Goal: Book appointment/travel/reservation

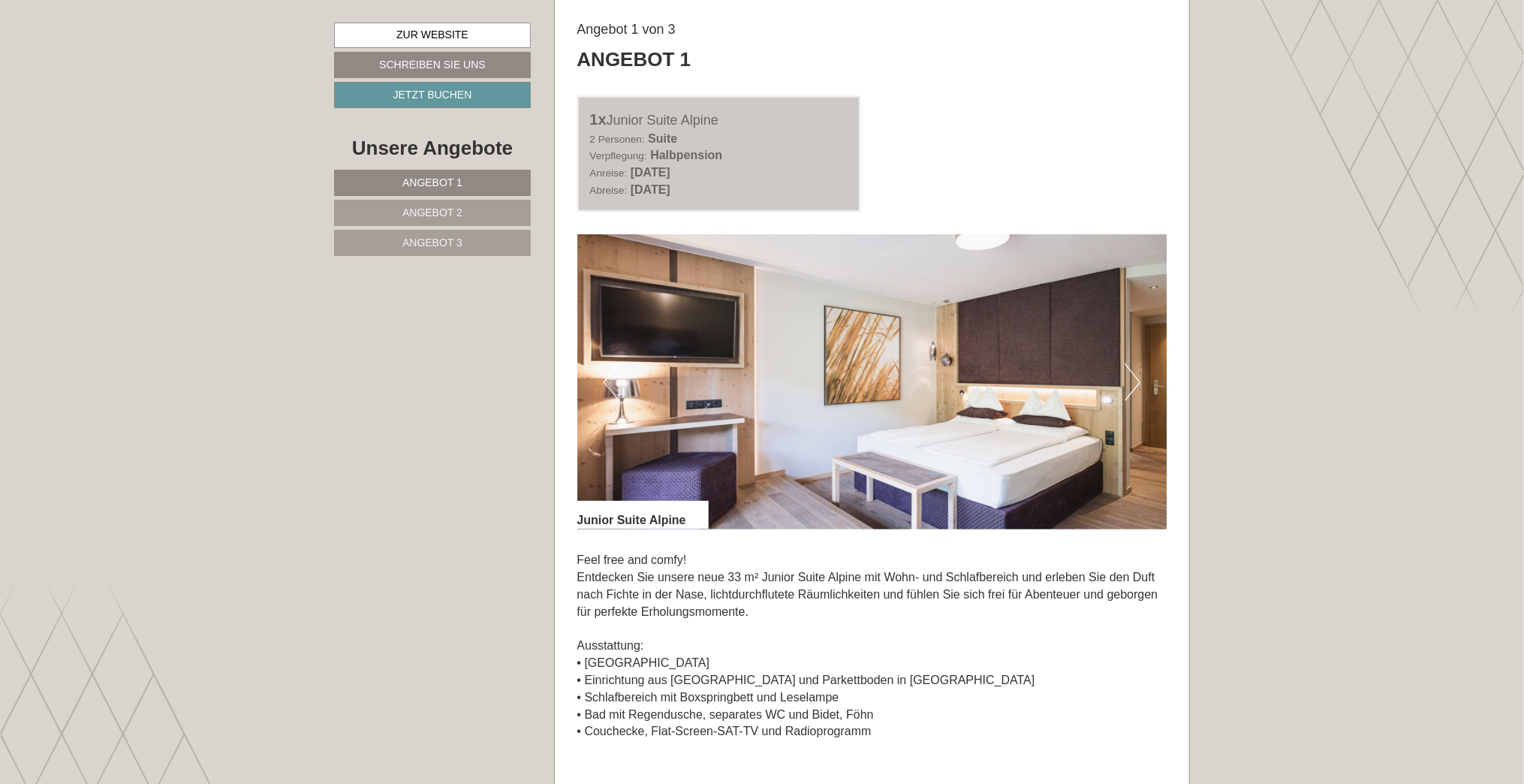
scroll to position [900, 0]
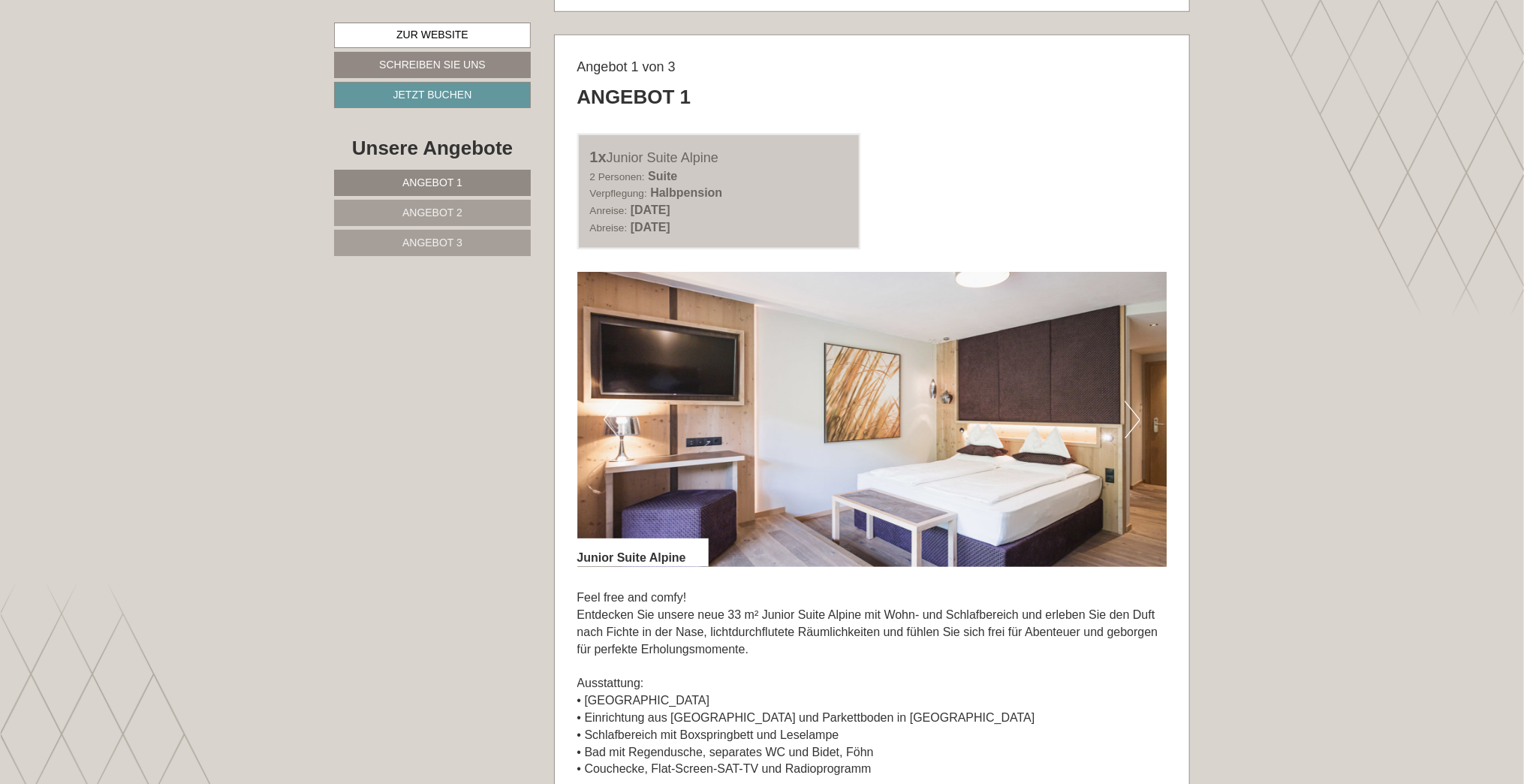
click at [1130, 426] on button "Next" at bounding box center [1132, 419] width 16 height 38
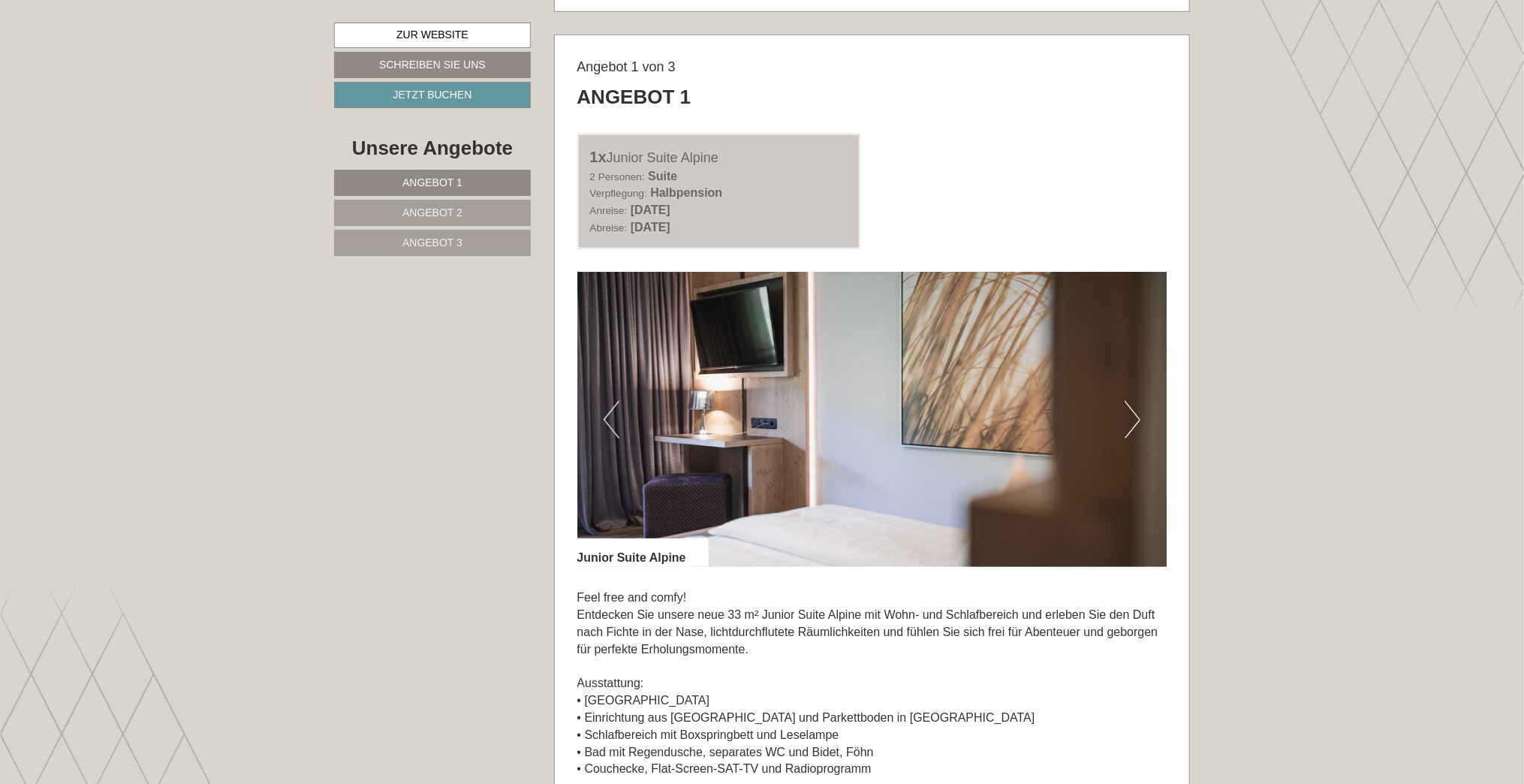
click at [1130, 426] on button "Next" at bounding box center [1132, 419] width 16 height 38
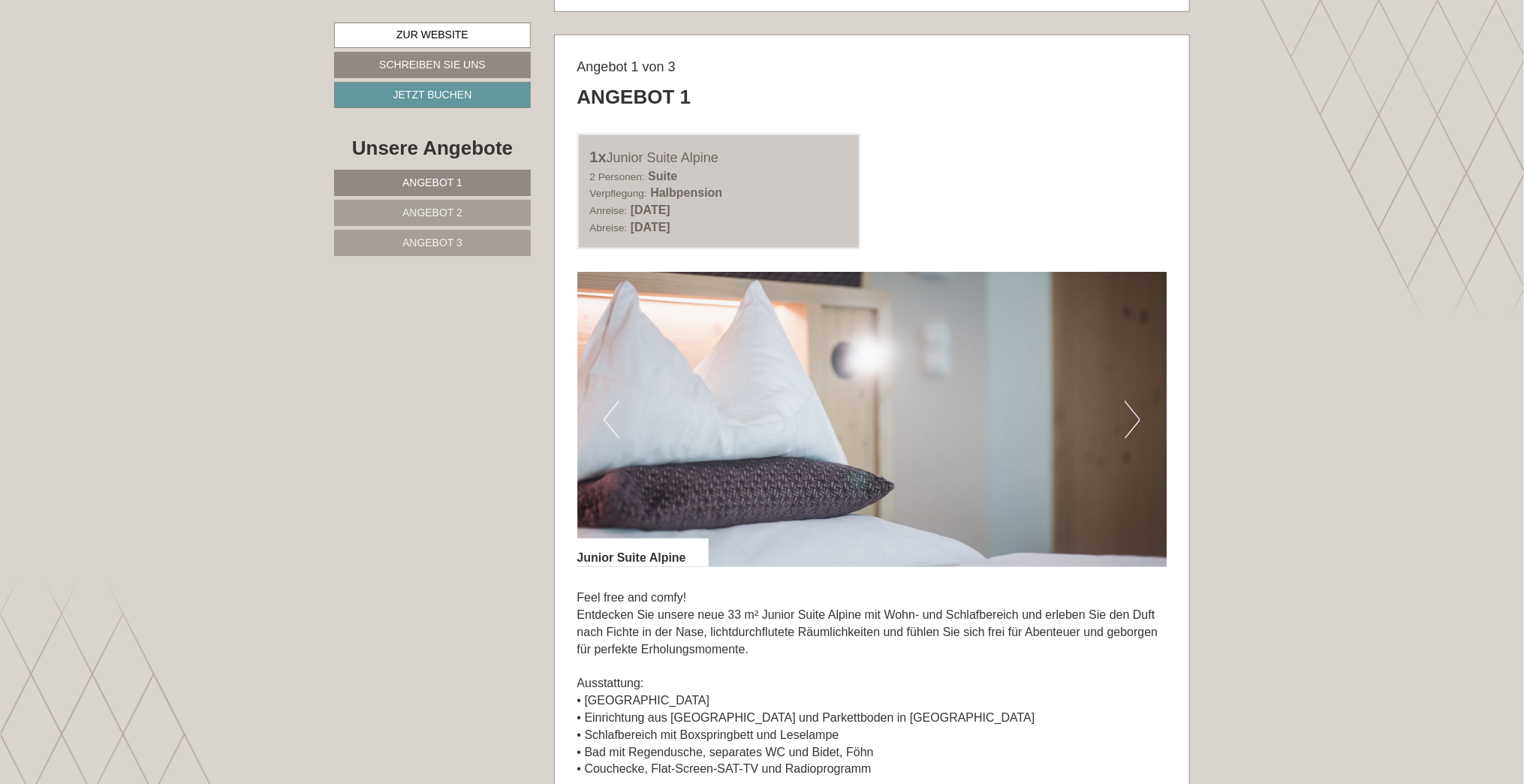
click at [1130, 426] on button "Next" at bounding box center [1132, 419] width 16 height 38
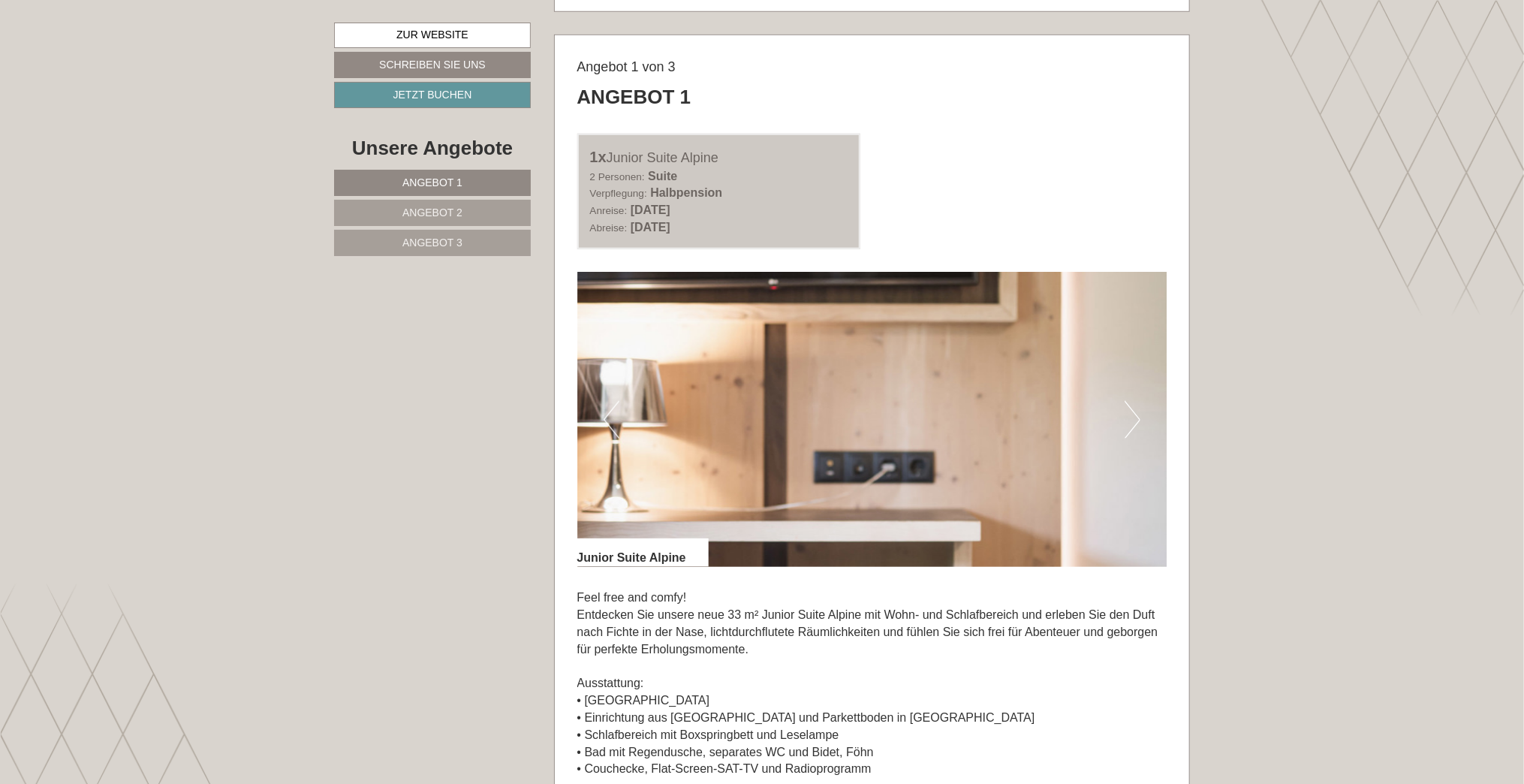
click at [1132, 423] on button "Next" at bounding box center [1132, 419] width 16 height 38
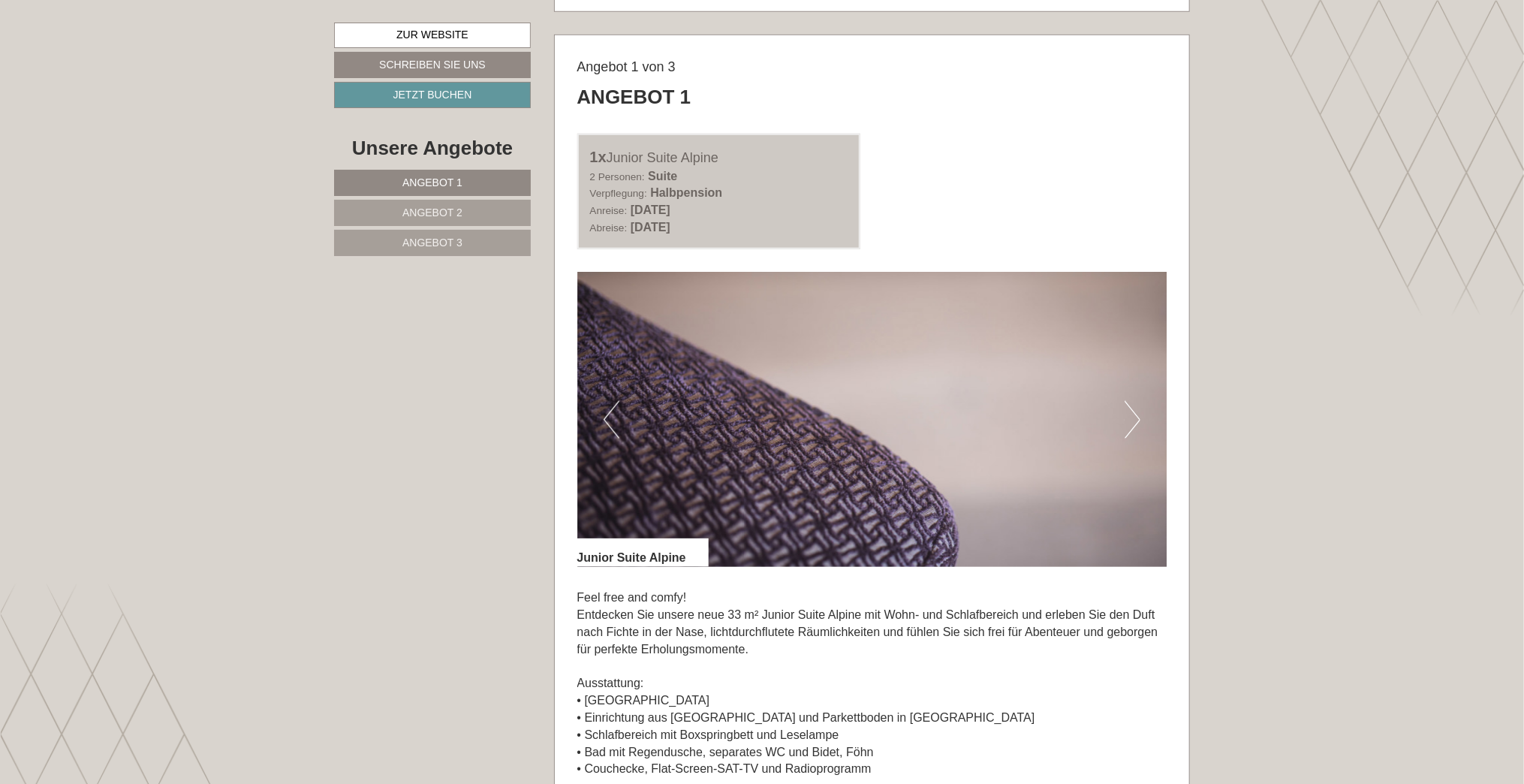
click at [1132, 423] on button "Next" at bounding box center [1132, 419] width 16 height 38
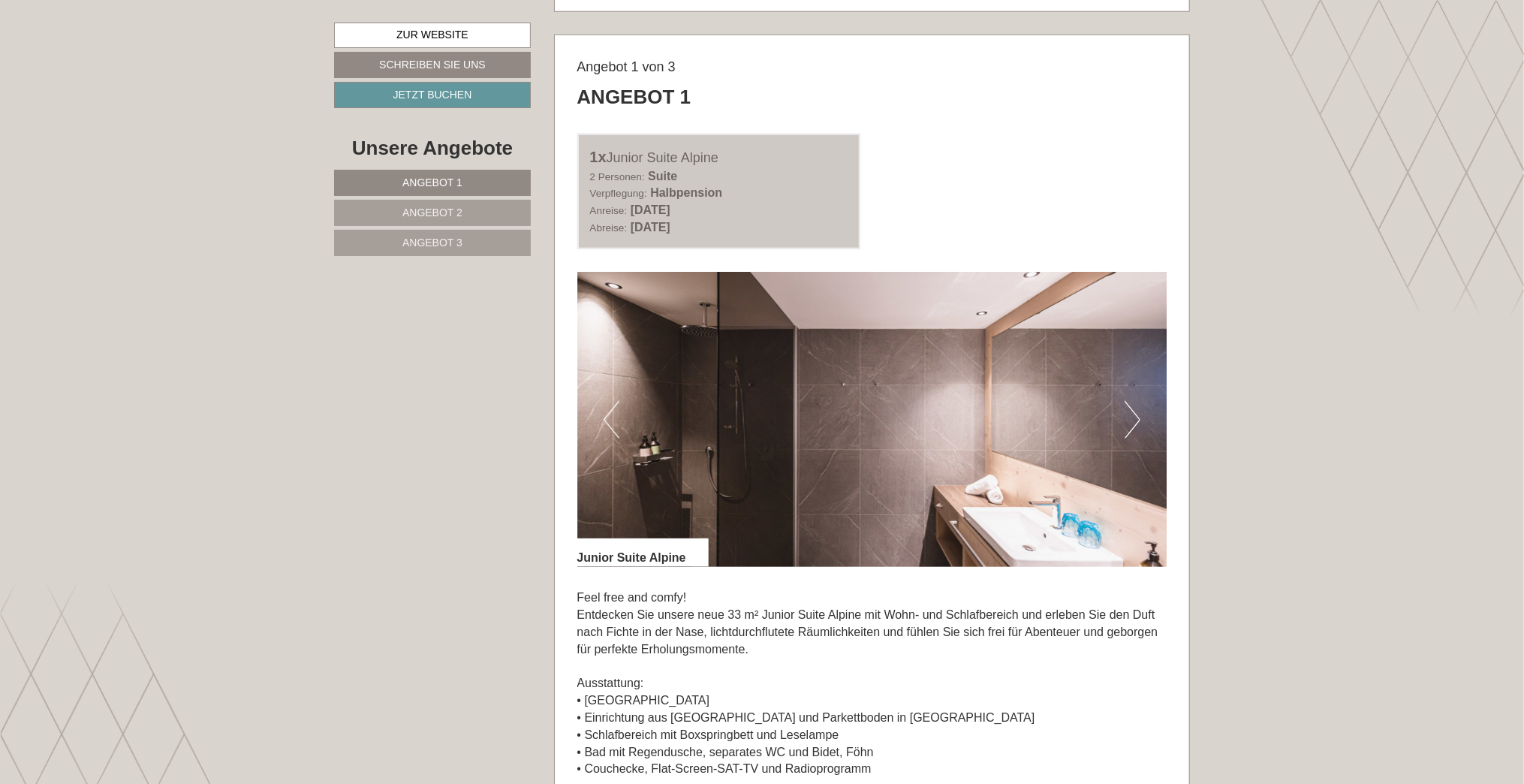
click at [1132, 423] on button "Next" at bounding box center [1132, 419] width 16 height 38
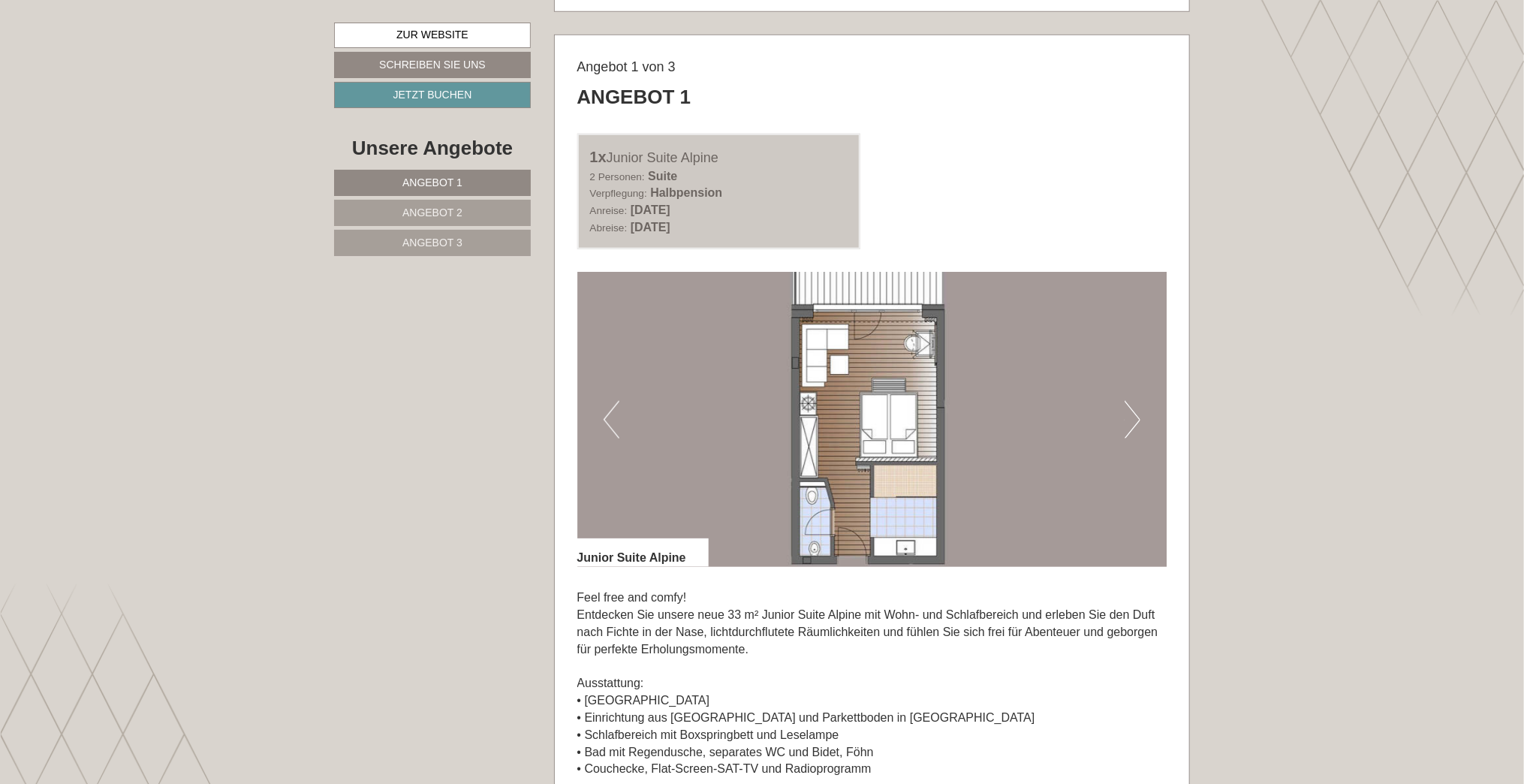
click at [1132, 423] on button "Next" at bounding box center [1132, 419] width 16 height 38
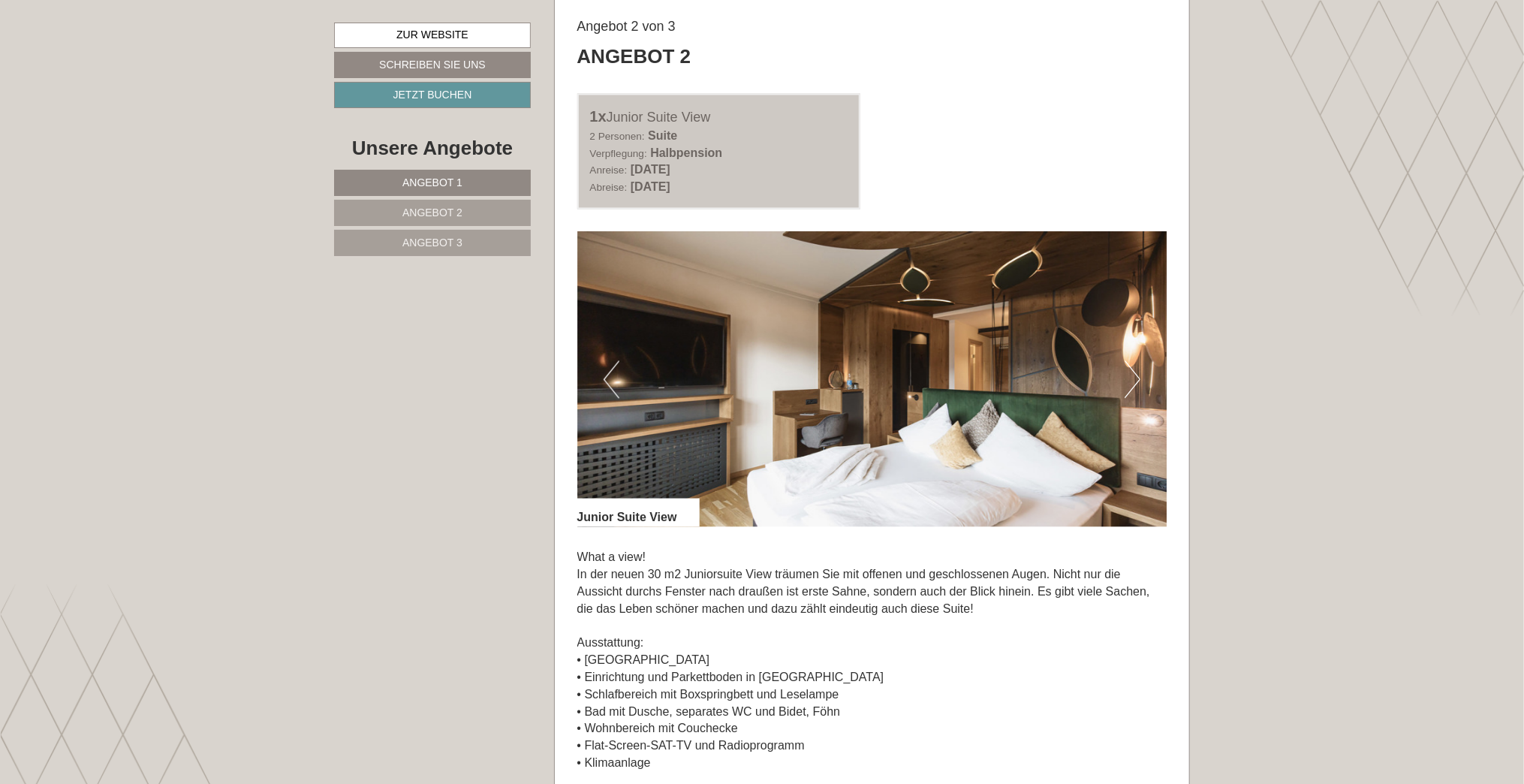
scroll to position [2027, 0]
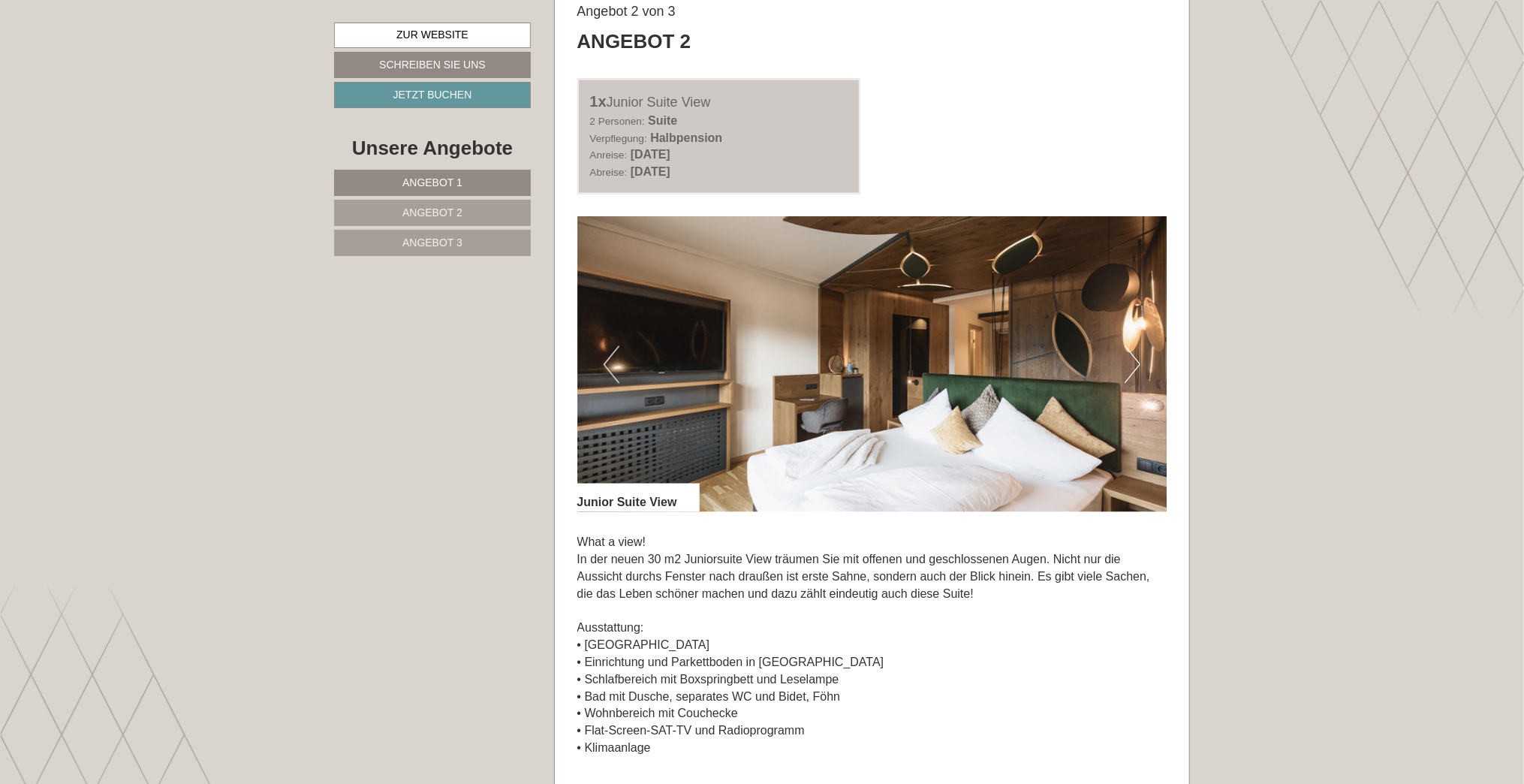
click at [1136, 358] on button "Next" at bounding box center [1132, 364] width 16 height 38
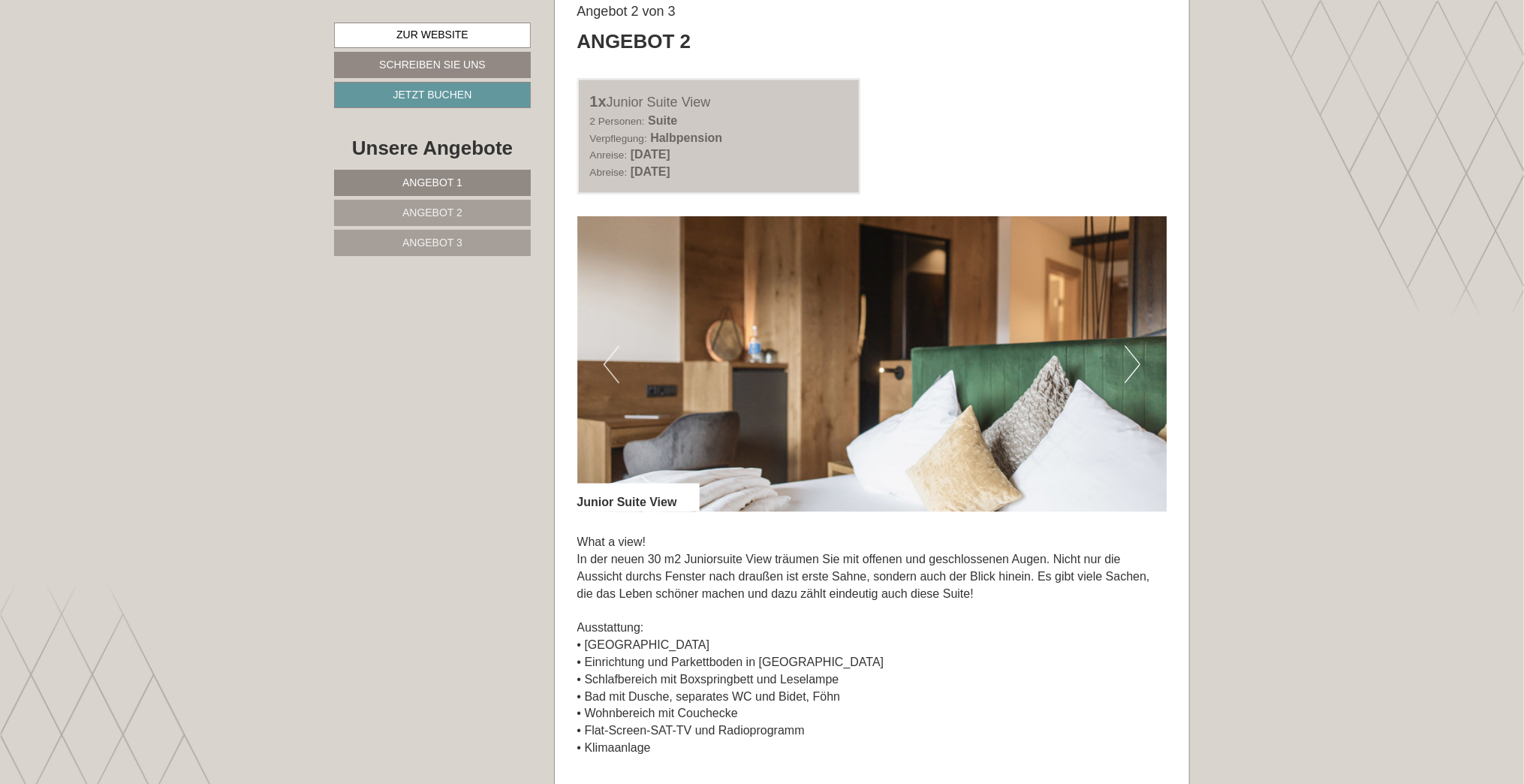
click at [1137, 358] on button "Next" at bounding box center [1132, 364] width 16 height 38
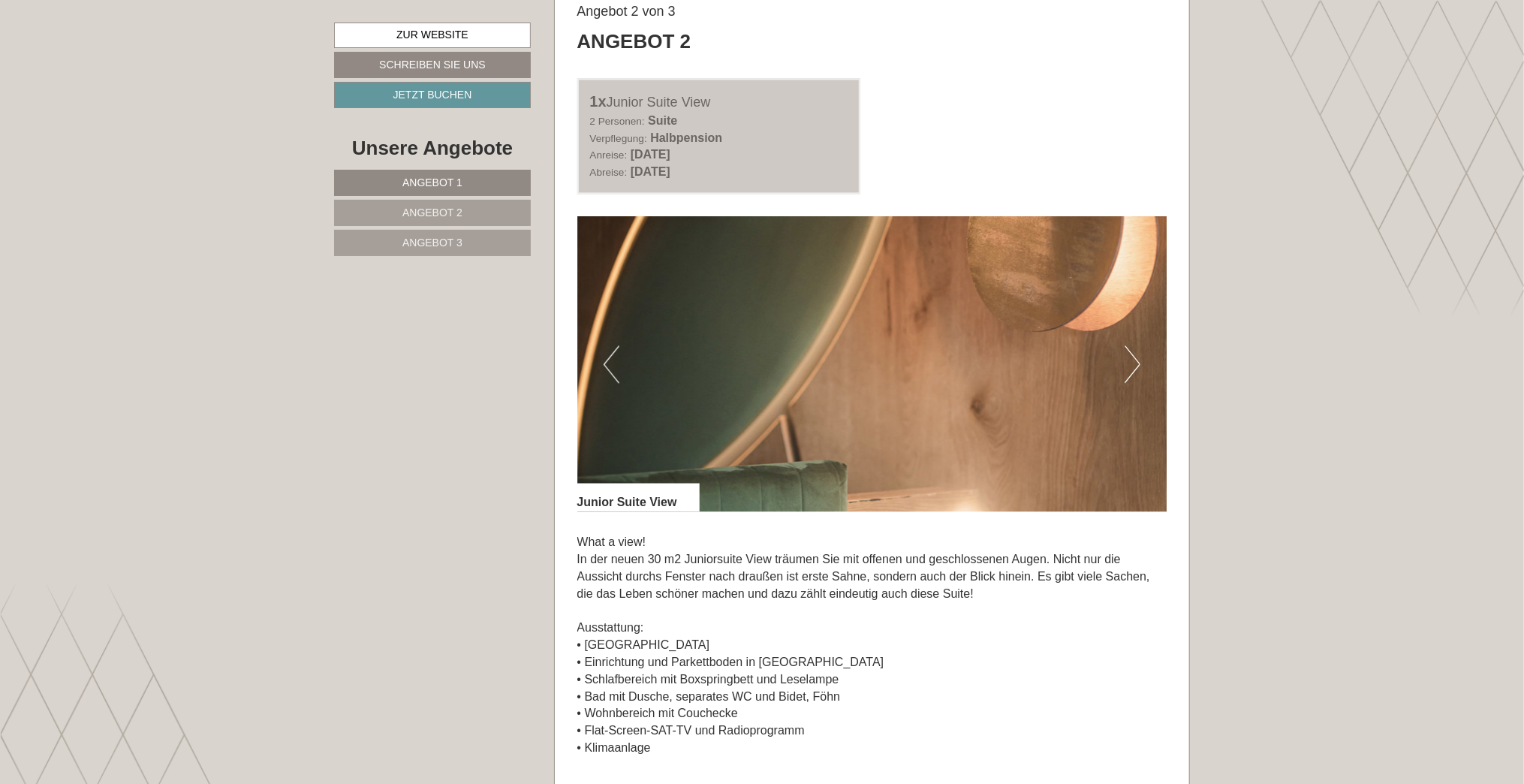
click at [1137, 358] on button "Next" at bounding box center [1132, 364] width 16 height 38
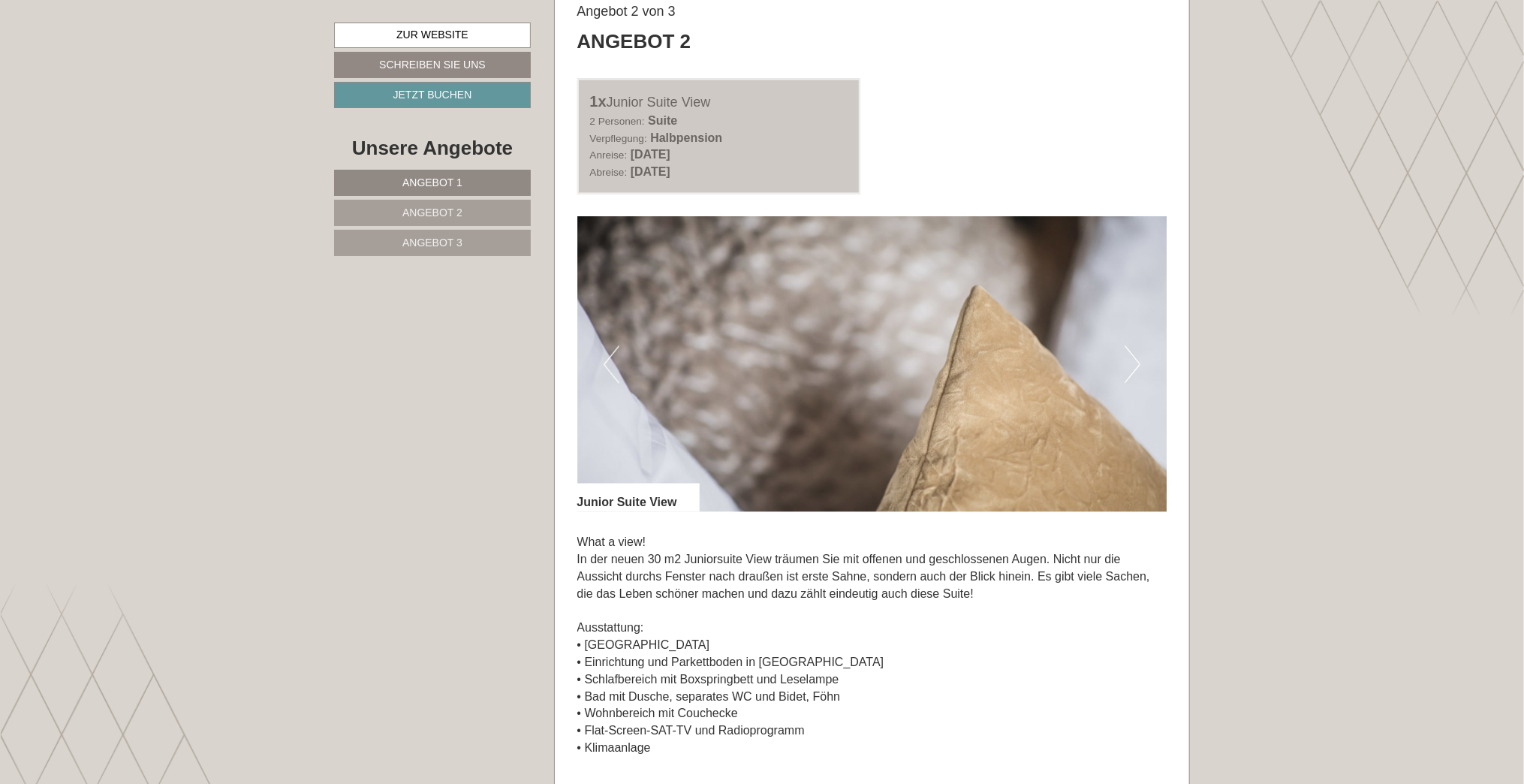
click at [1137, 358] on button "Next" at bounding box center [1132, 364] width 16 height 38
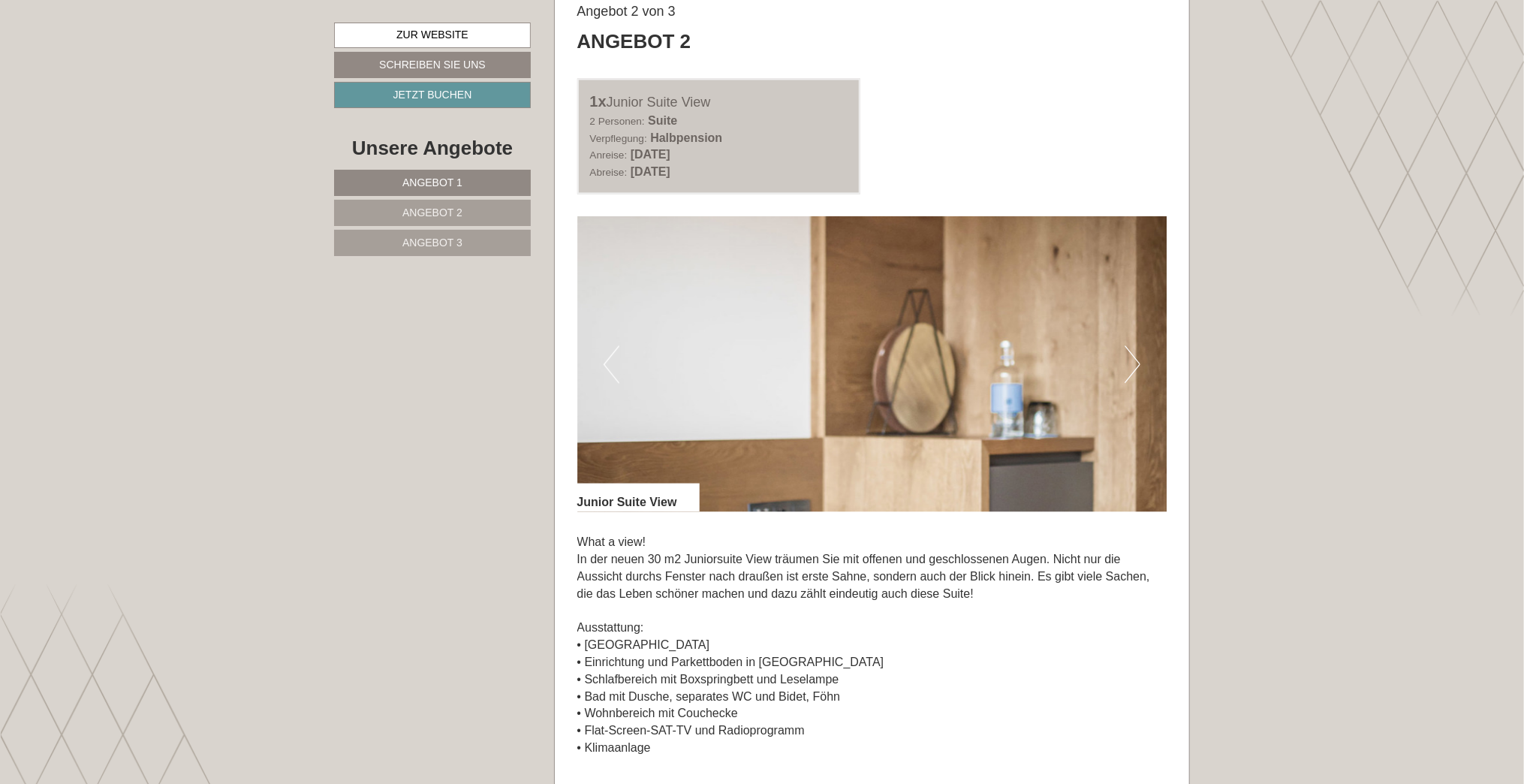
click at [1137, 358] on button "Next" at bounding box center [1132, 364] width 16 height 38
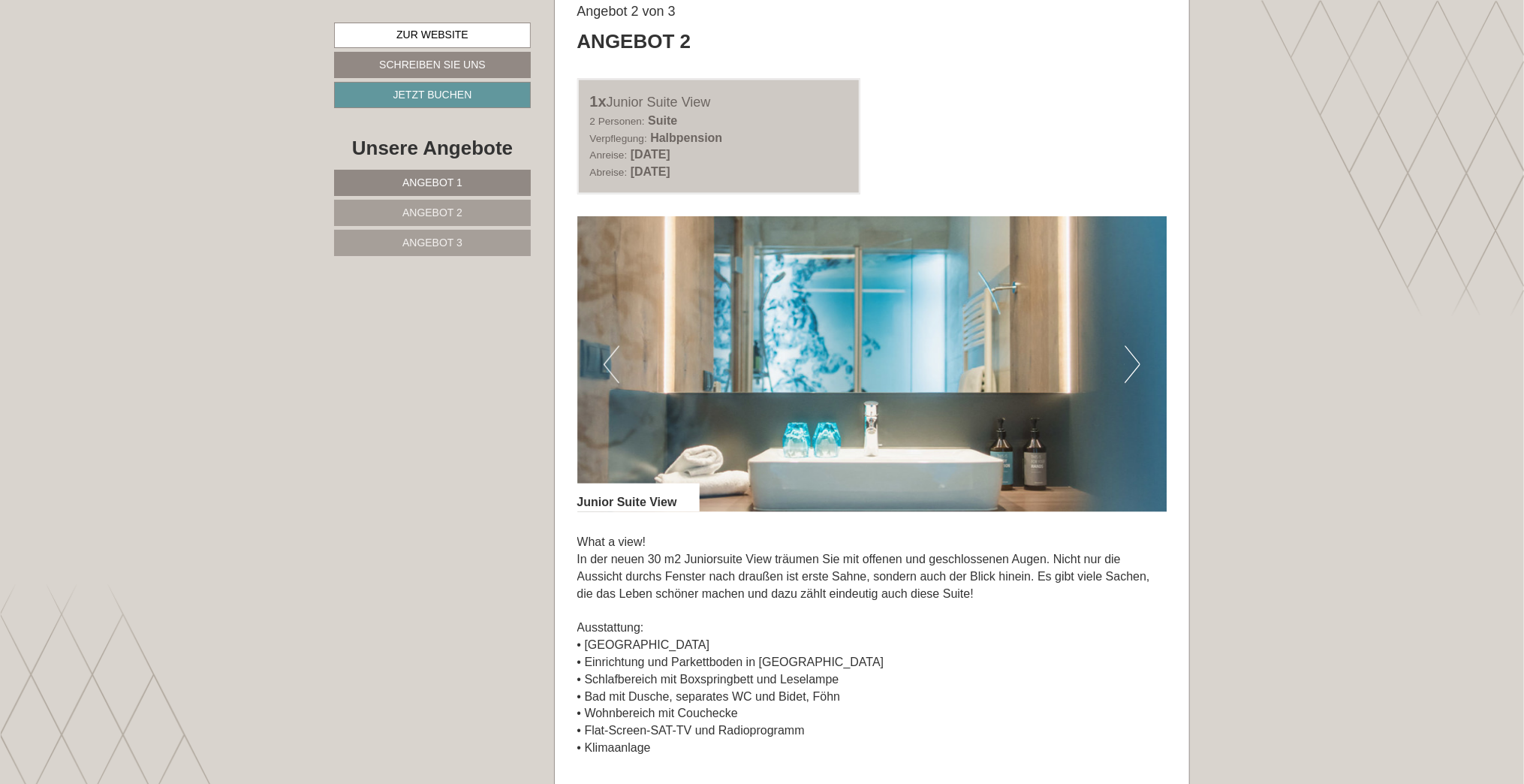
click at [1137, 358] on button "Next" at bounding box center [1132, 364] width 16 height 38
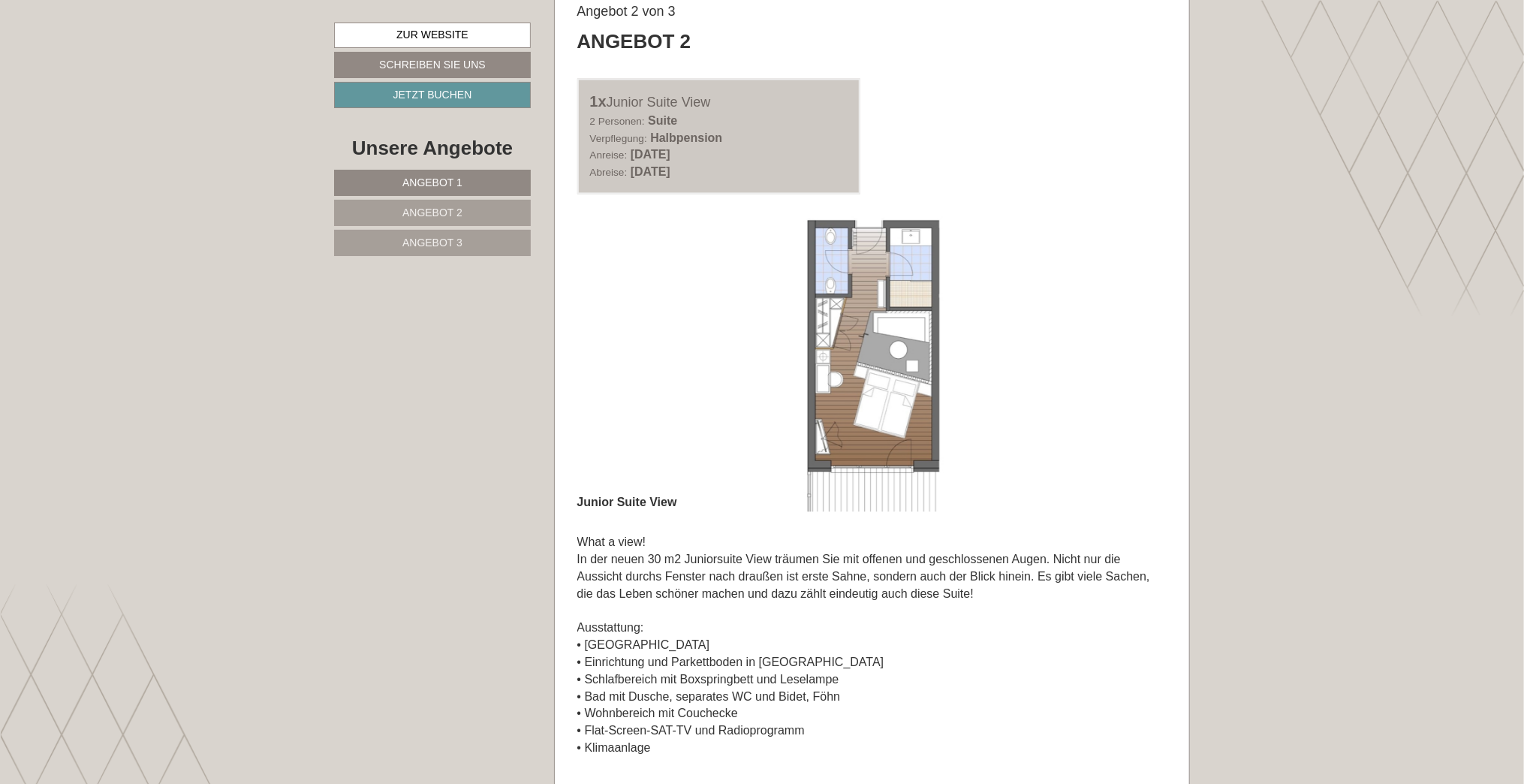
click at [598, 355] on img at bounding box center [872, 363] width 590 height 295
click at [645, 346] on img at bounding box center [872, 363] width 590 height 295
click at [614, 353] on button "Previous" at bounding box center [611, 364] width 16 height 38
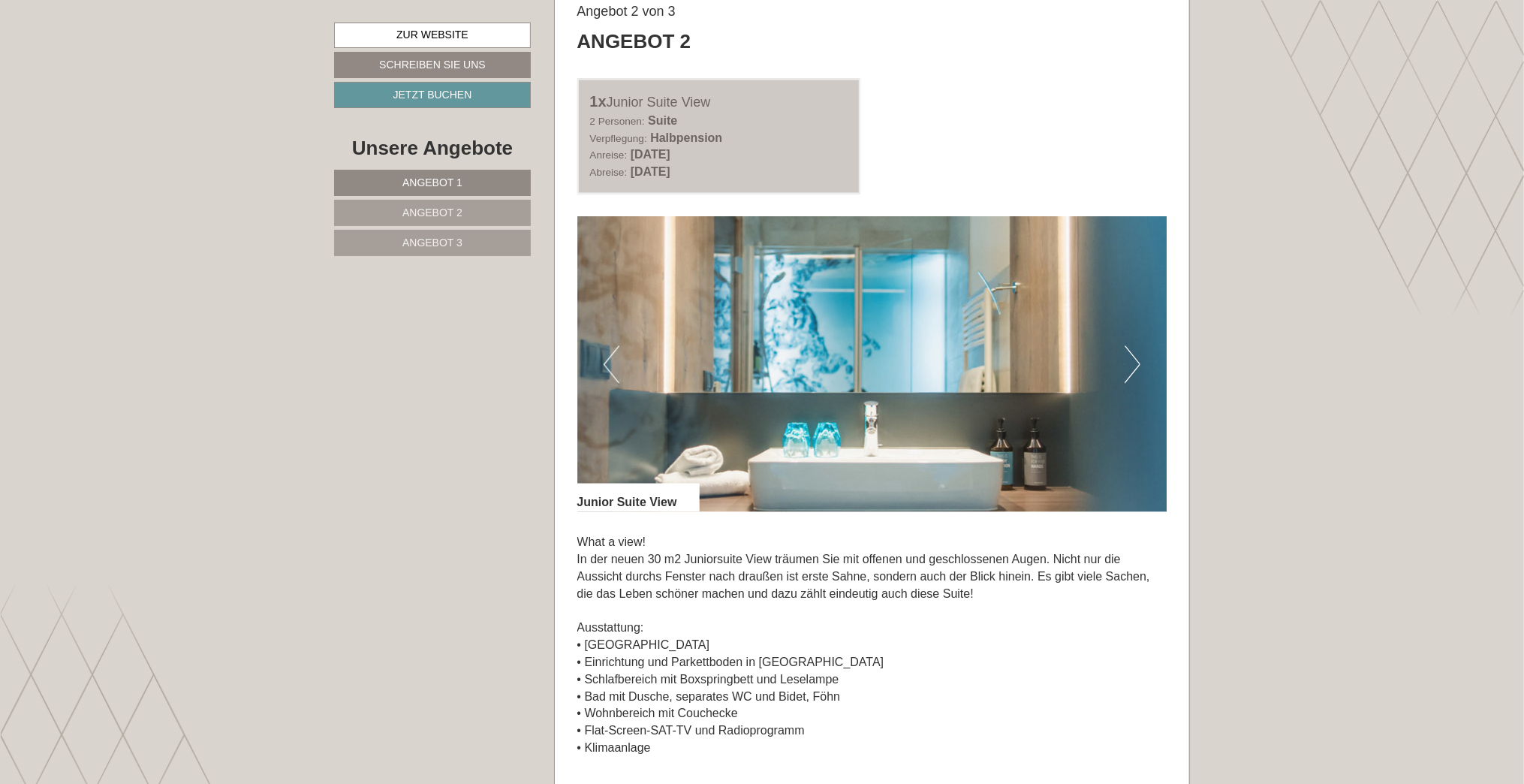
click at [614, 353] on button "Previous" at bounding box center [611, 364] width 16 height 38
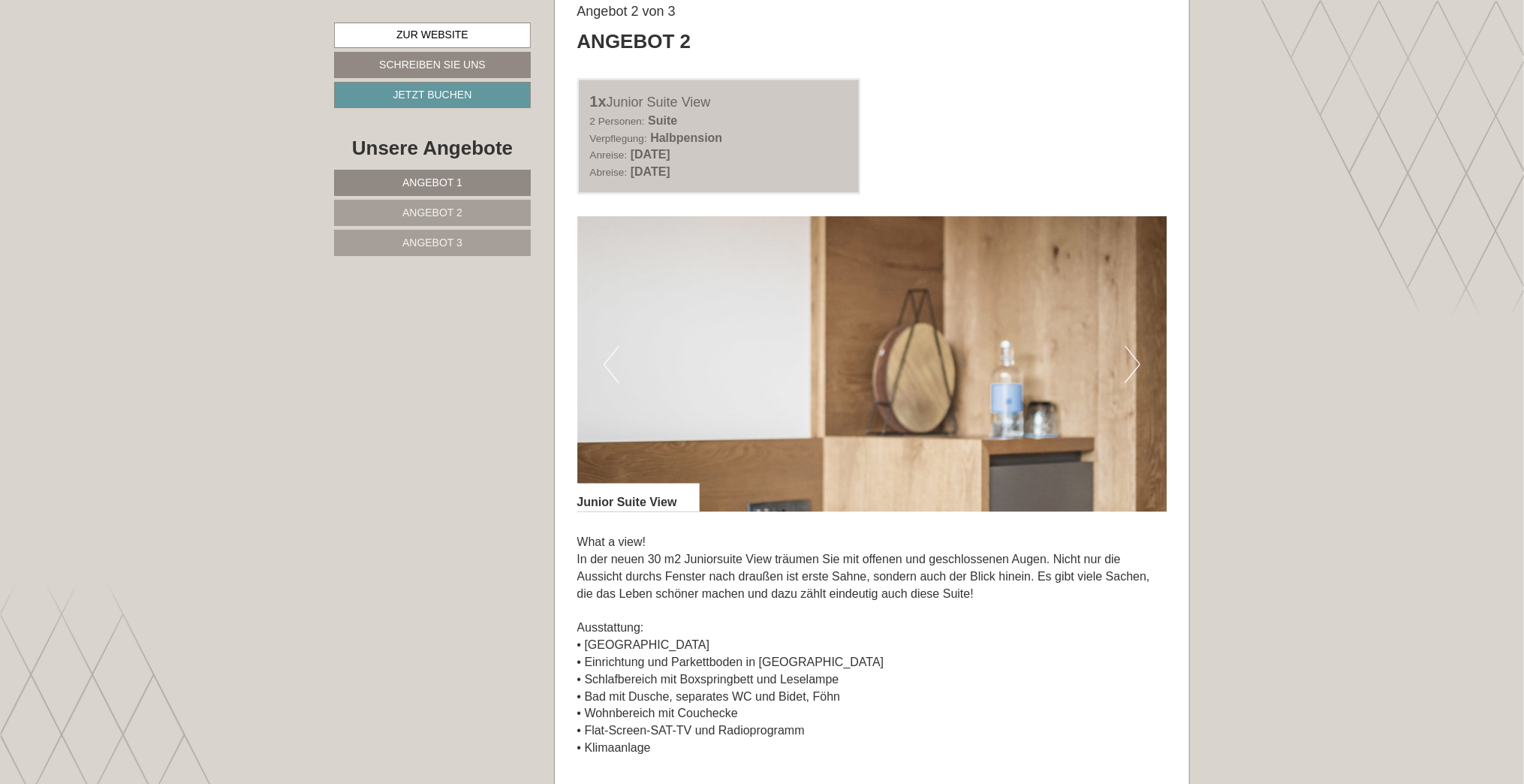
click at [614, 353] on button "Previous" at bounding box center [611, 364] width 16 height 38
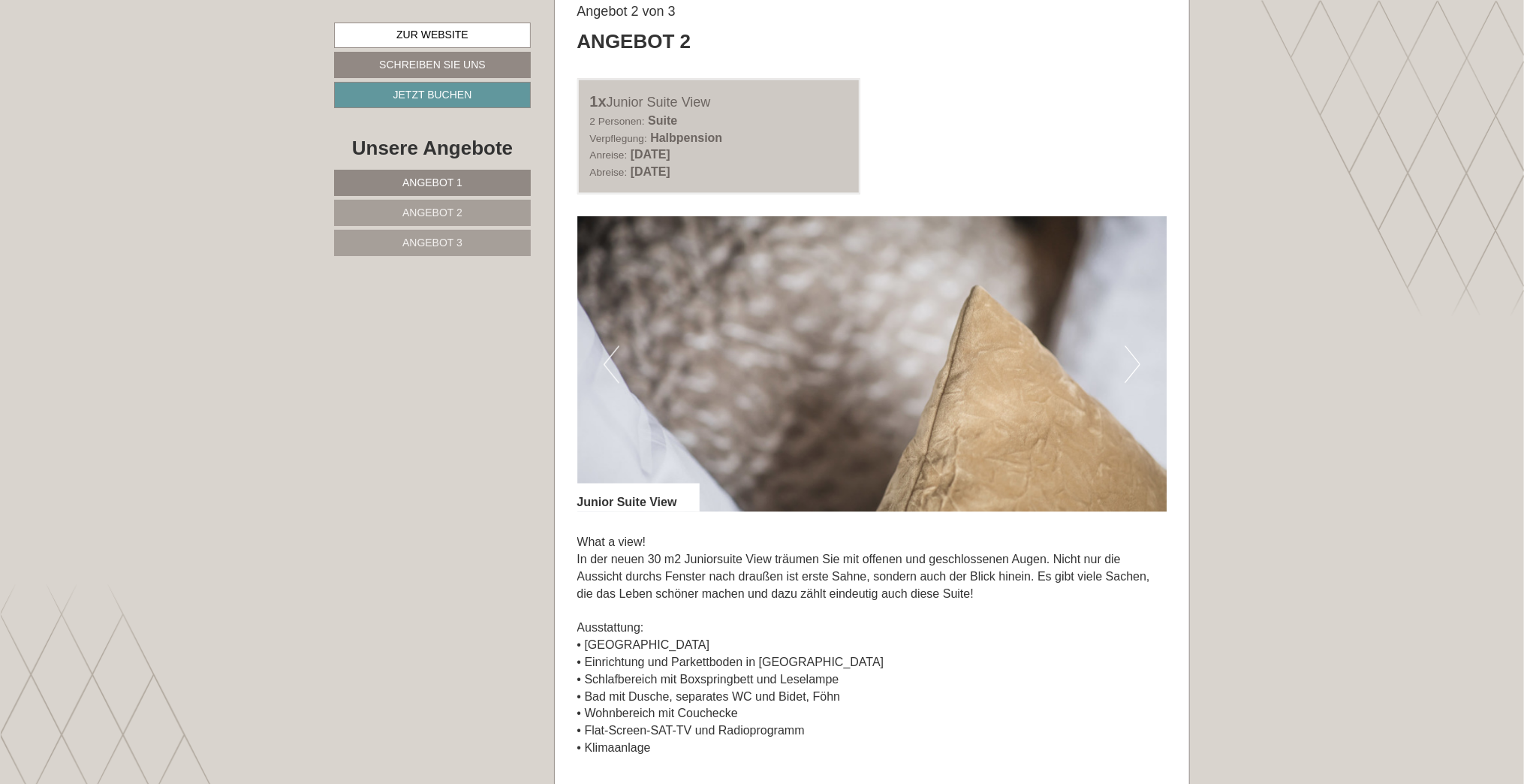
click at [614, 353] on button "Previous" at bounding box center [611, 364] width 16 height 38
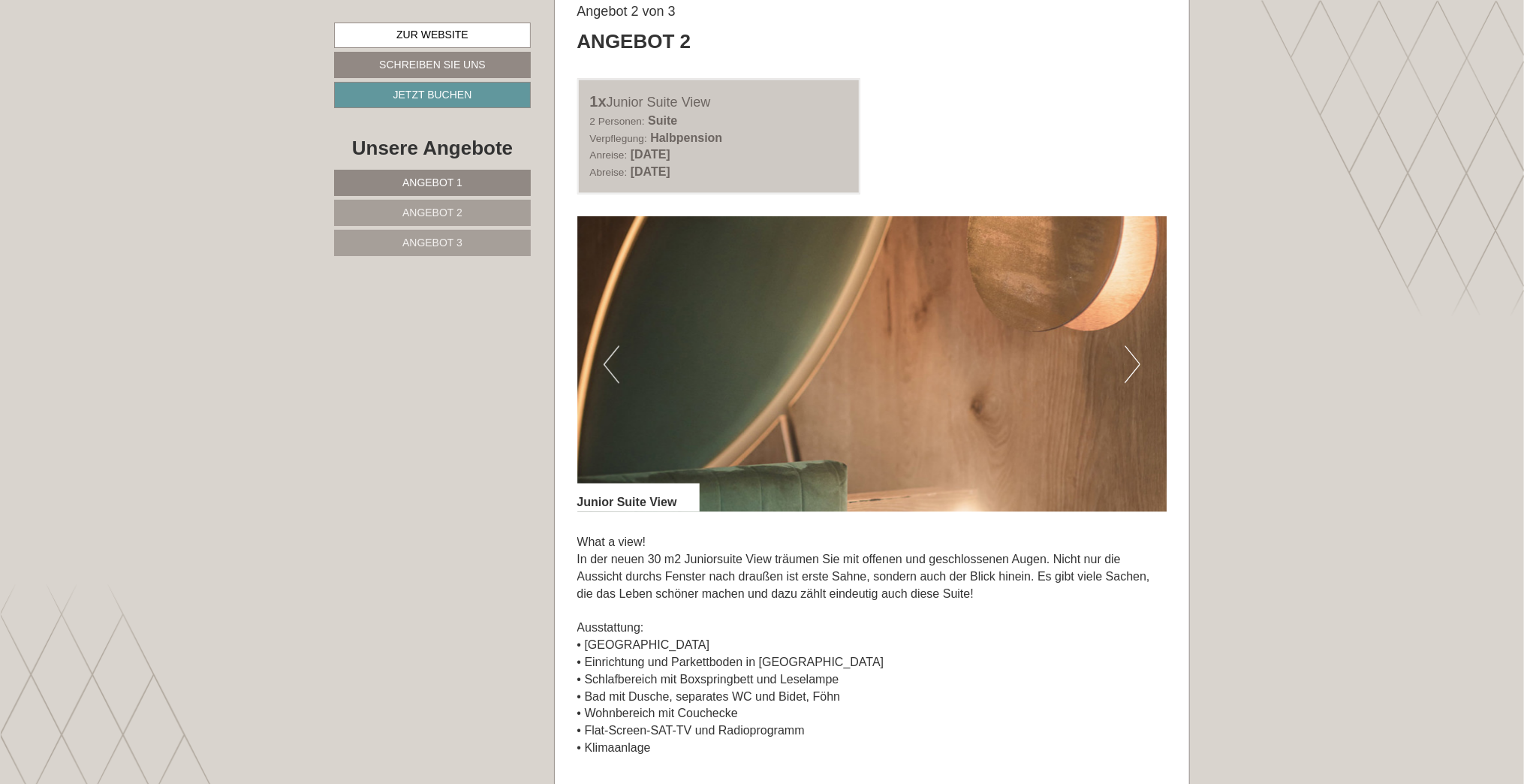
click at [614, 353] on button "Previous" at bounding box center [611, 364] width 16 height 38
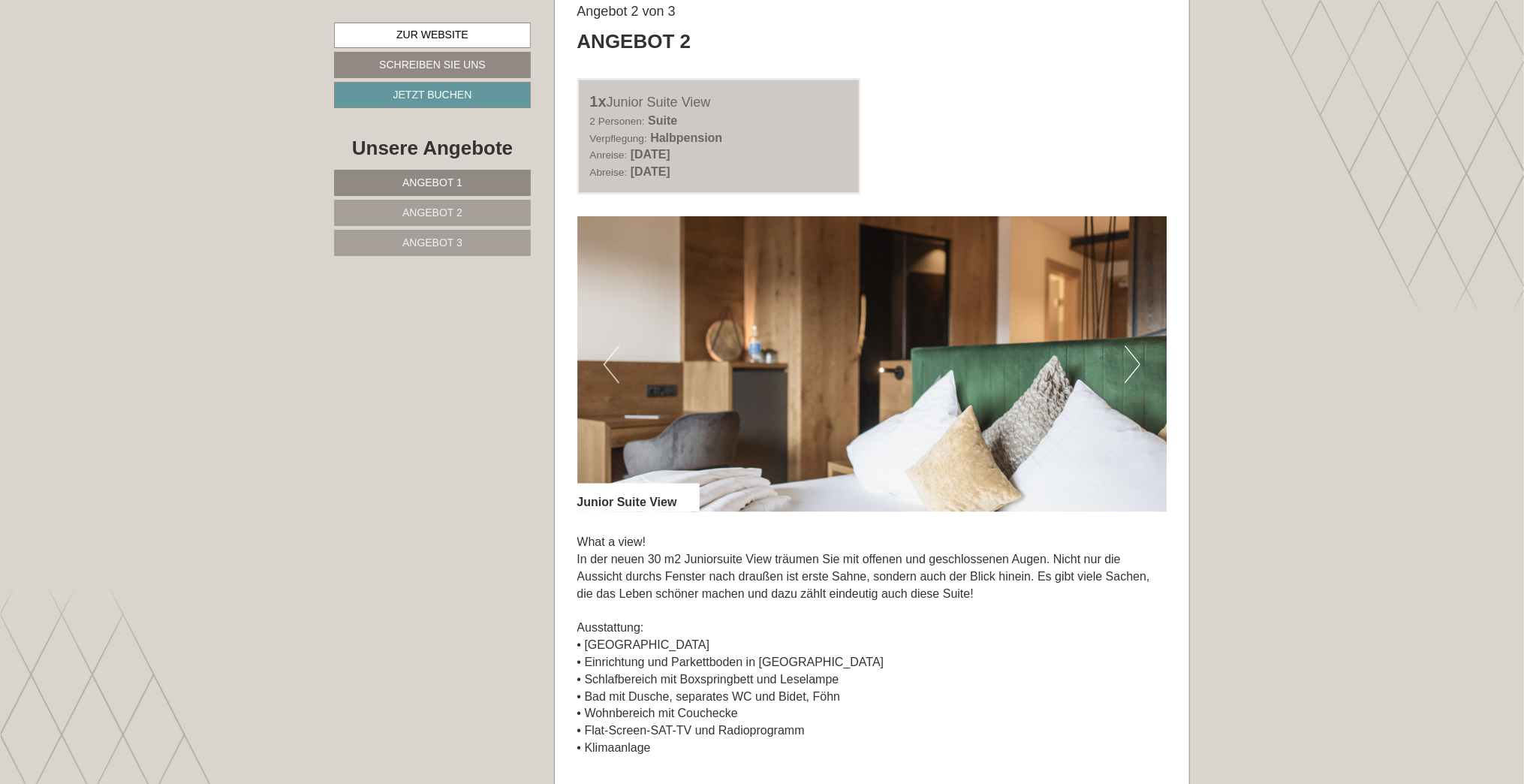
click at [614, 353] on button "Previous" at bounding box center [611, 364] width 16 height 38
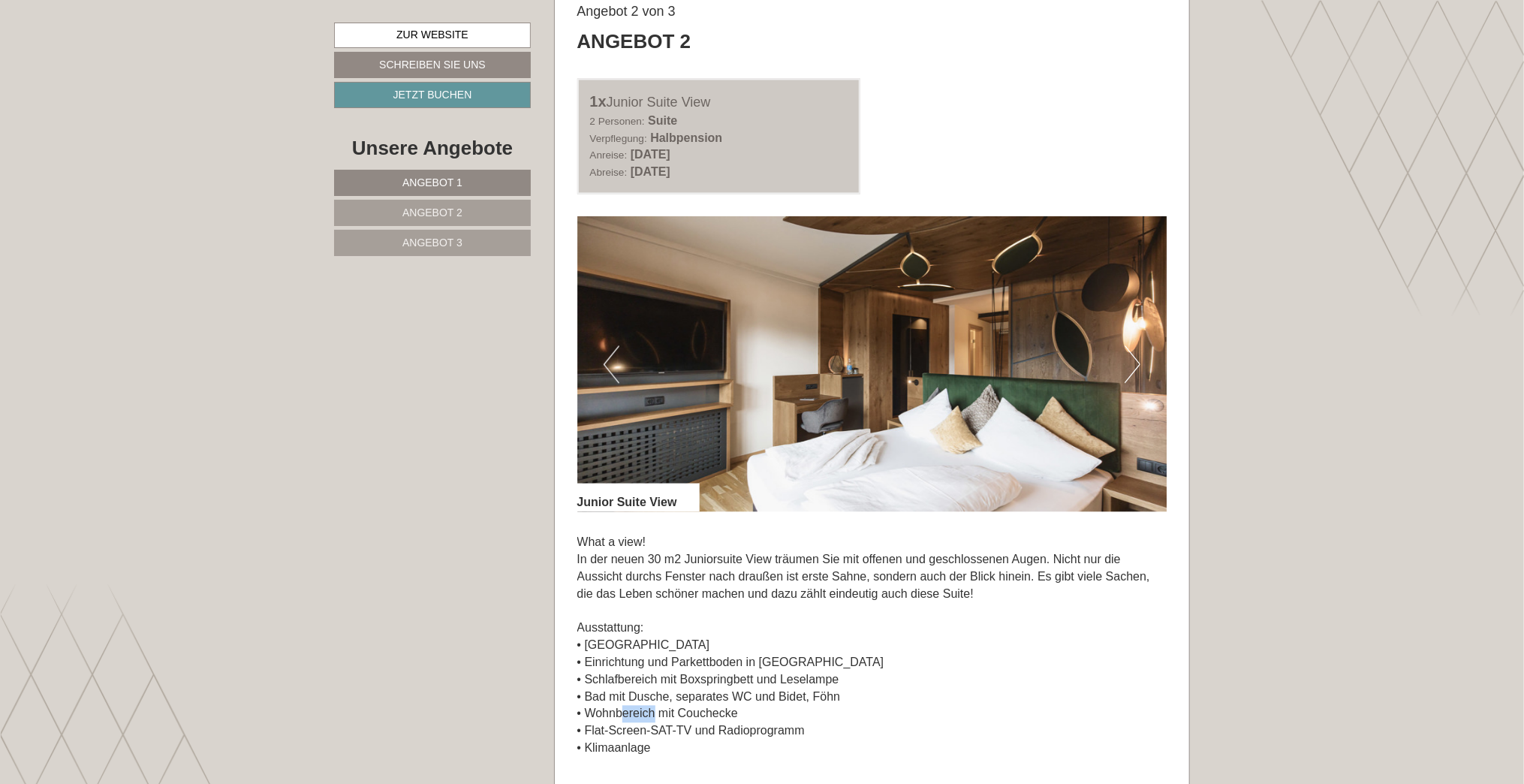
drag, startPoint x: 626, startPoint y: 712, endPoint x: 658, endPoint y: 704, distance: 33.0
click at [658, 704] on p "What a view! In der neuen 30 m2 Juniorsuite View träumen Sie mit offenen und ge…" at bounding box center [872, 645] width 590 height 223
drag, startPoint x: 658, startPoint y: 704, endPoint x: 709, endPoint y: 707, distance: 51.1
click at [708, 707] on p "What a view! In der neuen 30 m2 Juniorsuite View träumen Sie mit offenen und ge…" at bounding box center [872, 645] width 590 height 223
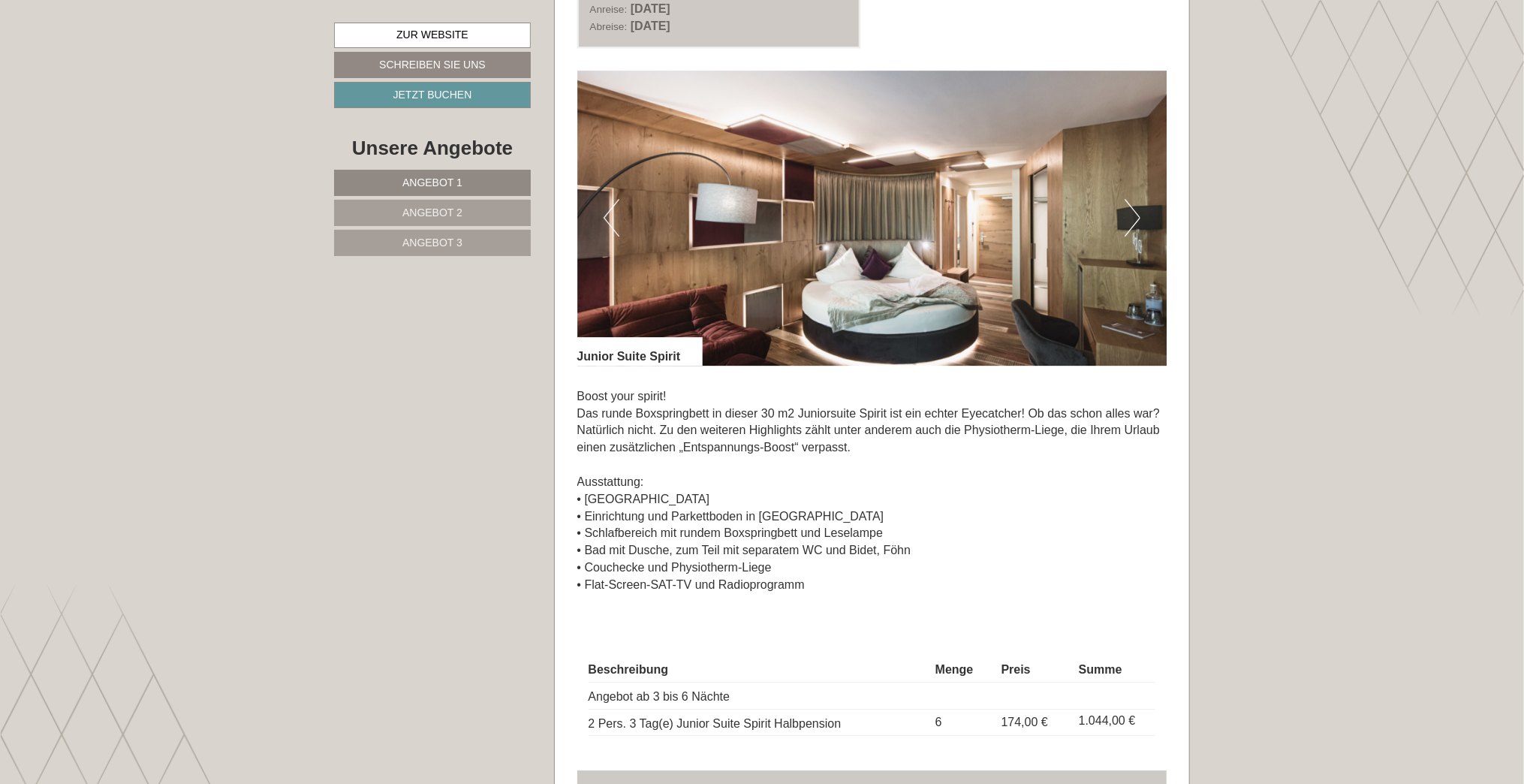
scroll to position [3303, 0]
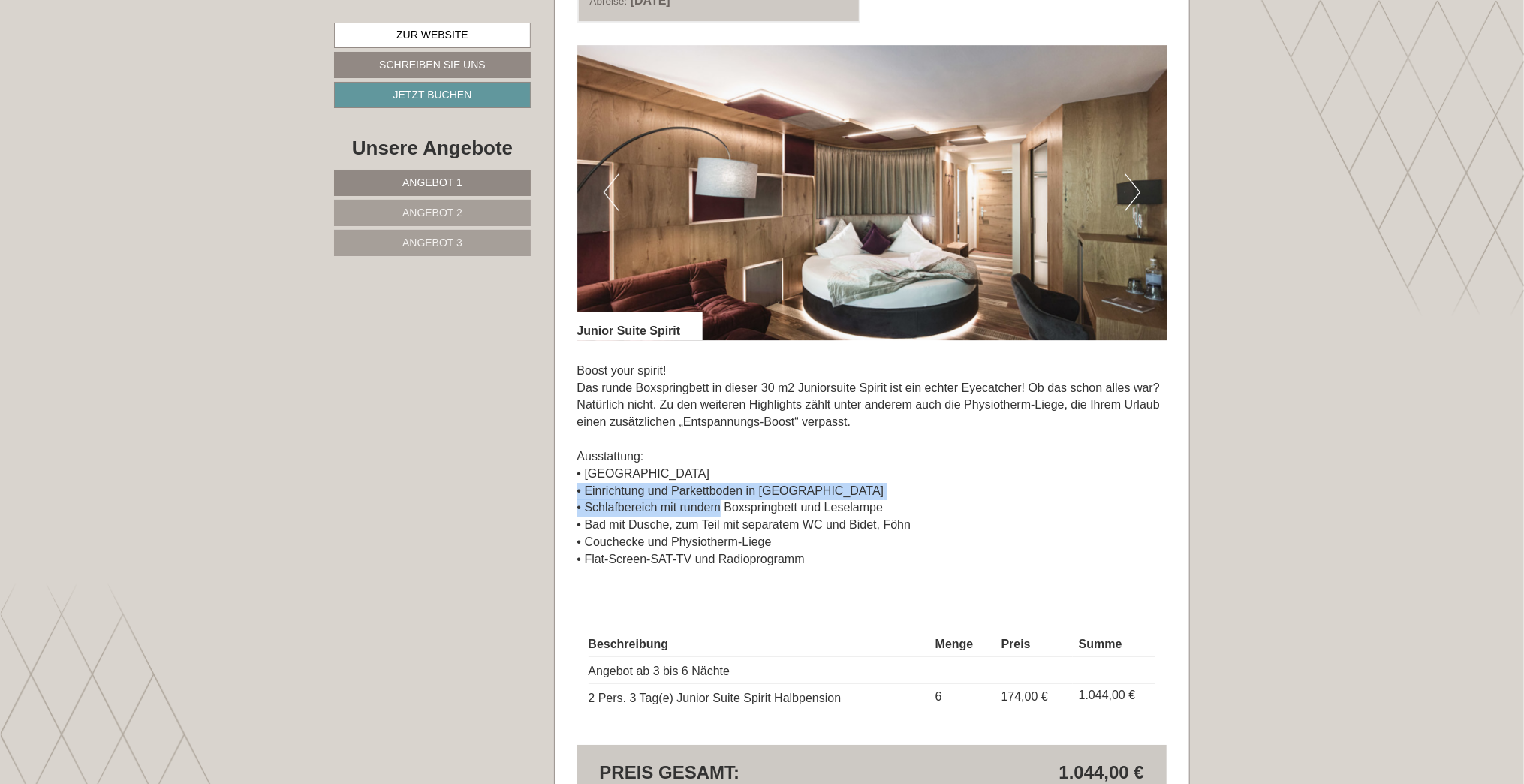
drag, startPoint x: 730, startPoint y: 504, endPoint x: 822, endPoint y: 493, distance: 92.7
click at [822, 493] on p "Boost your spirit! Das runde Boxspringbett in dieser 30 m2 Juniorsuite Spirit i…" at bounding box center [872, 465] width 590 height 206
drag, startPoint x: 822, startPoint y: 493, endPoint x: 808, endPoint y: 503, distance: 17.2
click at [808, 503] on p "Boost your spirit! Das runde Boxspringbett in dieser 30 m2 Juniorsuite Spirit i…" at bounding box center [872, 465] width 590 height 206
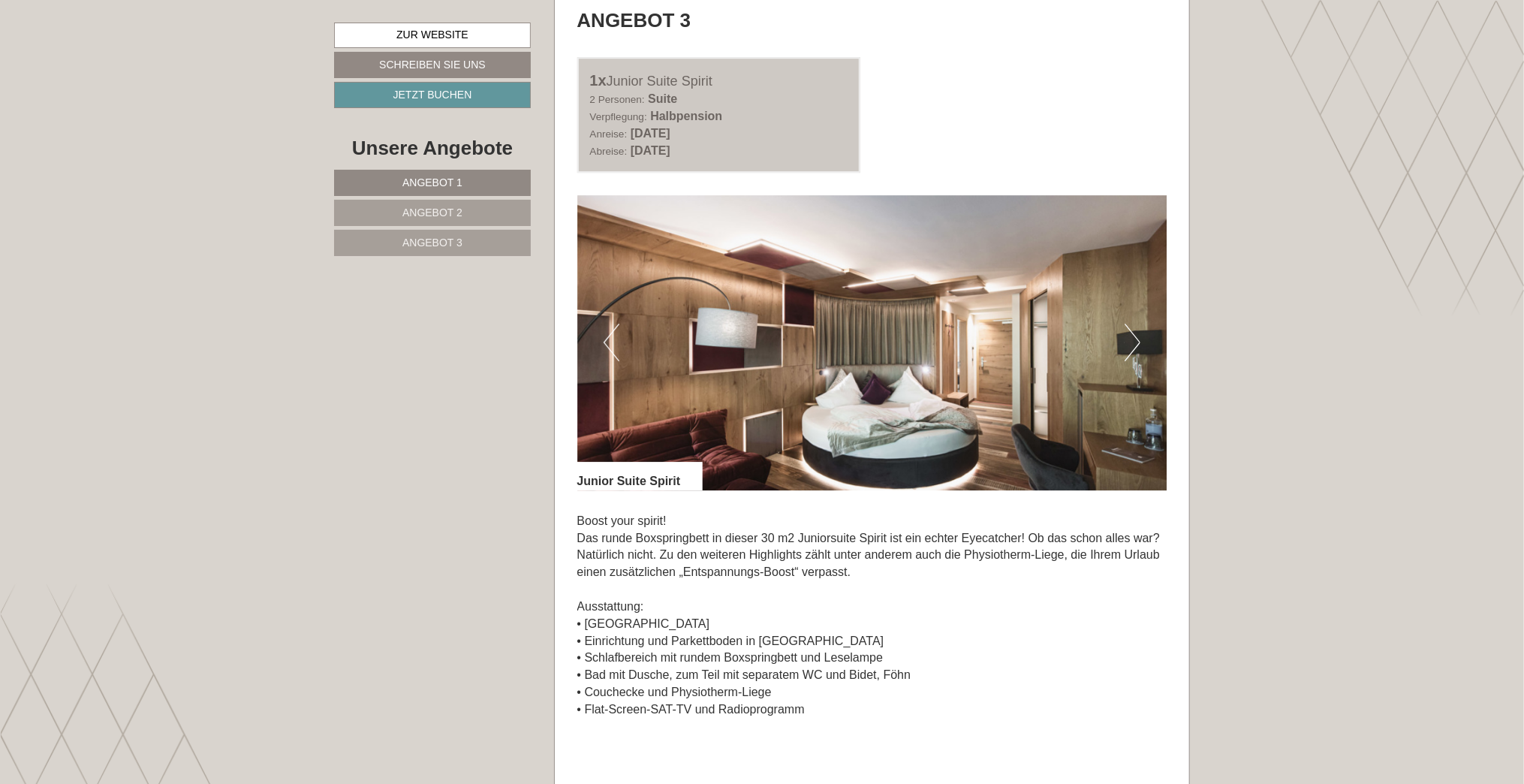
click at [1142, 343] on img at bounding box center [872, 342] width 590 height 295
click at [1132, 336] on button "Next" at bounding box center [1132, 342] width 16 height 38
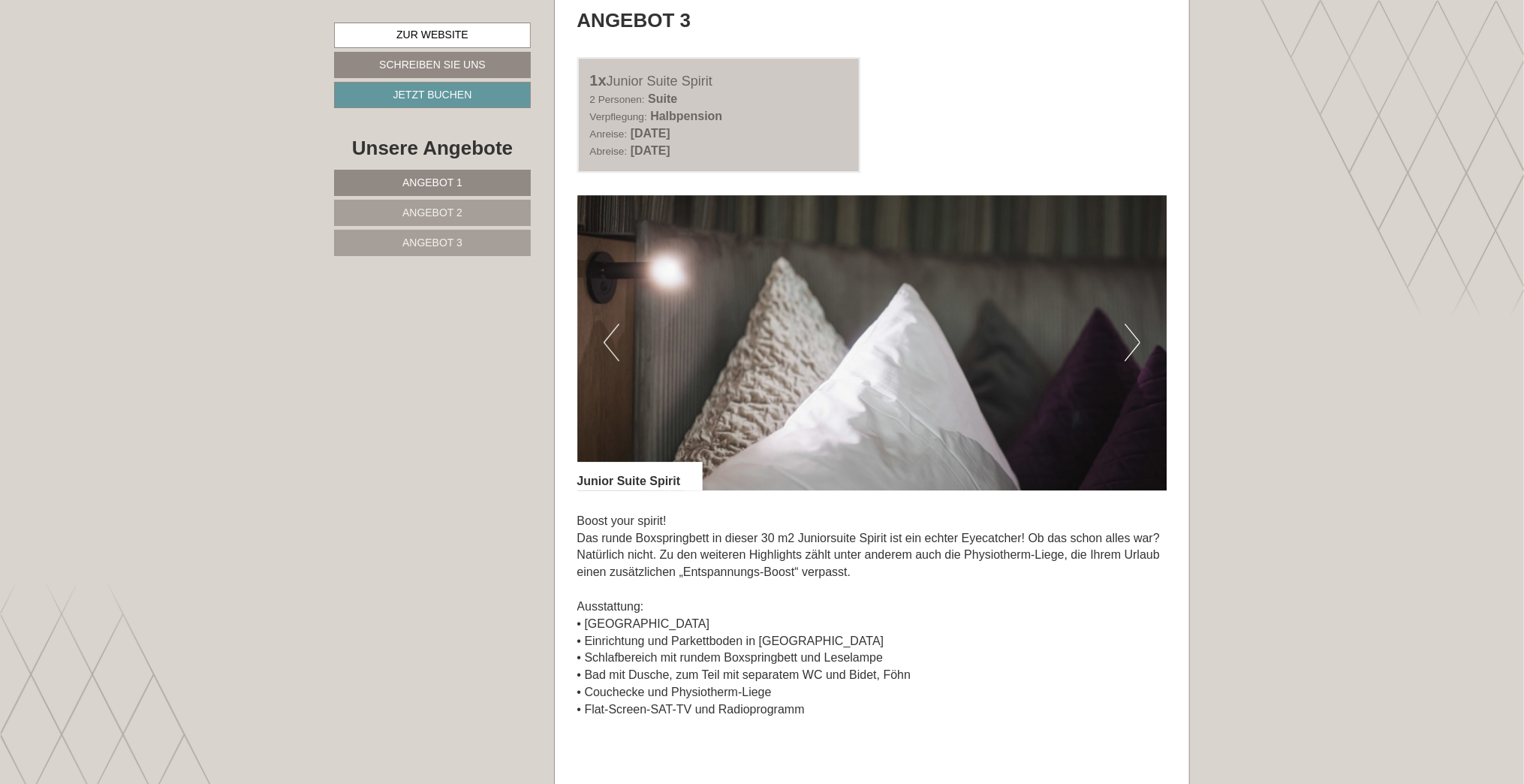
click at [1133, 336] on button "Next" at bounding box center [1132, 342] width 16 height 38
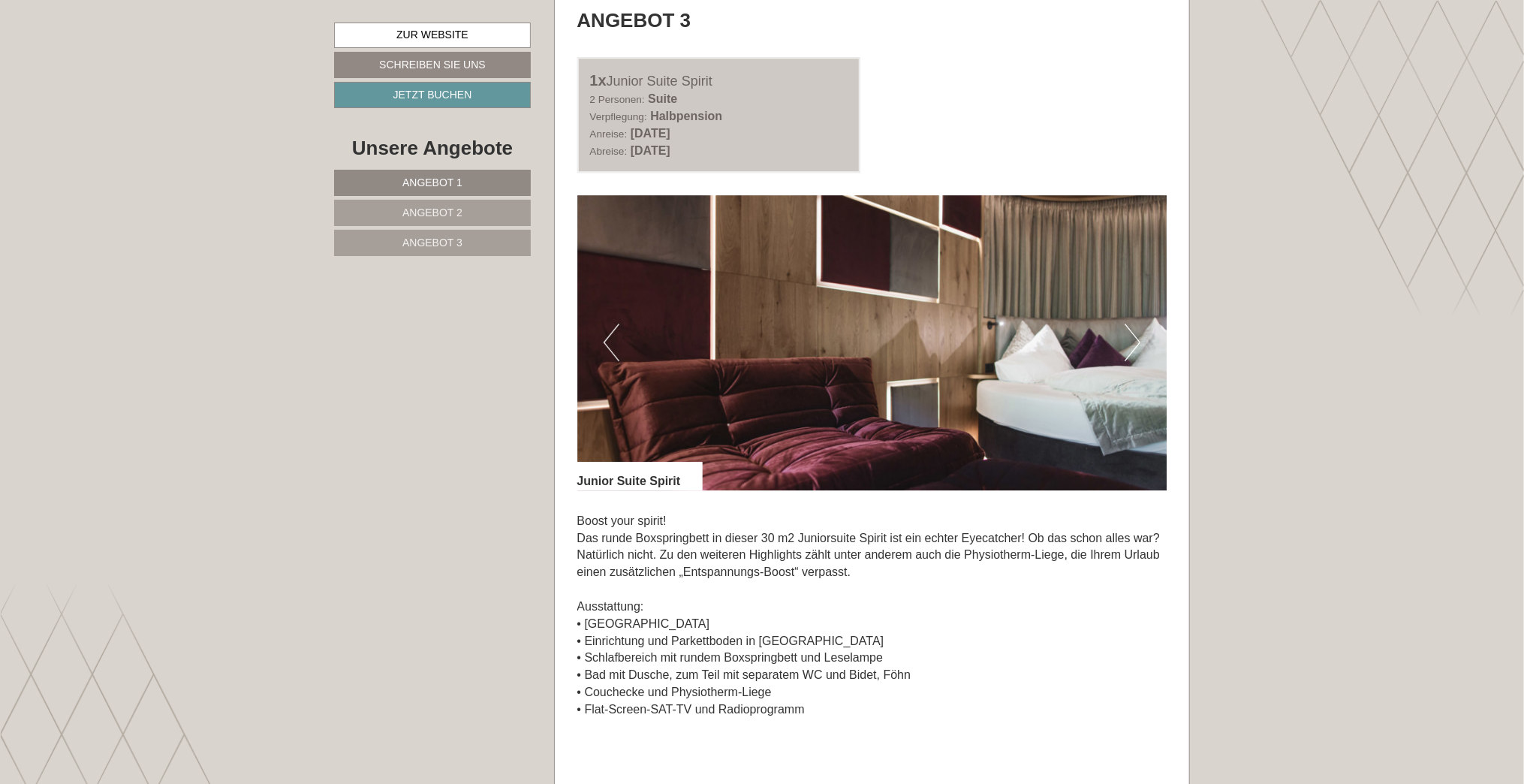
click at [1133, 336] on button "Next" at bounding box center [1132, 342] width 16 height 38
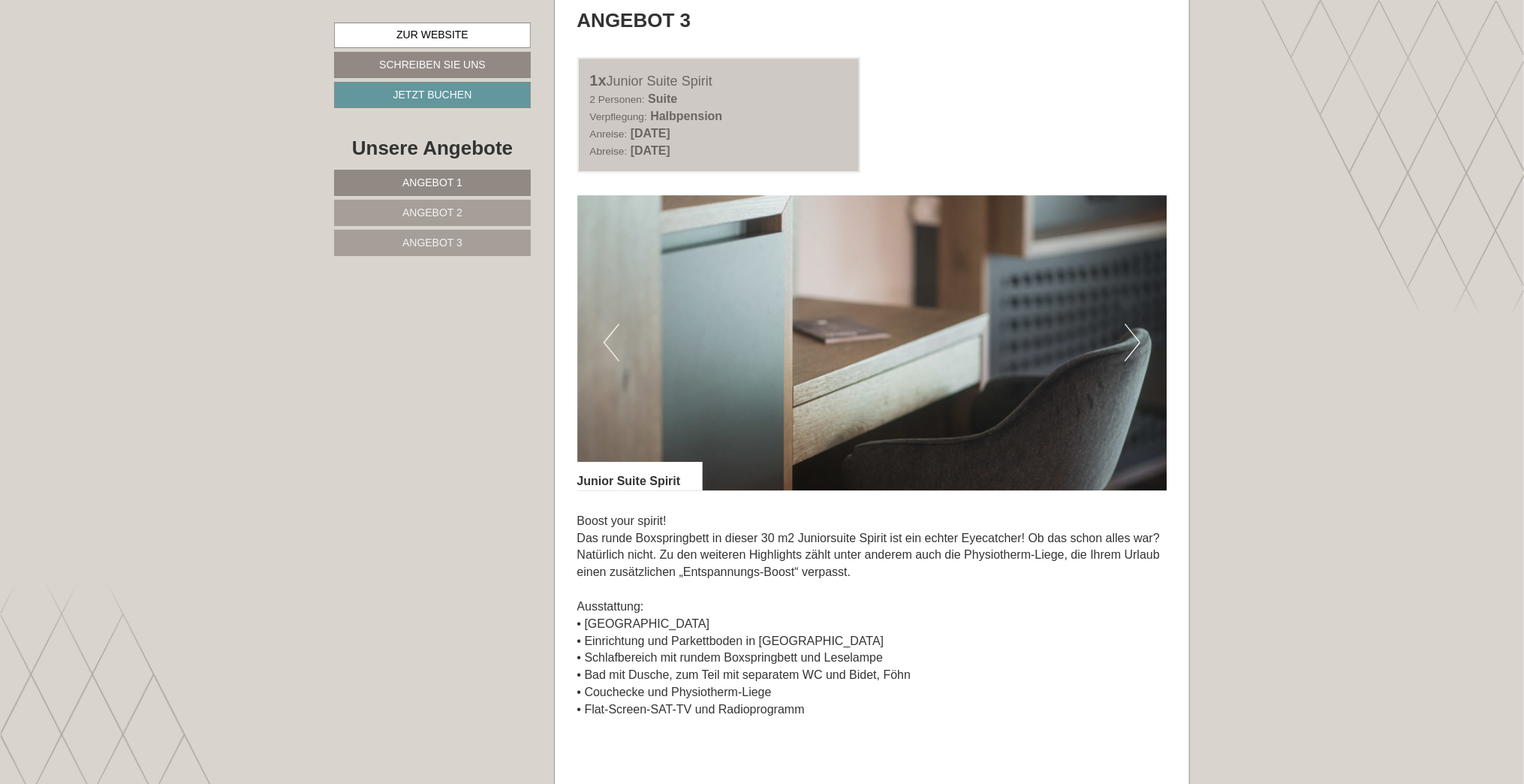
click at [1133, 336] on button "Next" at bounding box center [1132, 342] width 16 height 38
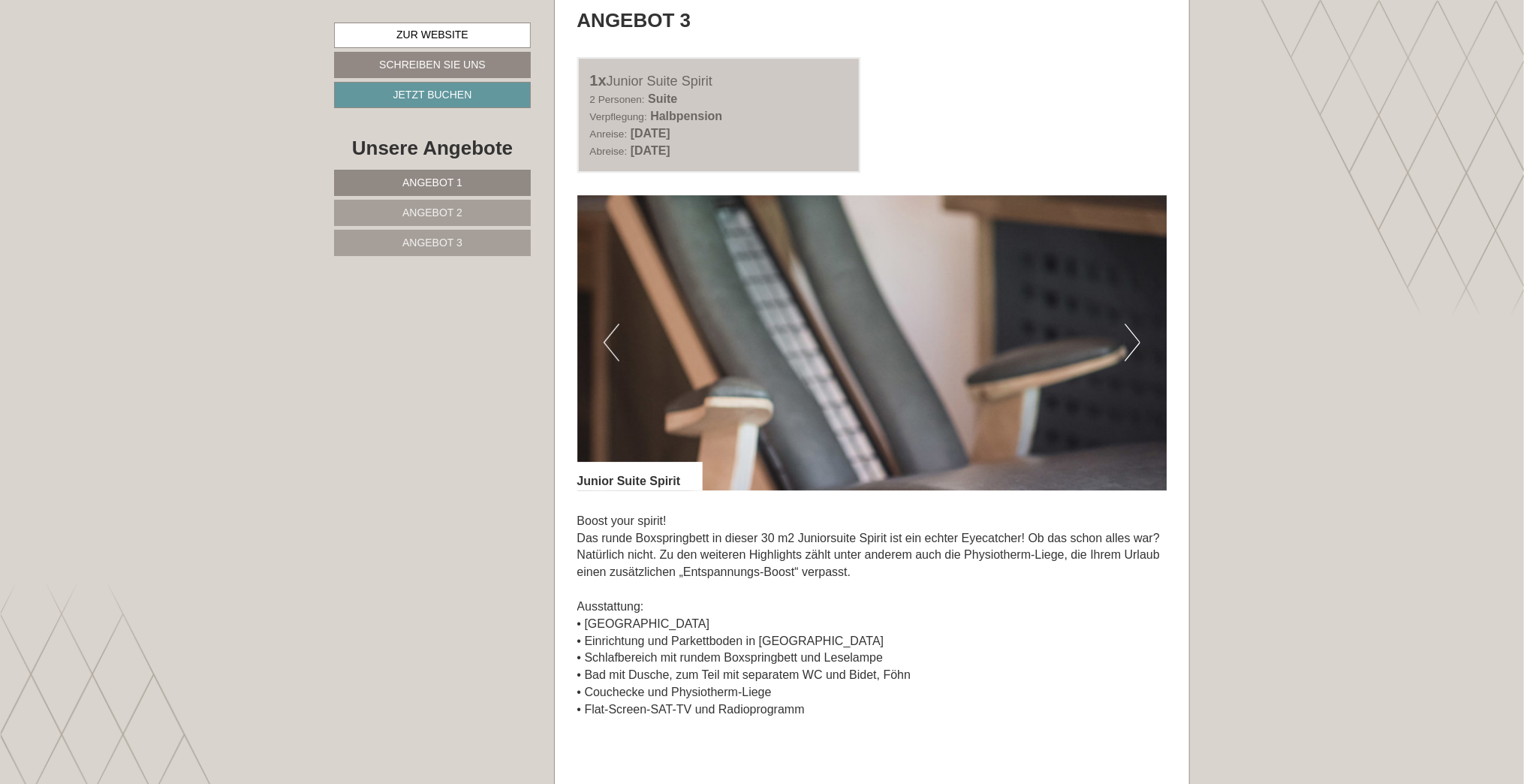
click at [1133, 336] on button "Next" at bounding box center [1132, 342] width 16 height 38
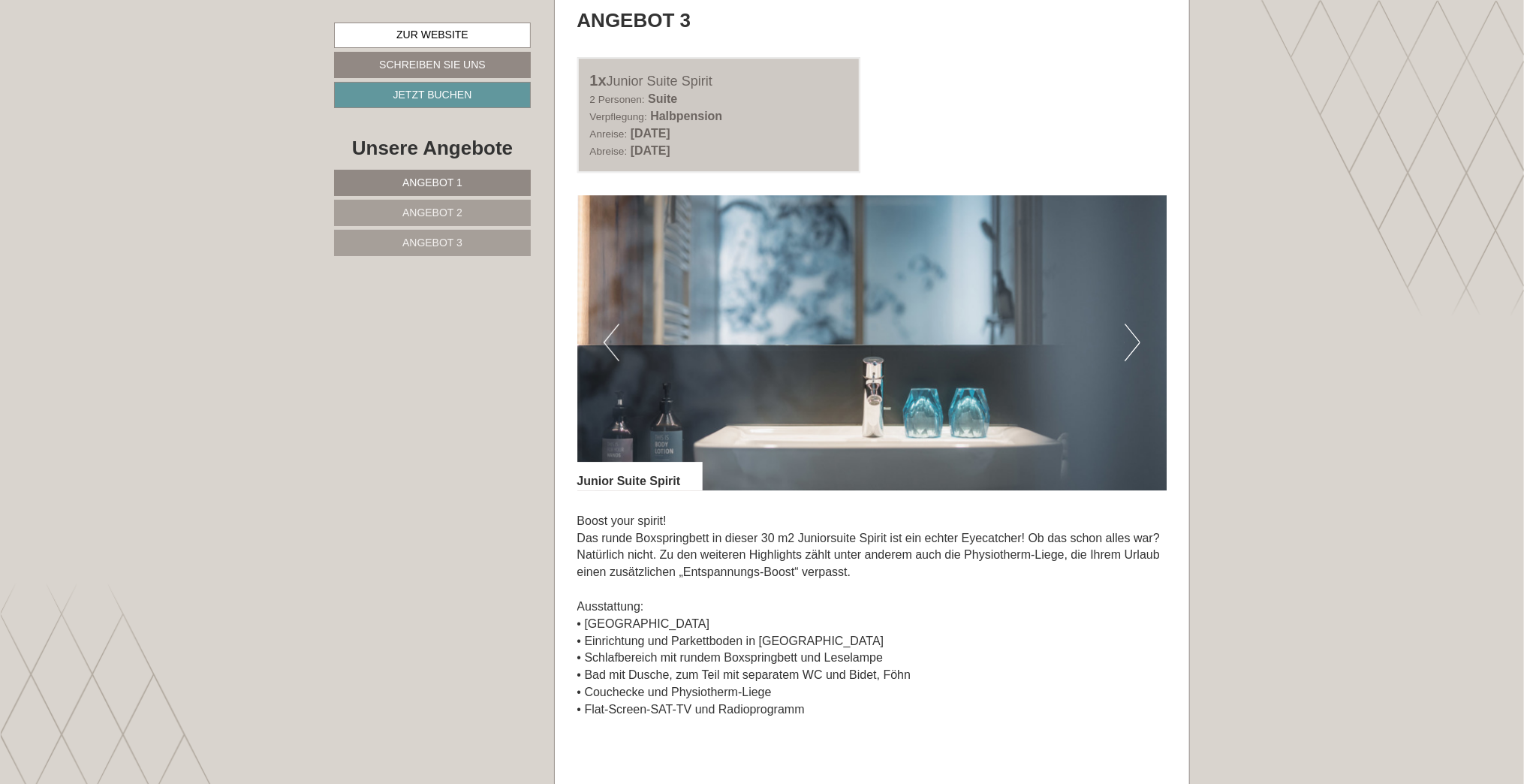
click at [1133, 336] on button "Next" at bounding box center [1132, 342] width 16 height 38
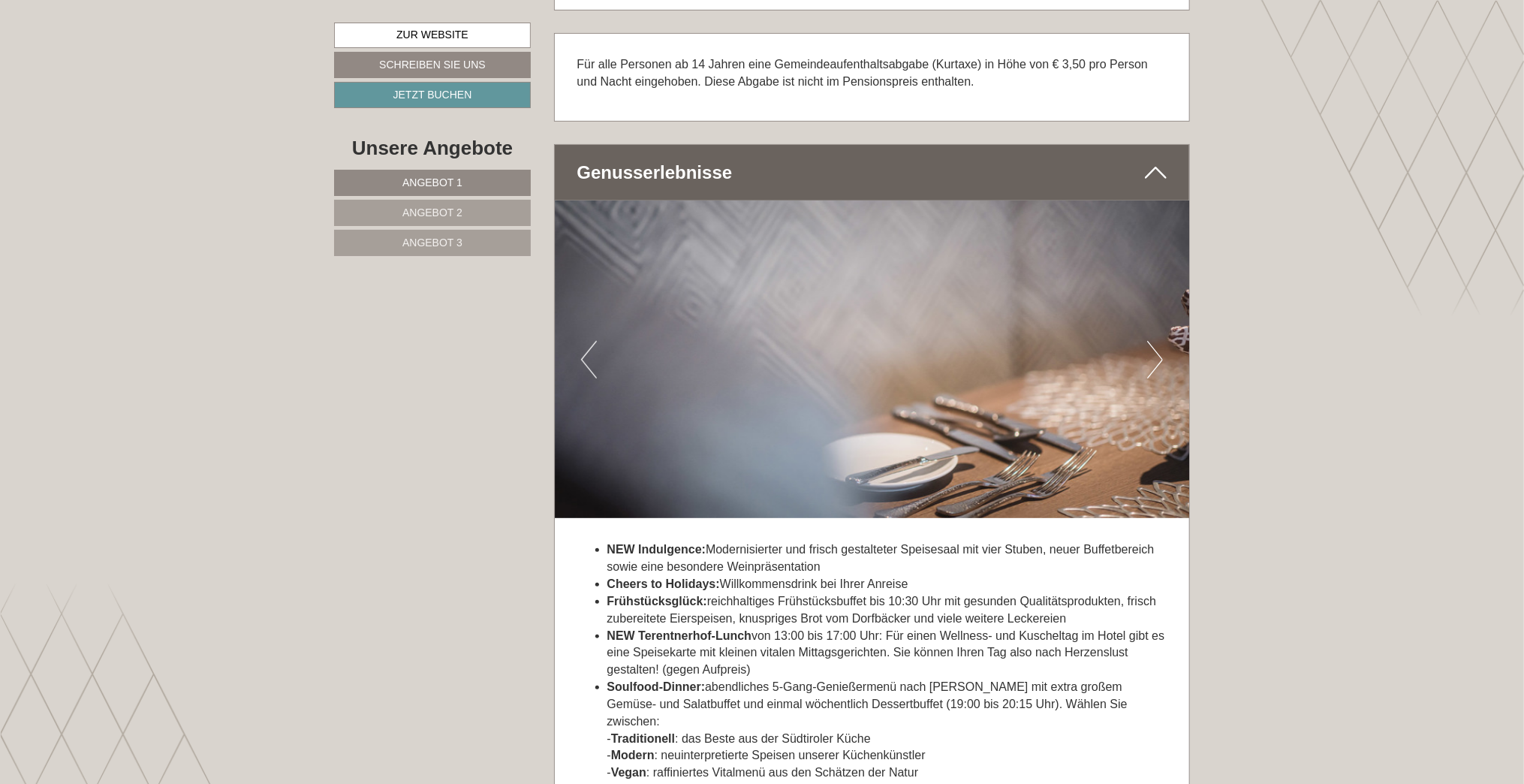
scroll to position [4354, 0]
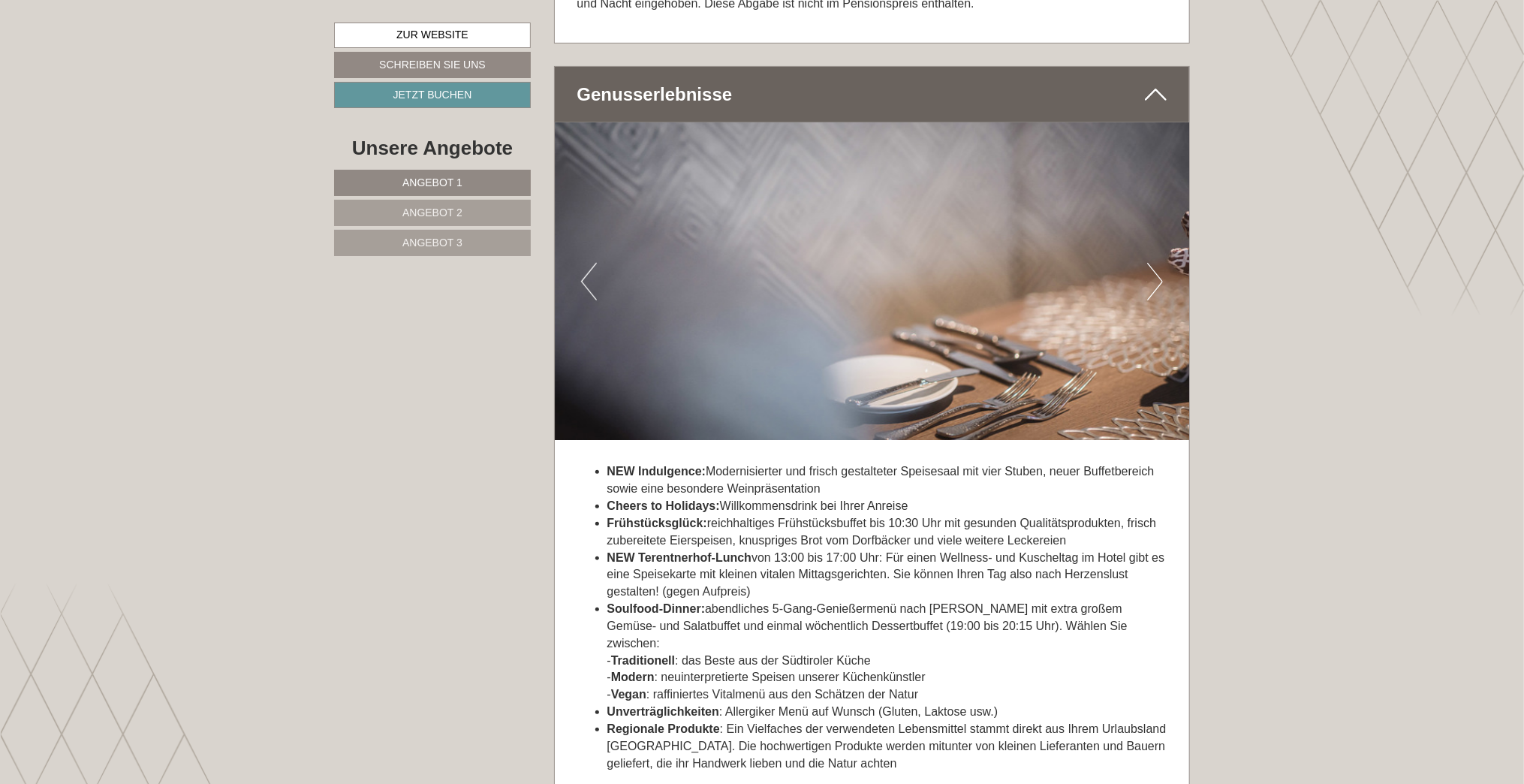
click at [588, 271] on button "Previous" at bounding box center [588, 282] width 16 height 38
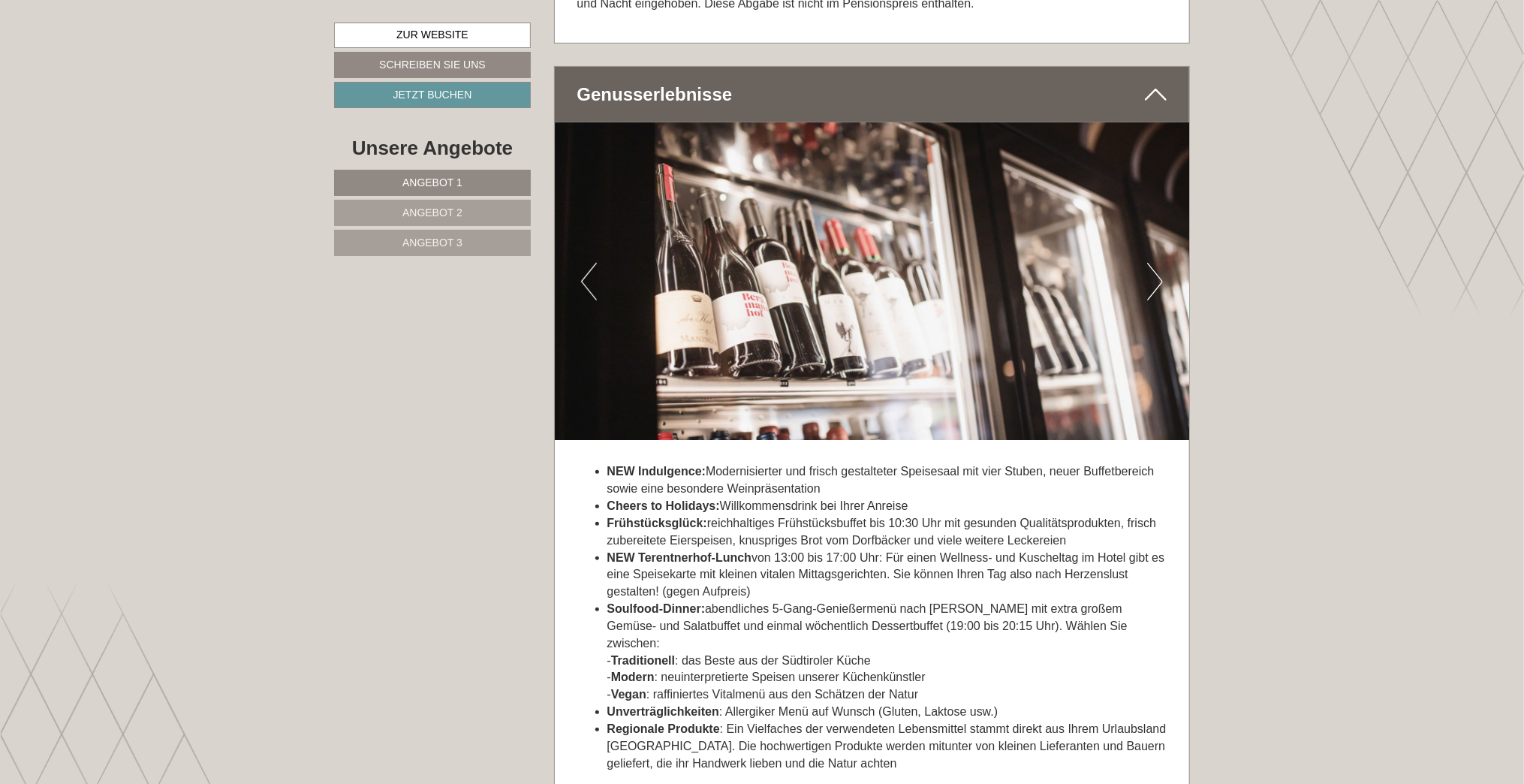
click at [588, 271] on button "Previous" at bounding box center [588, 282] width 16 height 38
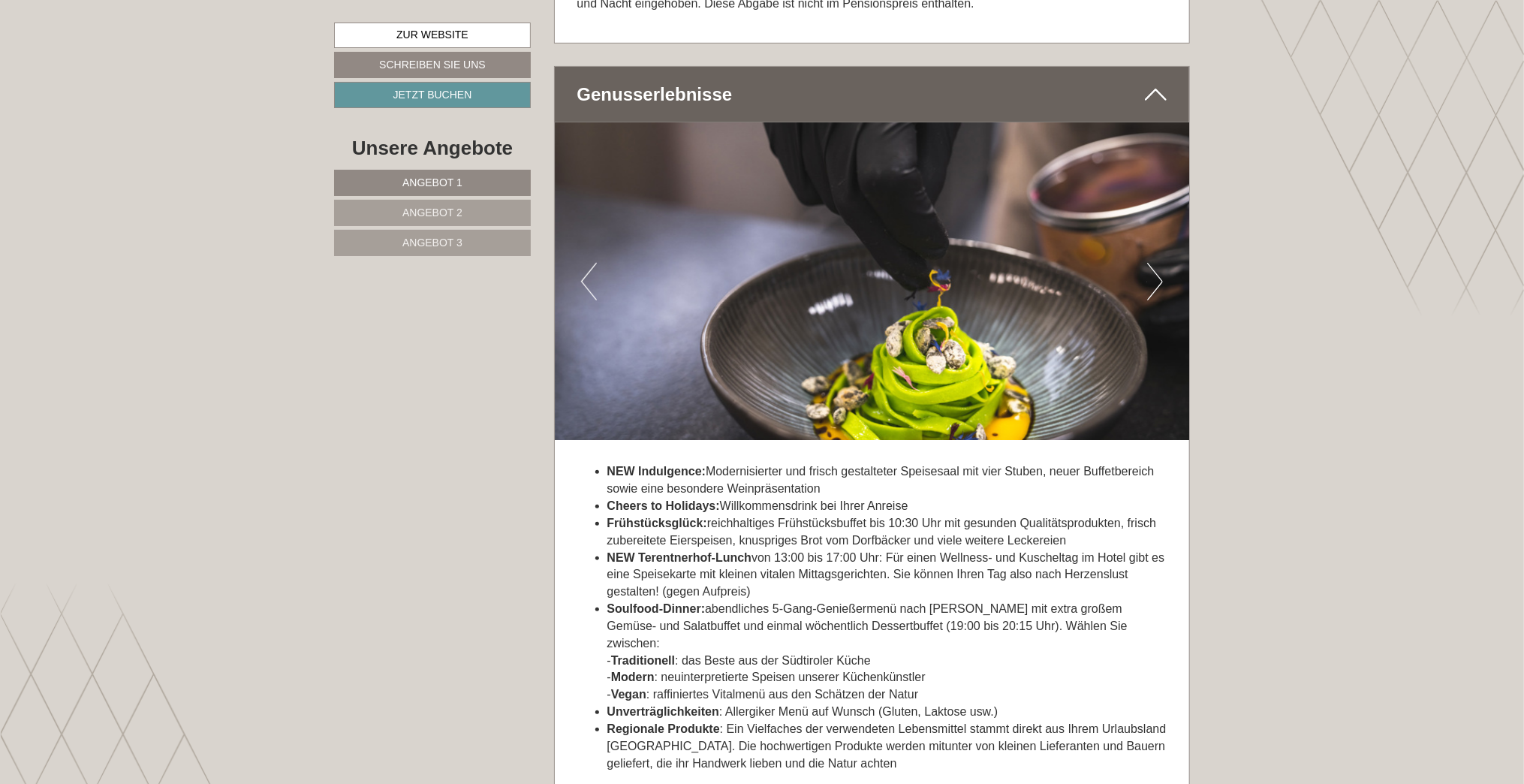
click at [588, 271] on button "Previous" at bounding box center [588, 282] width 16 height 38
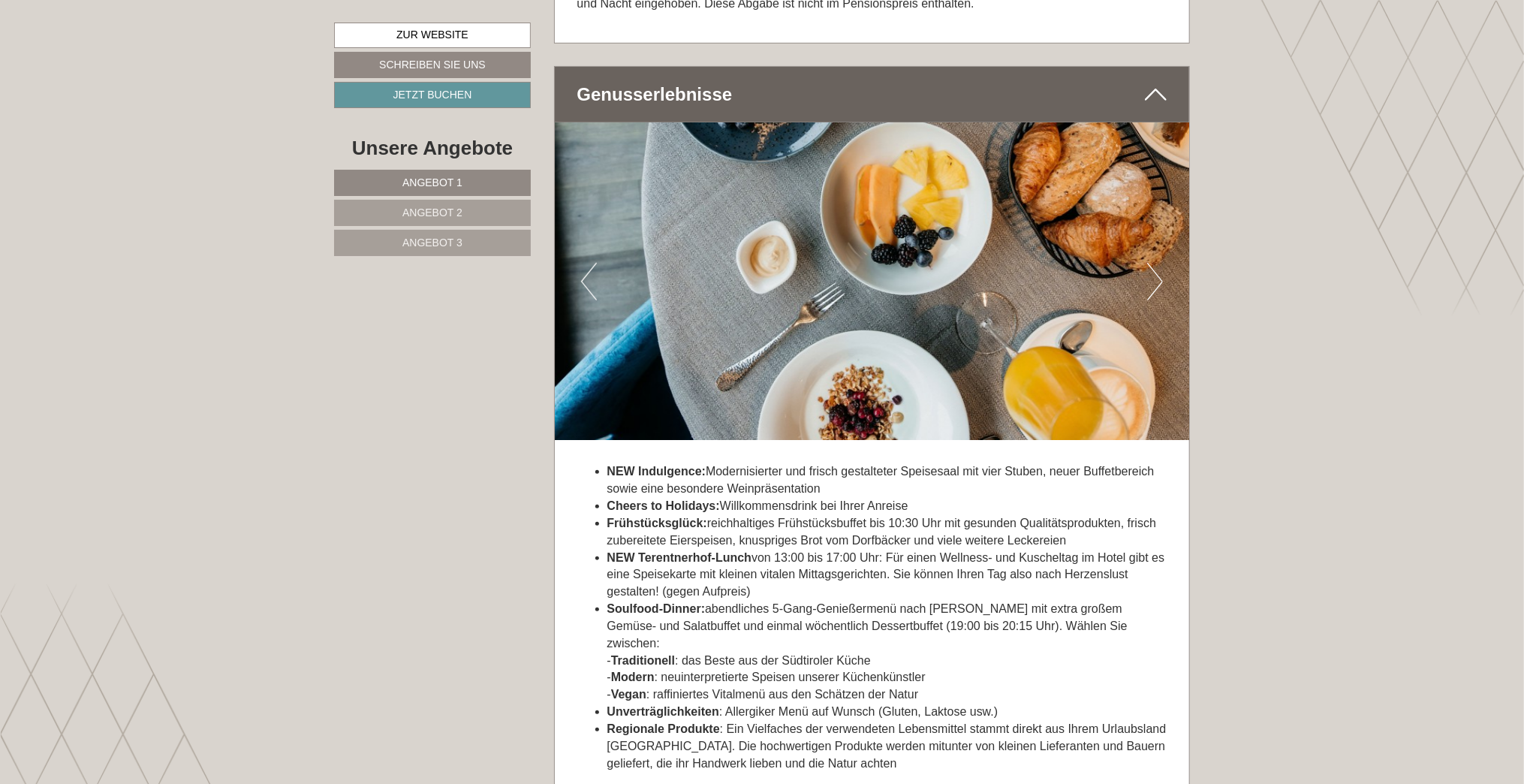
click at [588, 271] on button "Previous" at bounding box center [588, 282] width 16 height 38
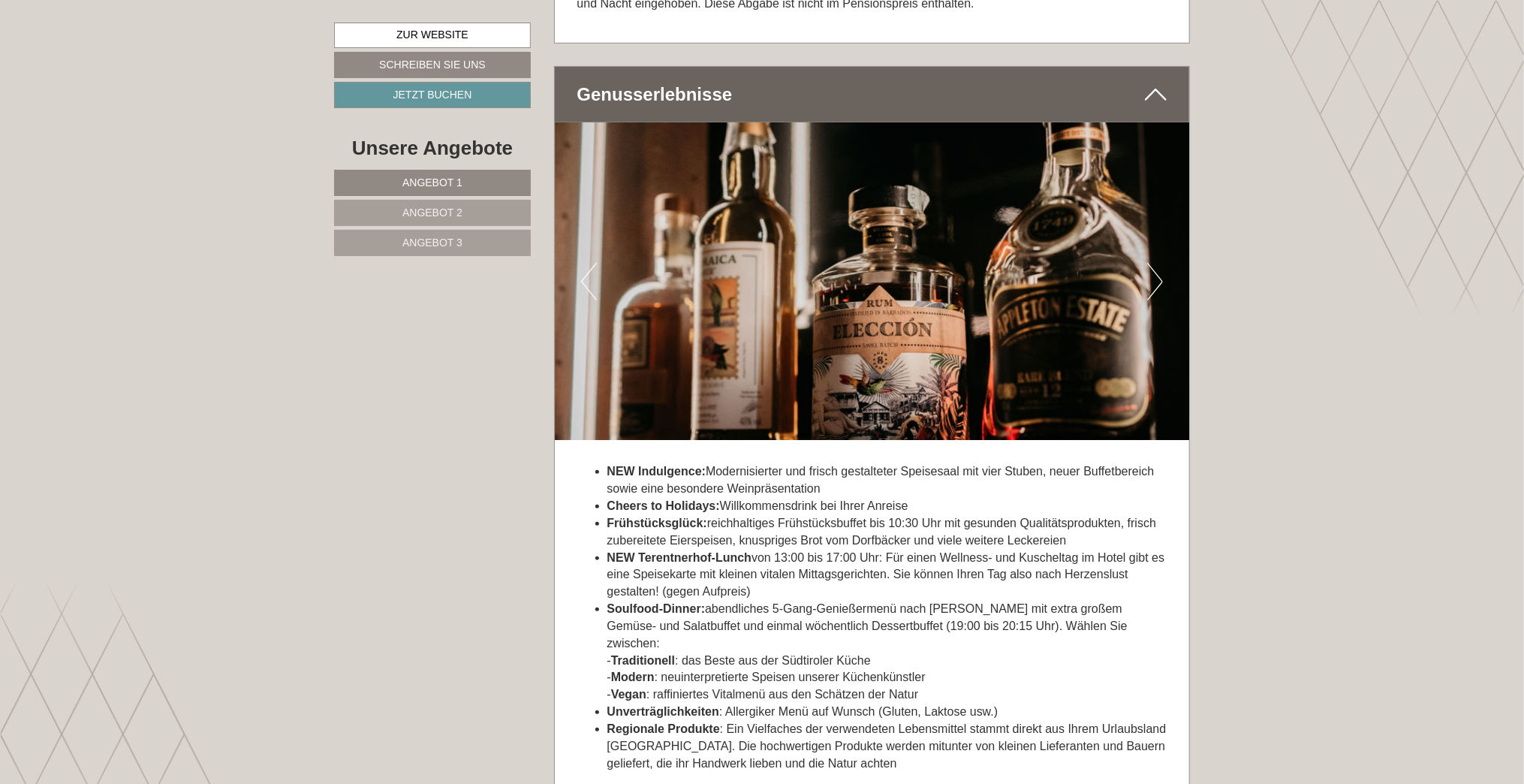
click at [588, 271] on button "Previous" at bounding box center [588, 282] width 16 height 38
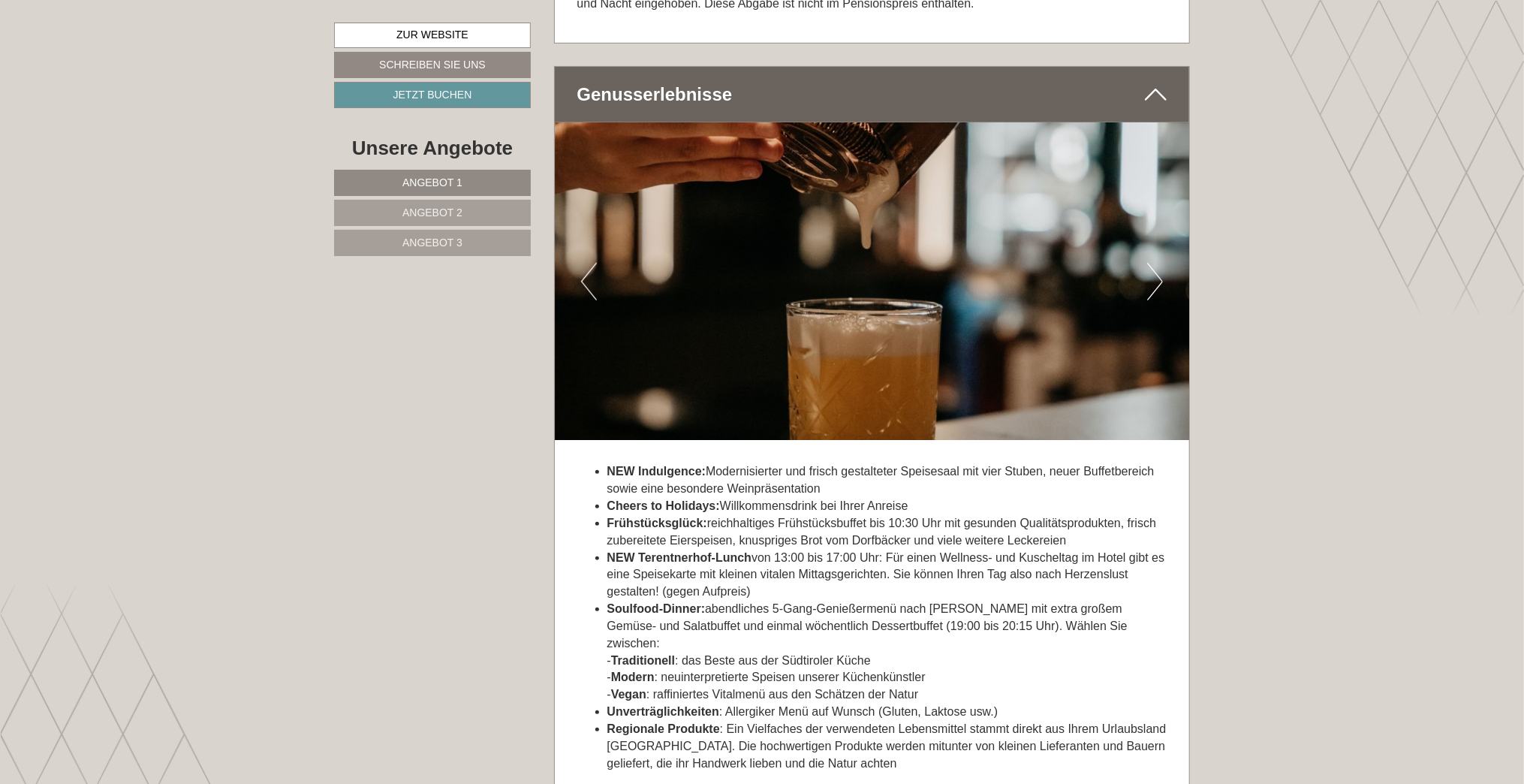
click at [588, 271] on button "Previous" at bounding box center [588, 282] width 16 height 38
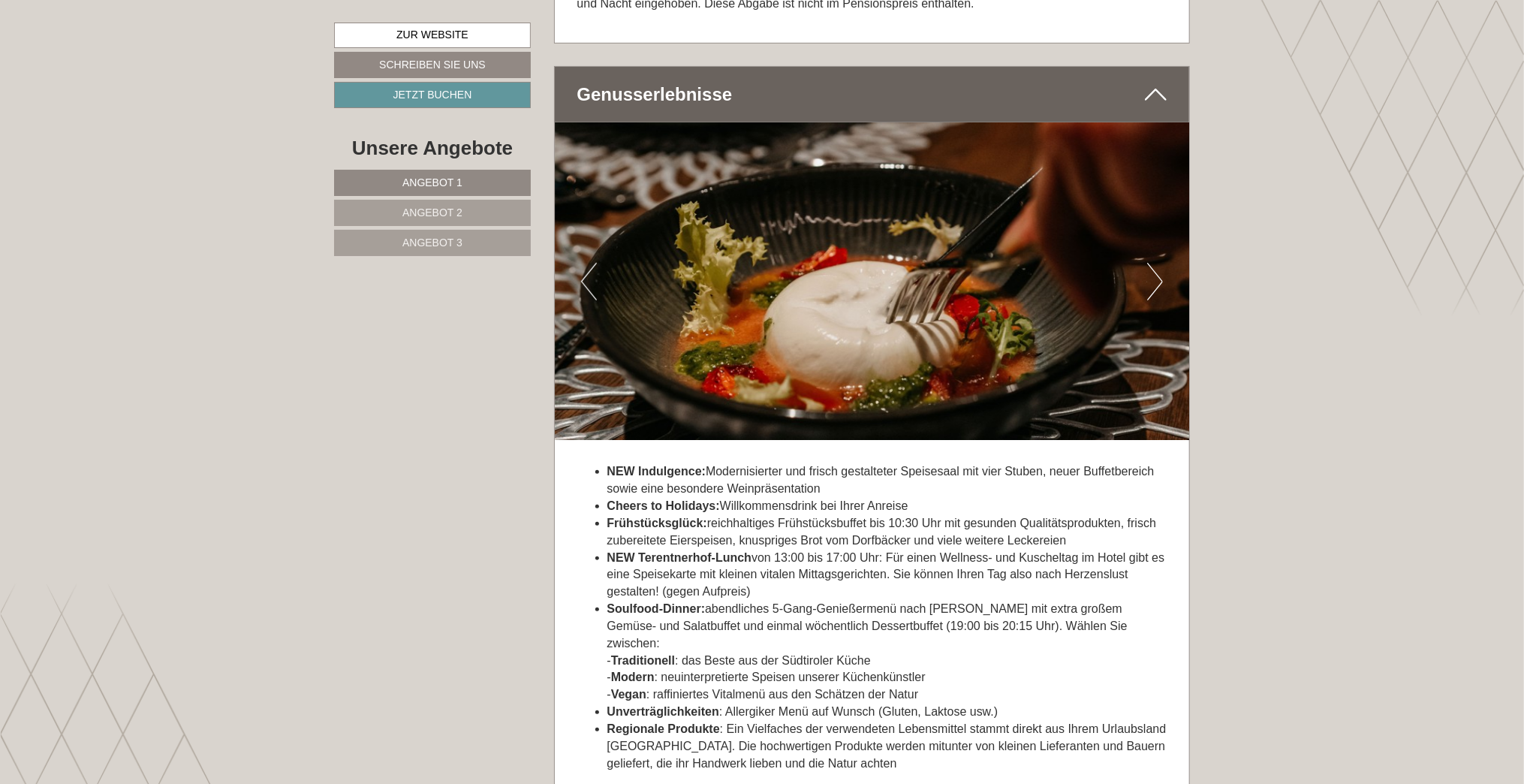
click at [588, 271] on button "Previous" at bounding box center [588, 282] width 16 height 38
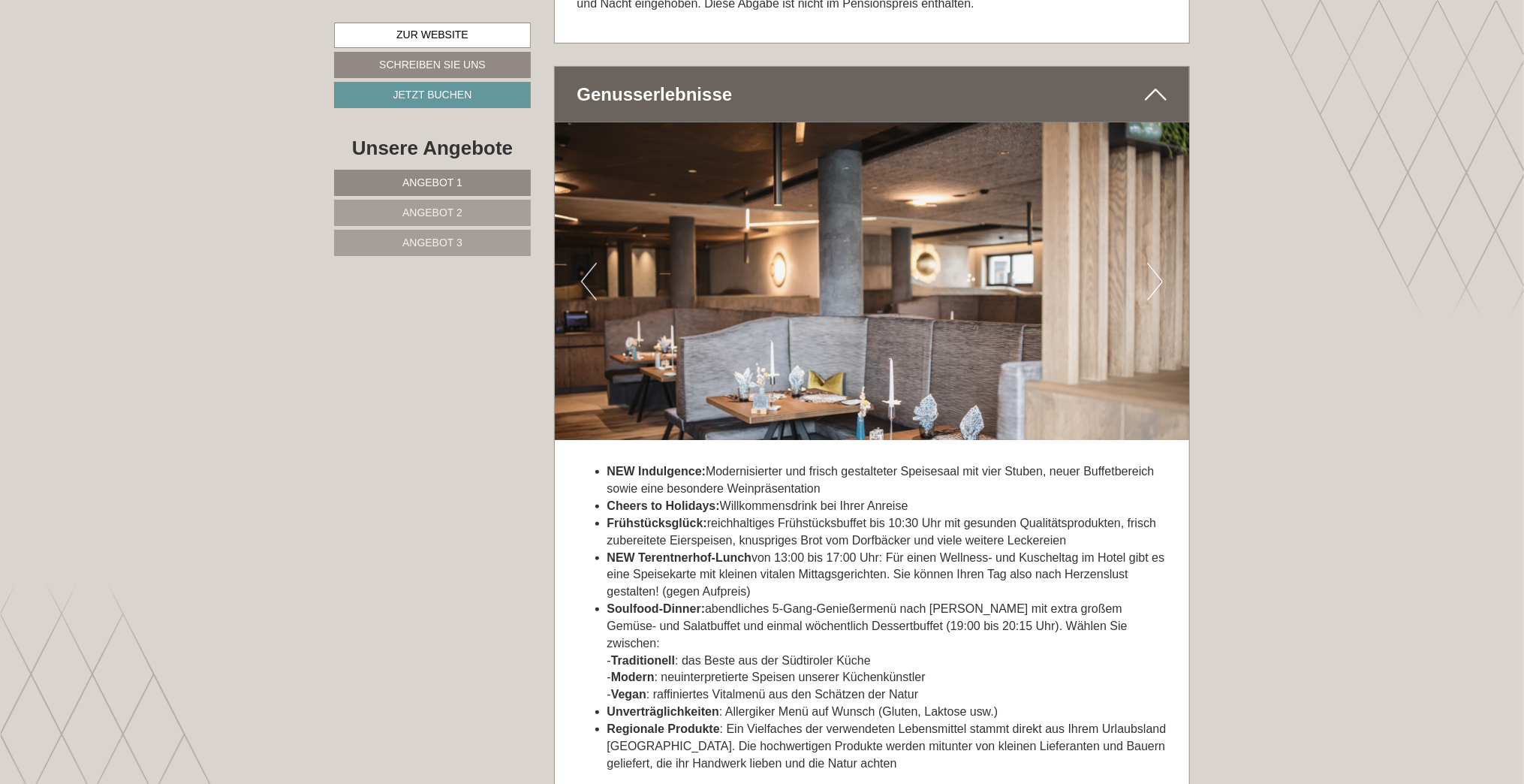
click at [588, 271] on button "Previous" at bounding box center [588, 282] width 16 height 38
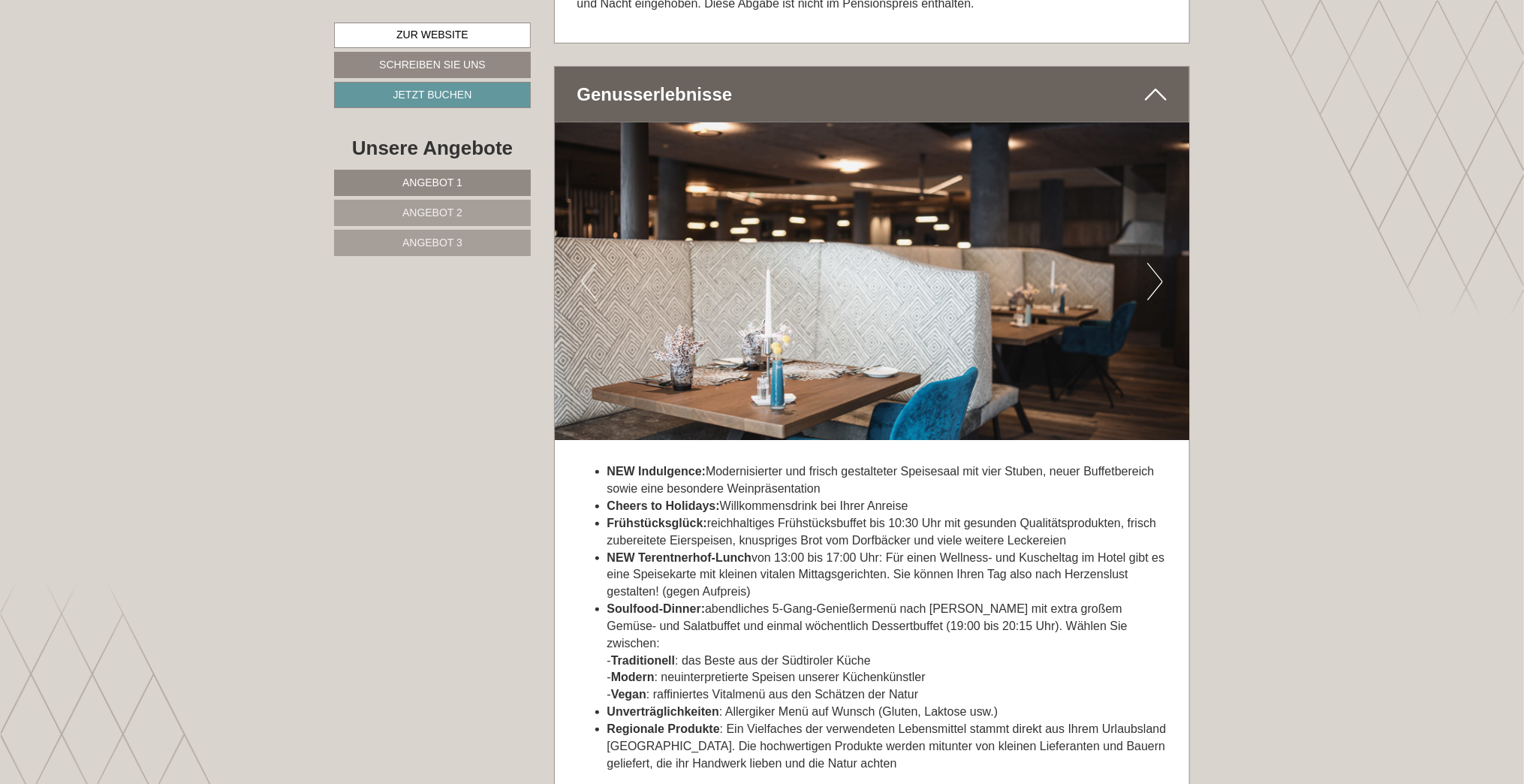
click at [588, 271] on button "Previous" at bounding box center [588, 282] width 16 height 38
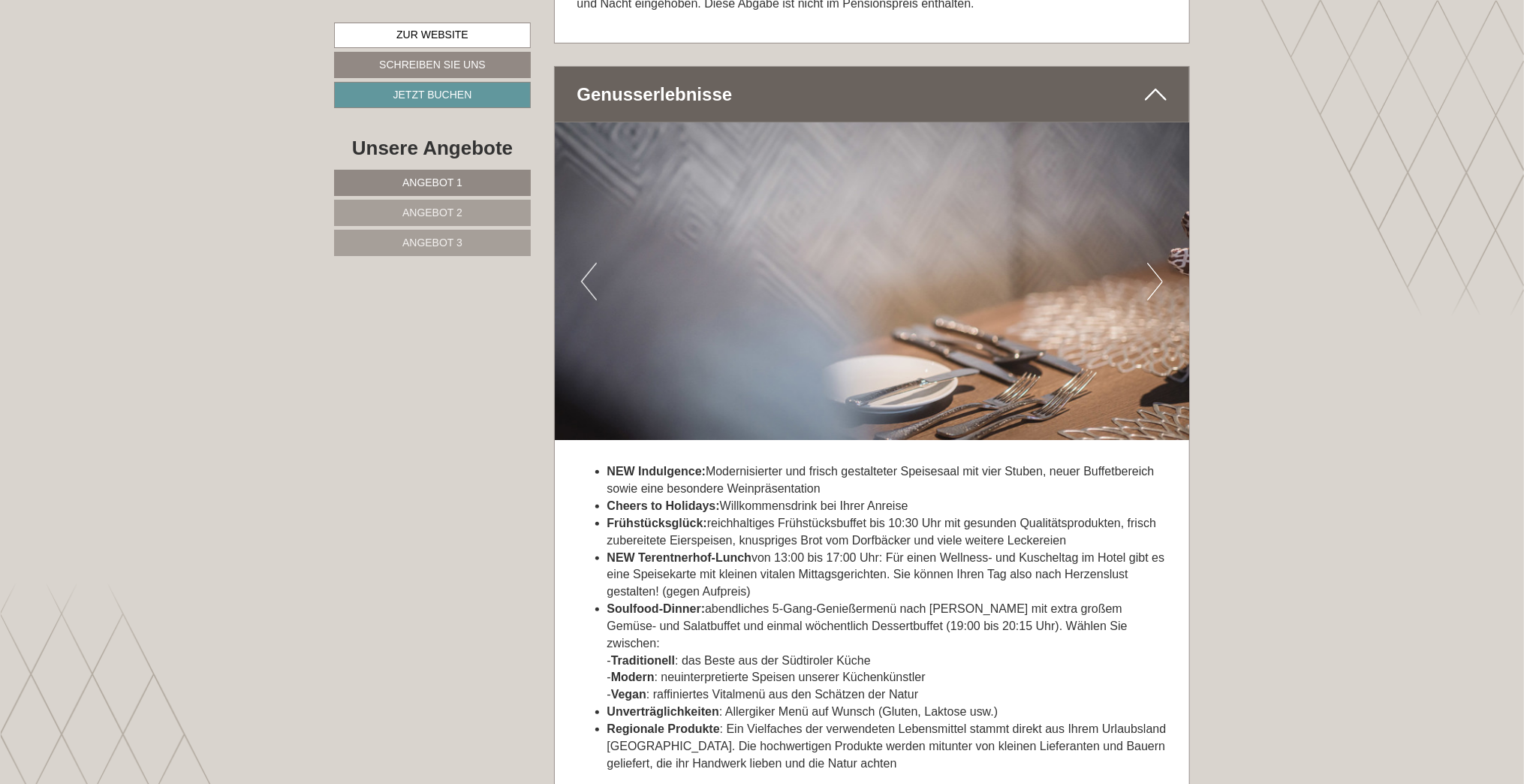
click at [588, 271] on button "Previous" at bounding box center [588, 282] width 16 height 38
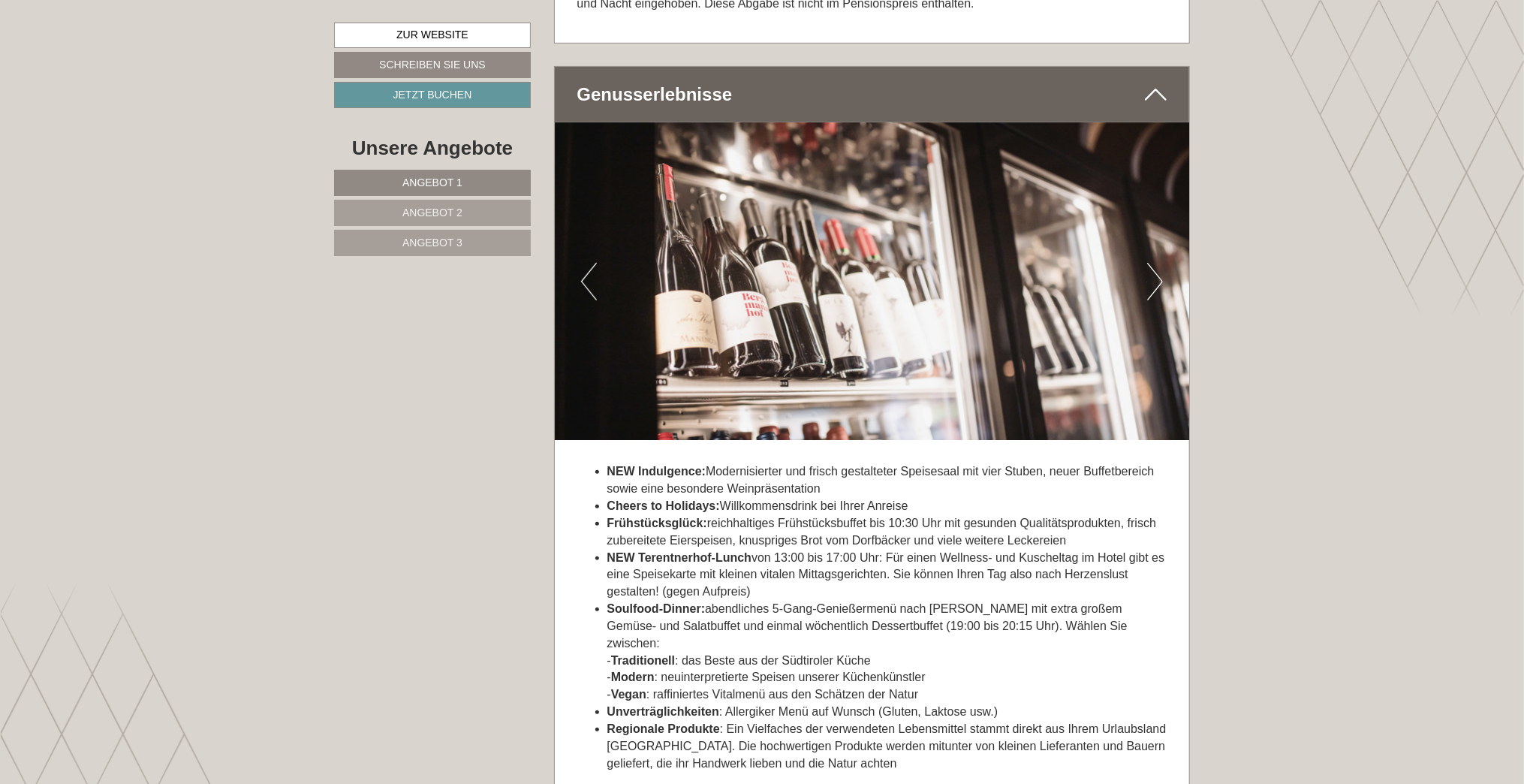
click at [588, 271] on button "Previous" at bounding box center [588, 282] width 16 height 38
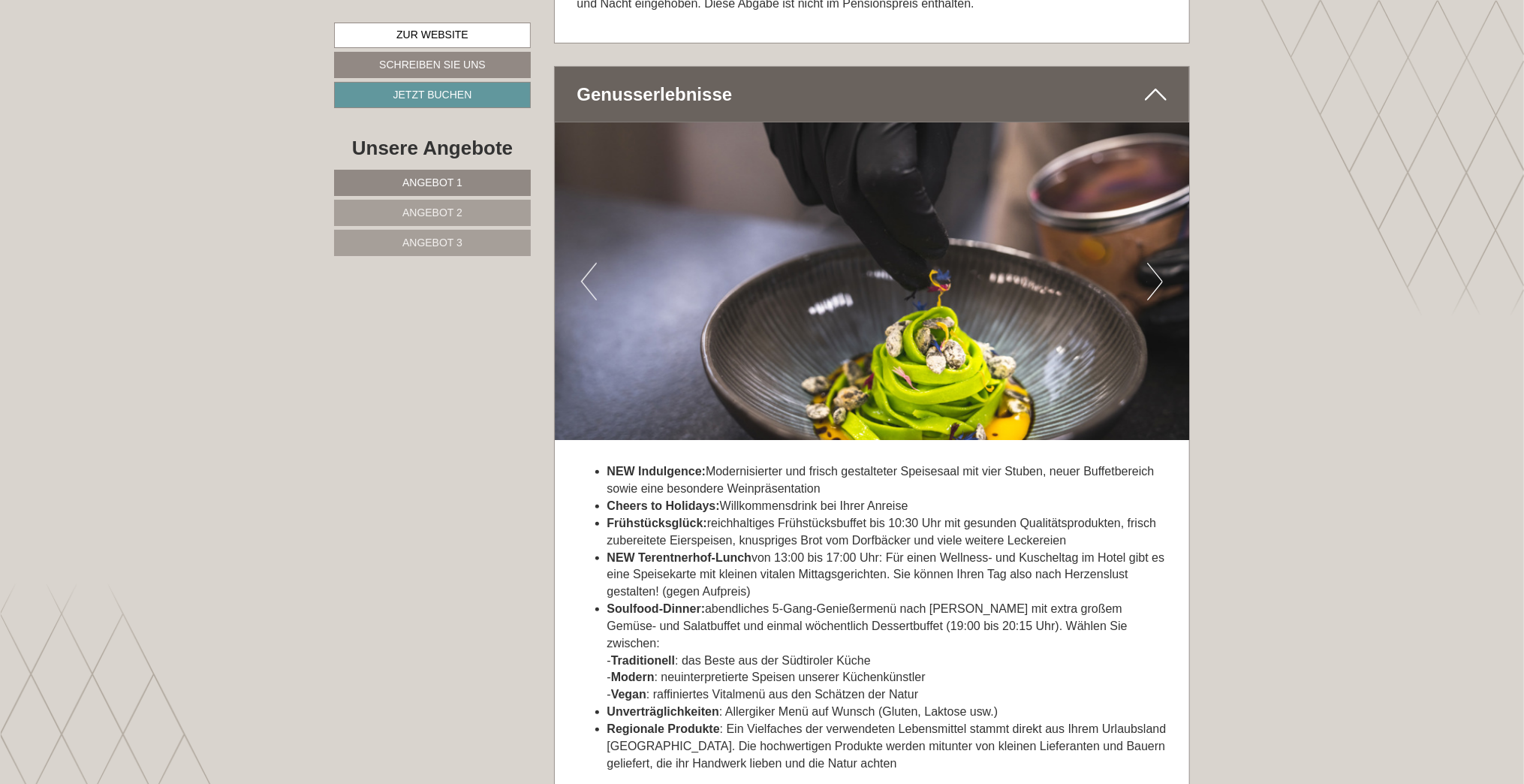
click at [588, 271] on button "Previous" at bounding box center [588, 282] width 16 height 38
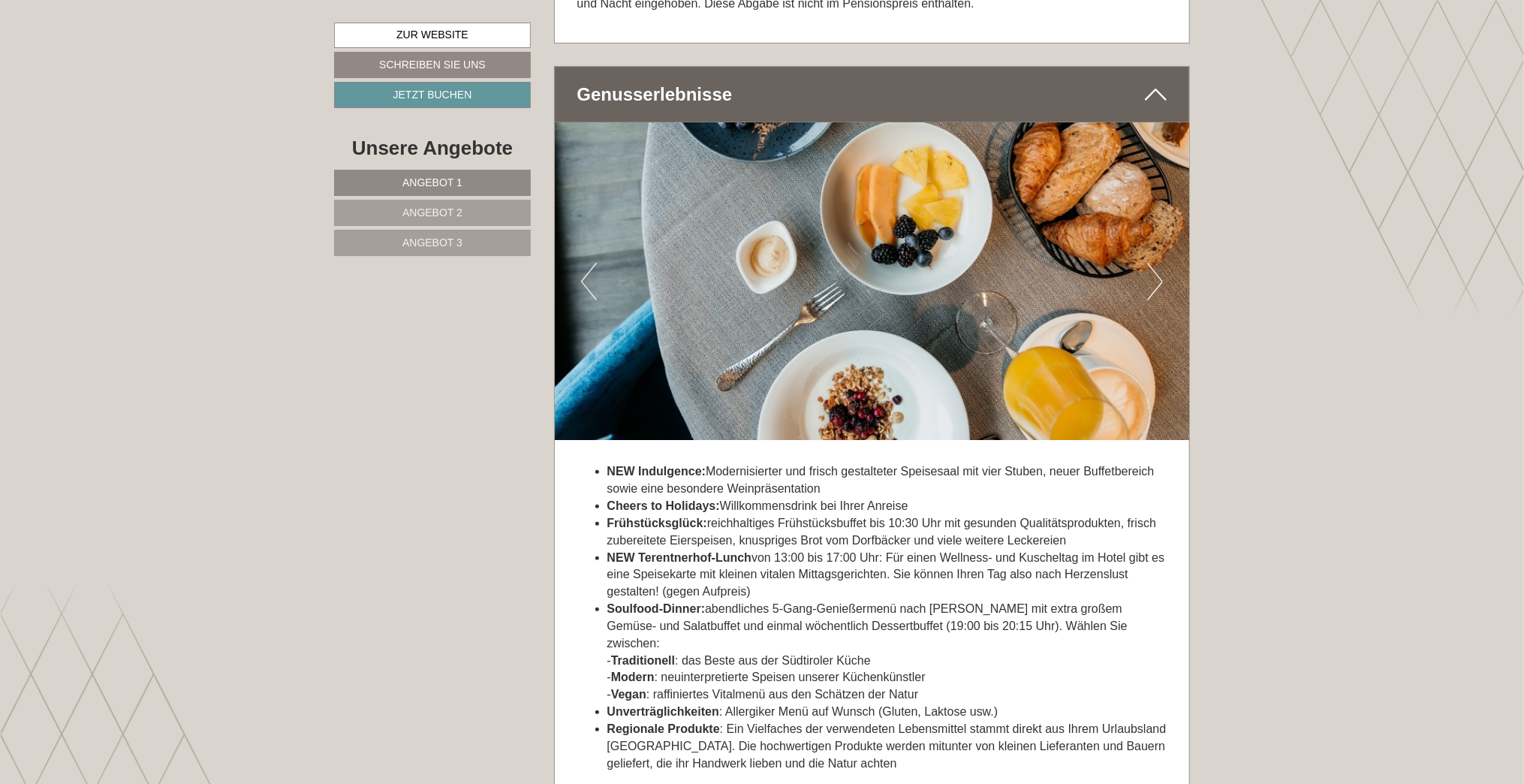
click at [588, 271] on button "Previous" at bounding box center [588, 282] width 16 height 38
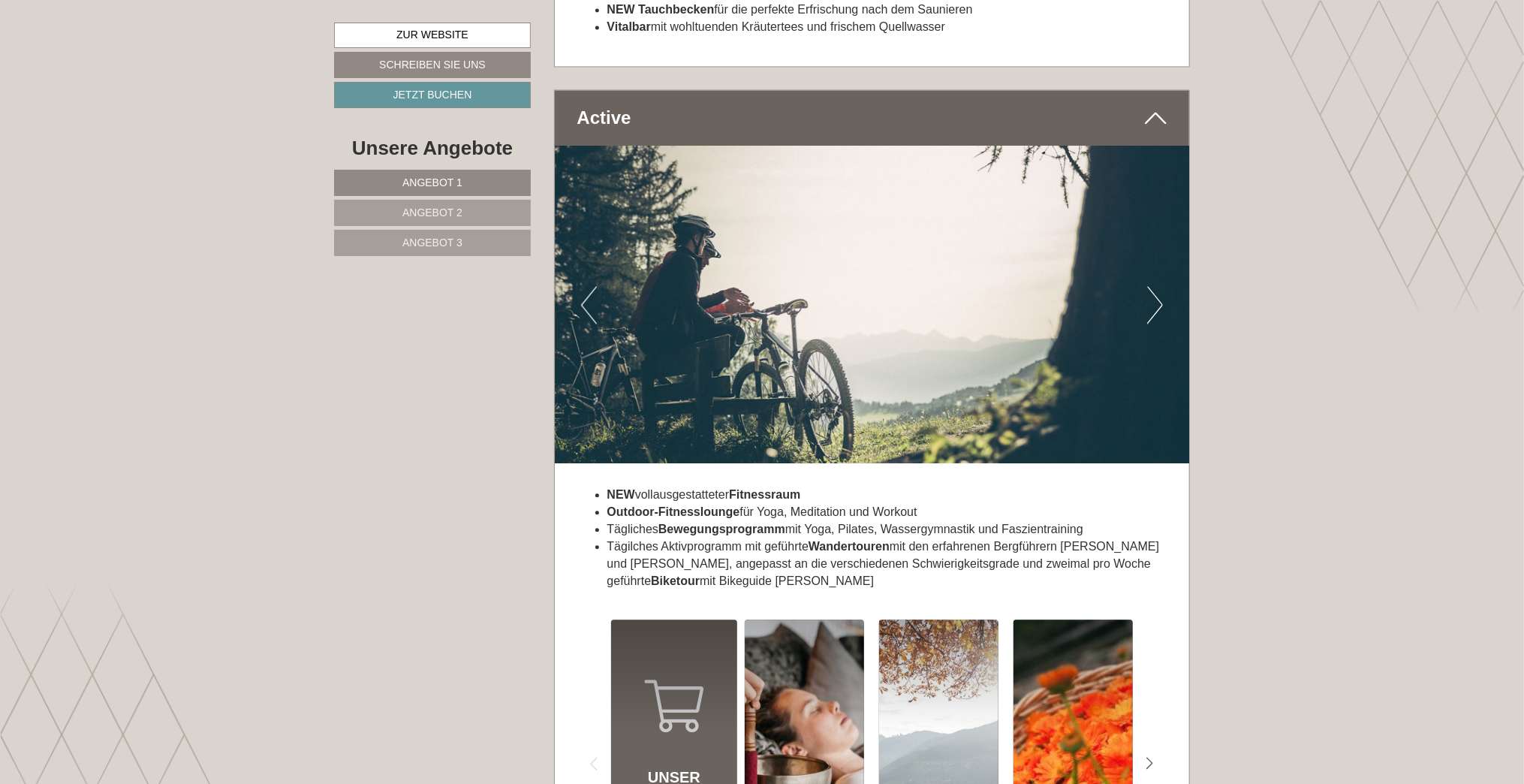
scroll to position [5856, 0]
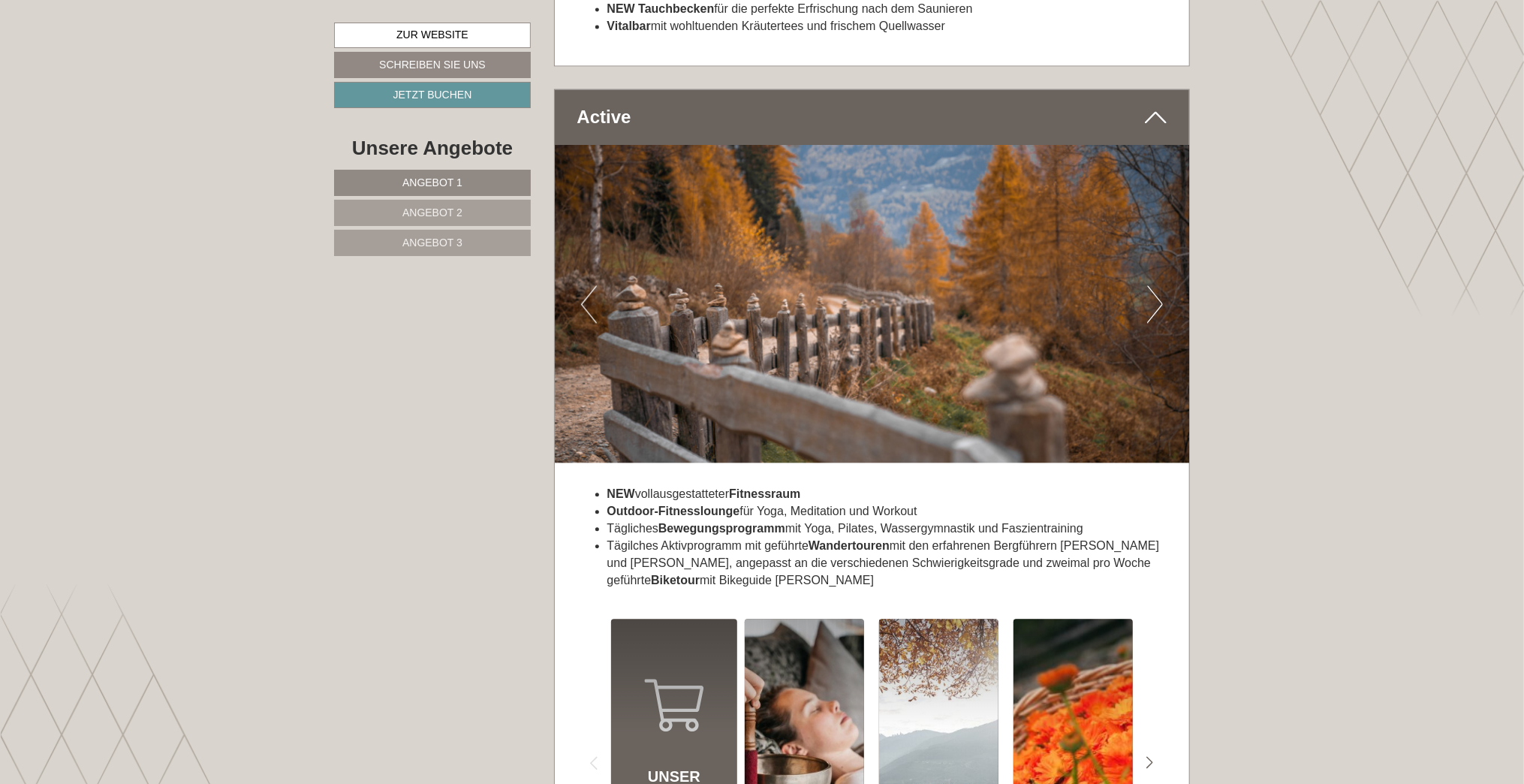
click at [1155, 287] on button "Next" at bounding box center [1155, 304] width 16 height 38
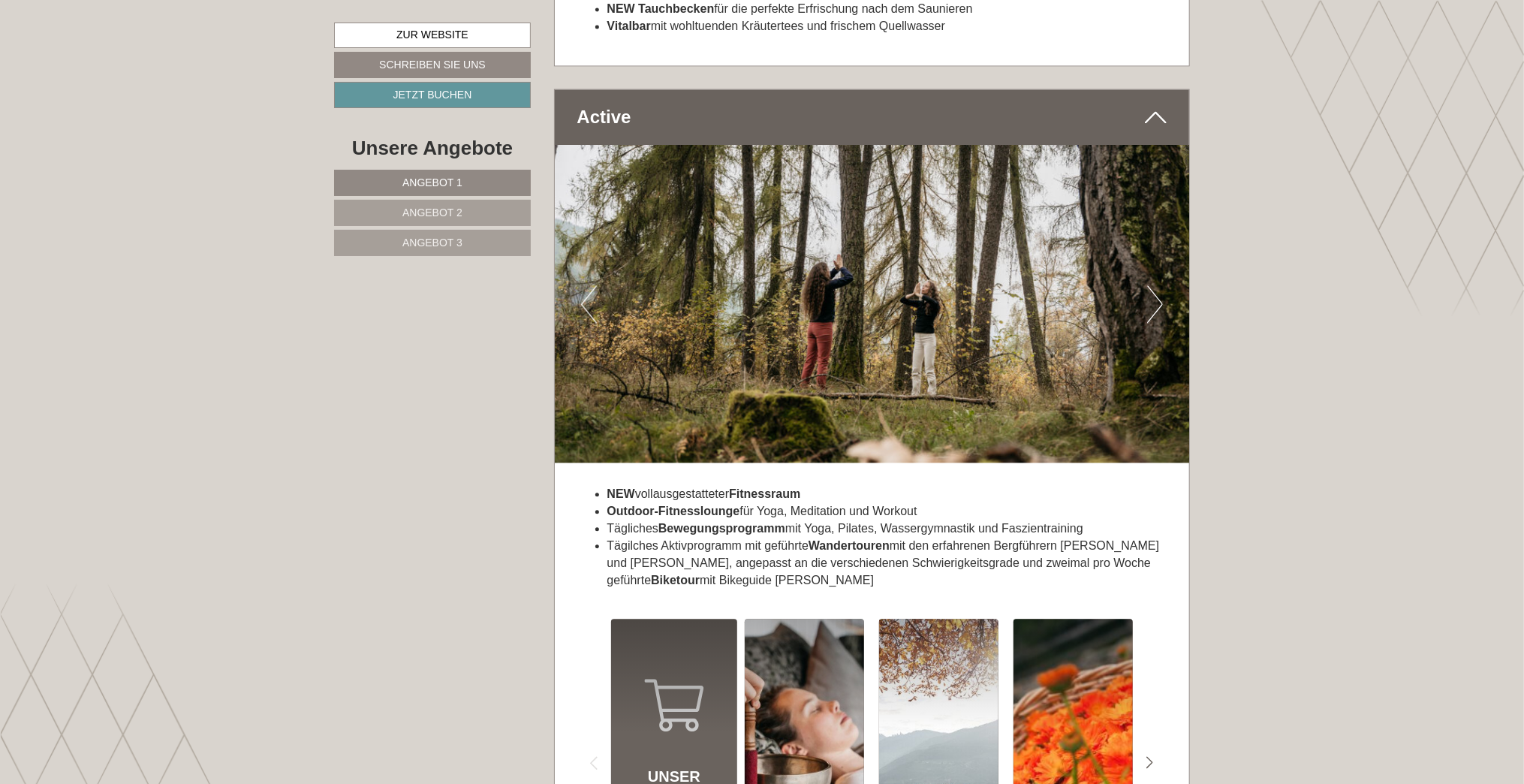
click at [1155, 287] on button "Next" at bounding box center [1155, 304] width 16 height 38
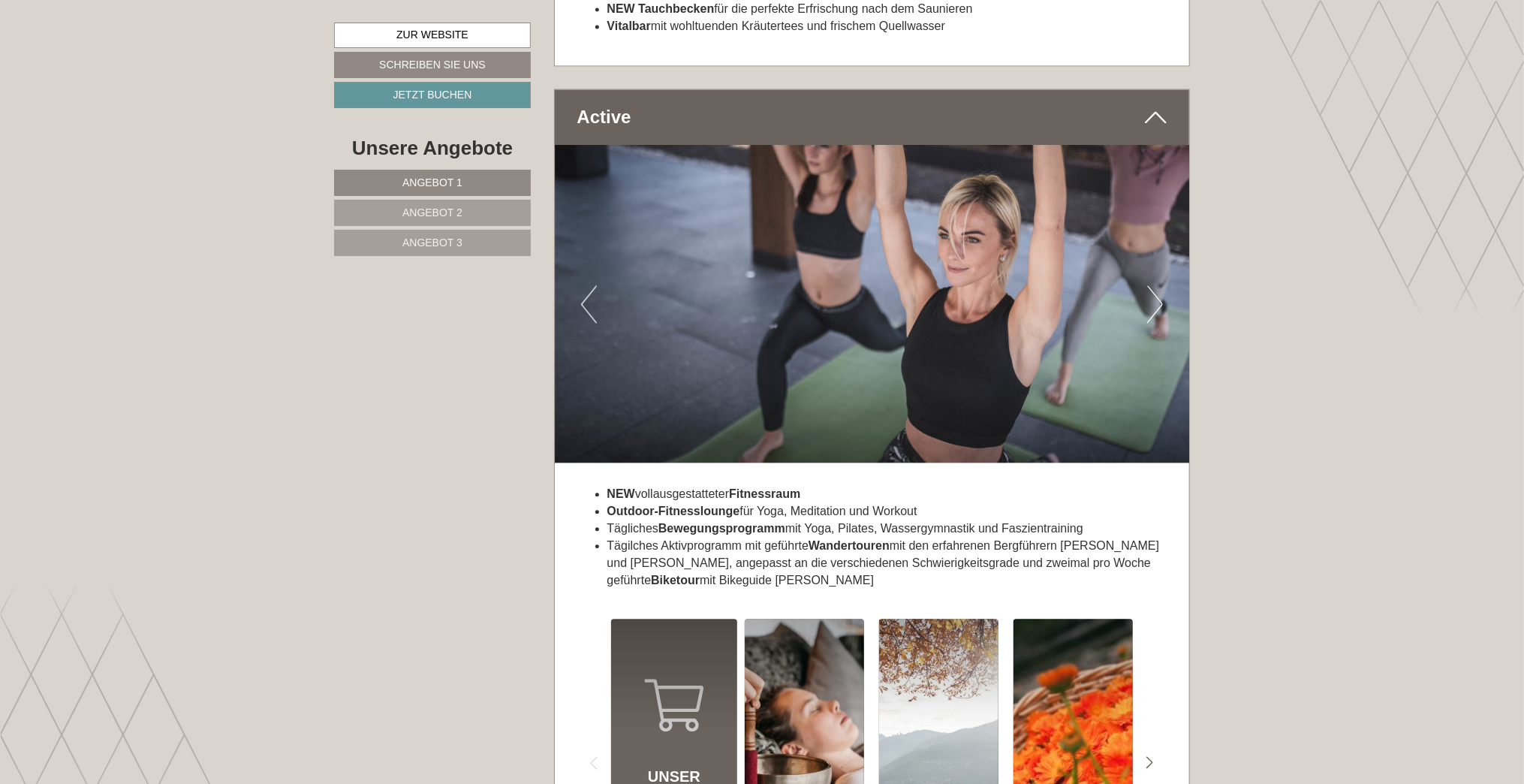
click at [1155, 287] on button "Next" at bounding box center [1155, 304] width 16 height 38
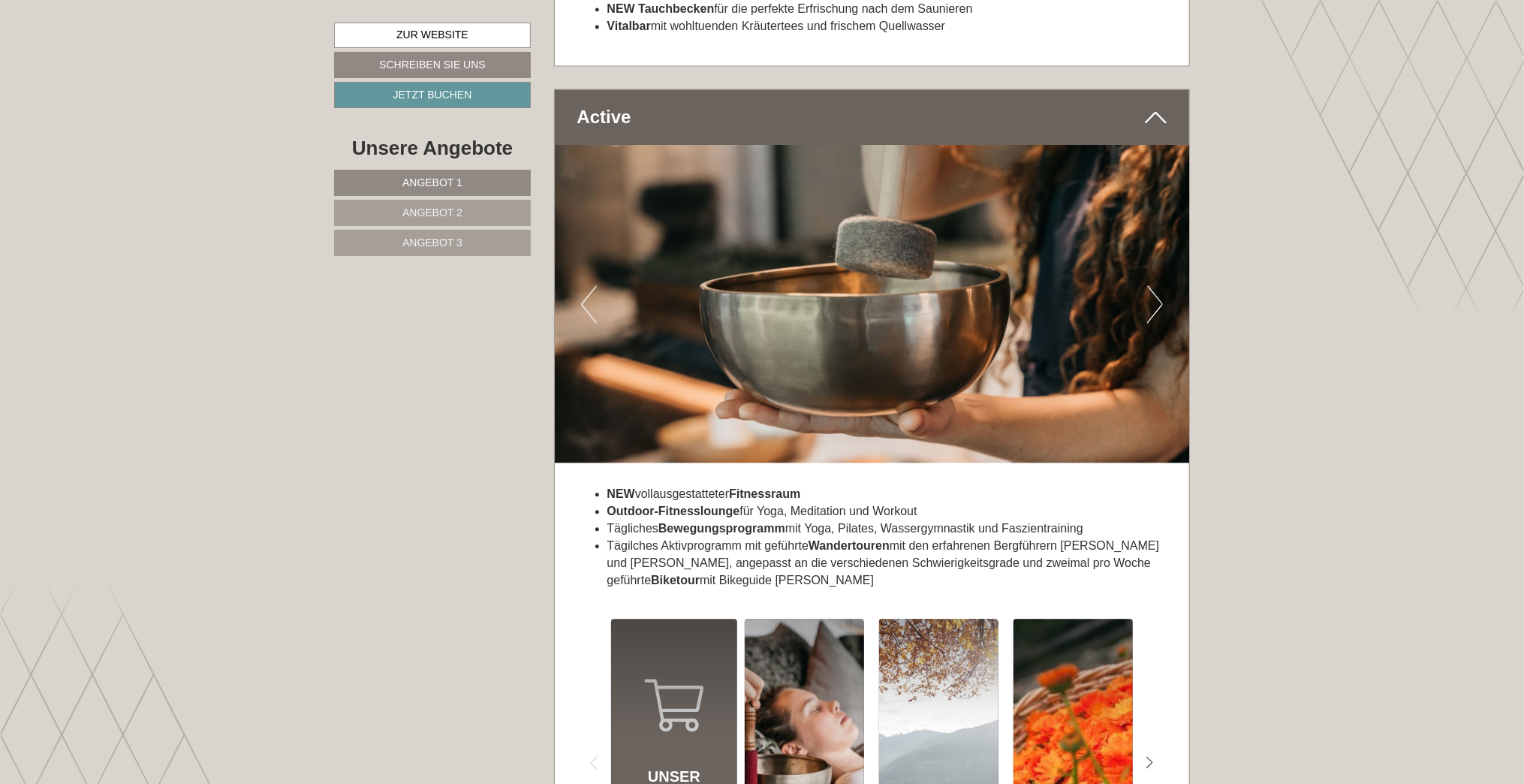
click at [1155, 287] on button "Next" at bounding box center [1155, 304] width 16 height 38
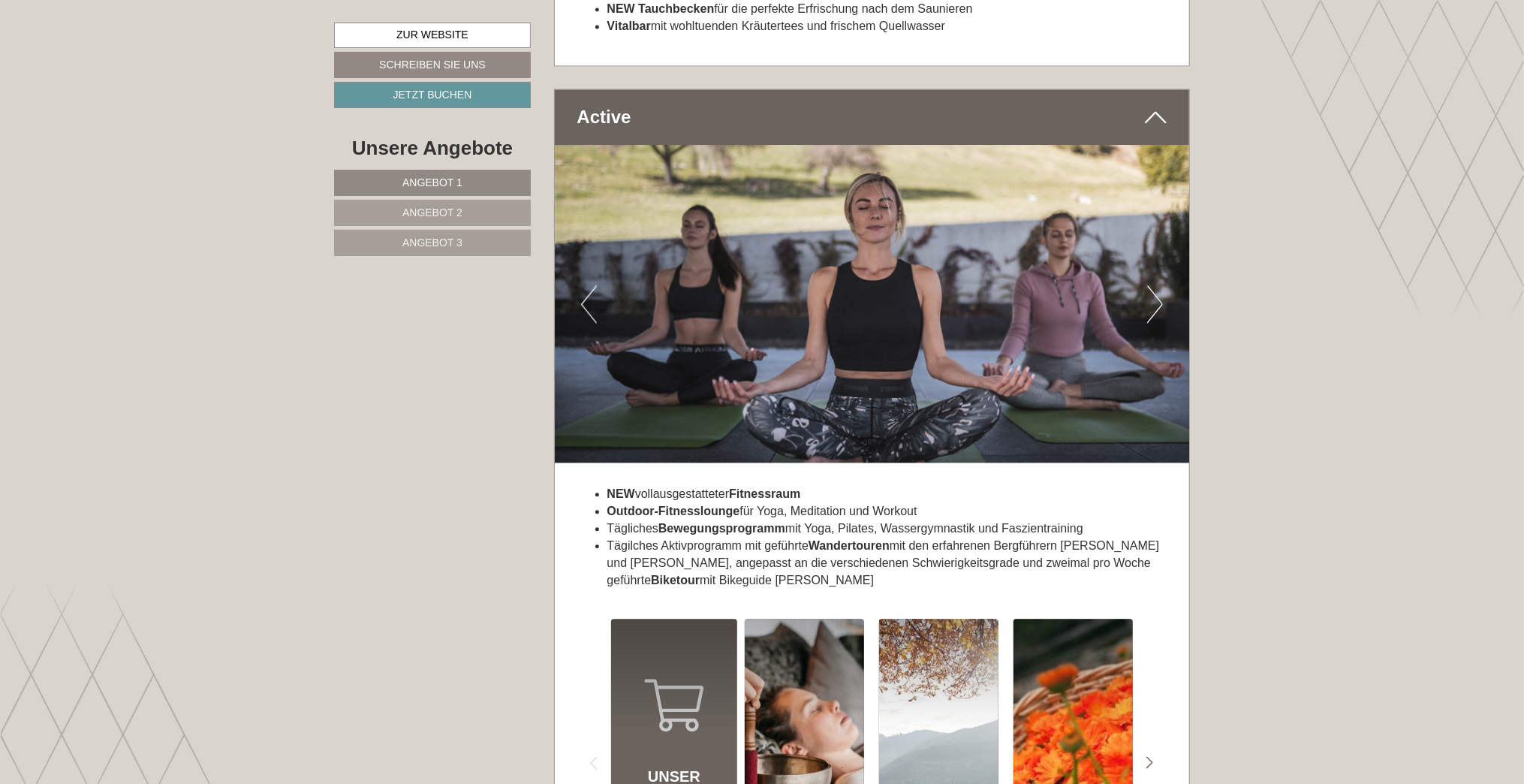
click at [1155, 287] on button "Next" at bounding box center [1155, 304] width 16 height 38
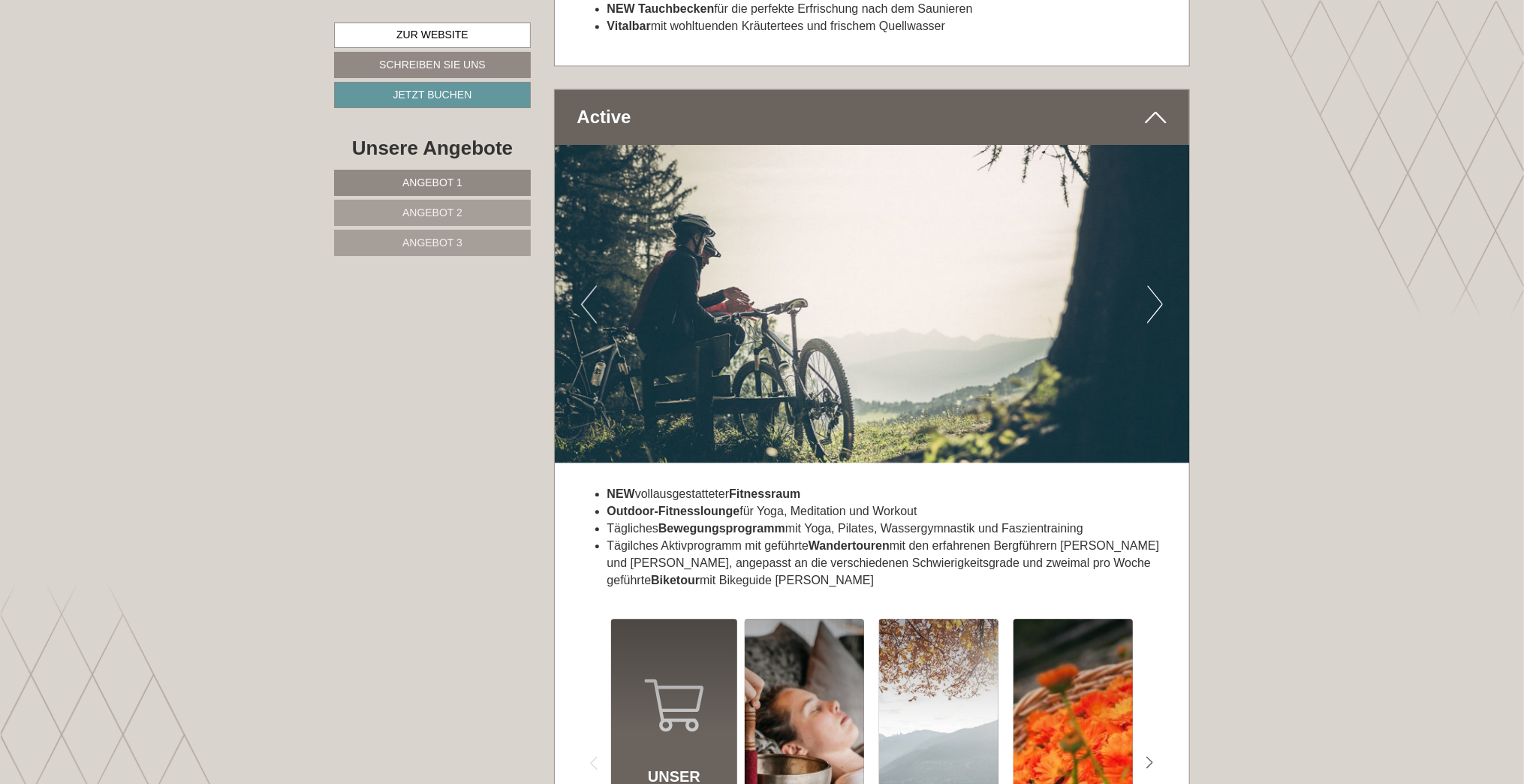
click at [1155, 287] on button "Next" at bounding box center [1155, 304] width 16 height 38
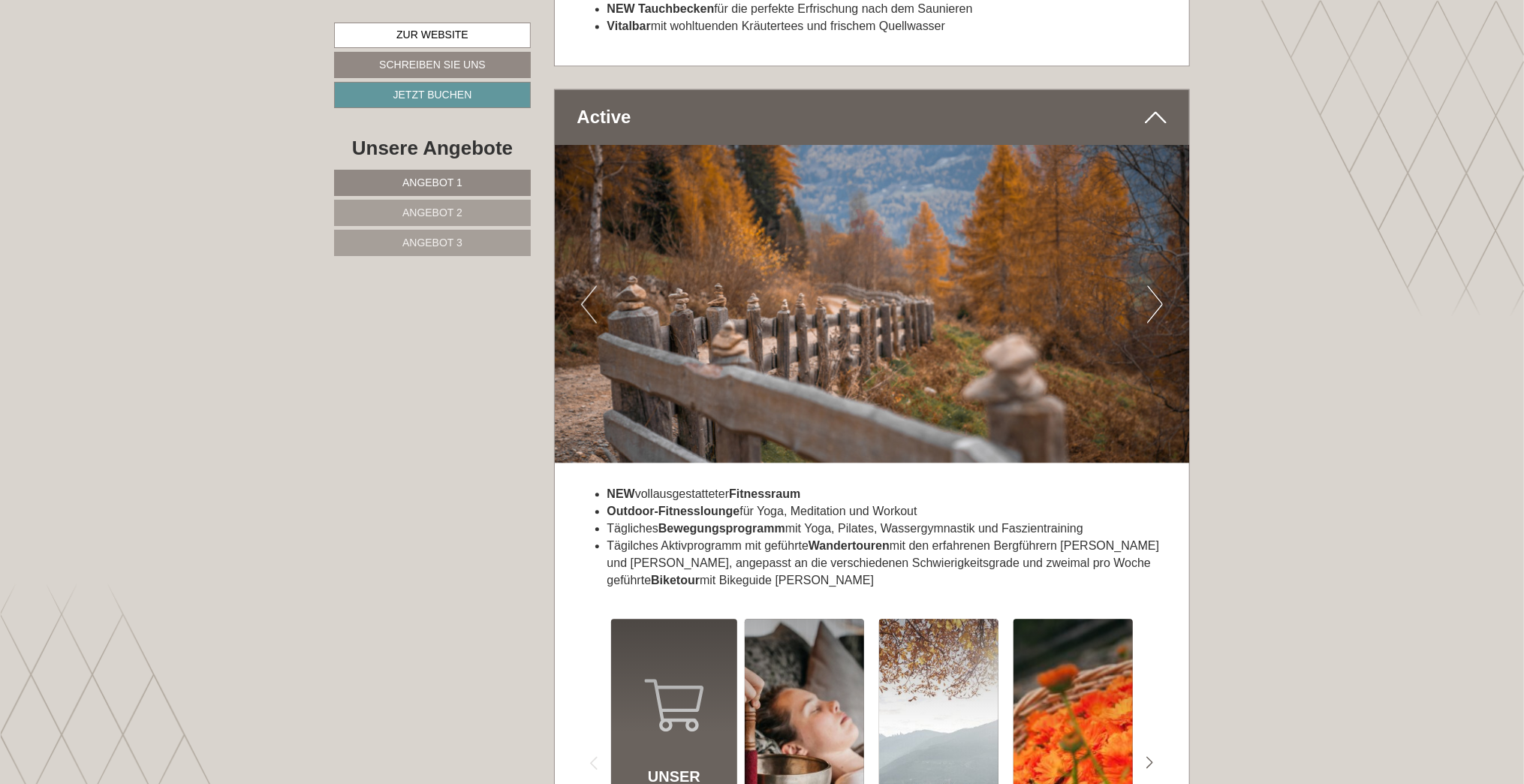
click at [1155, 287] on button "Next" at bounding box center [1155, 304] width 16 height 38
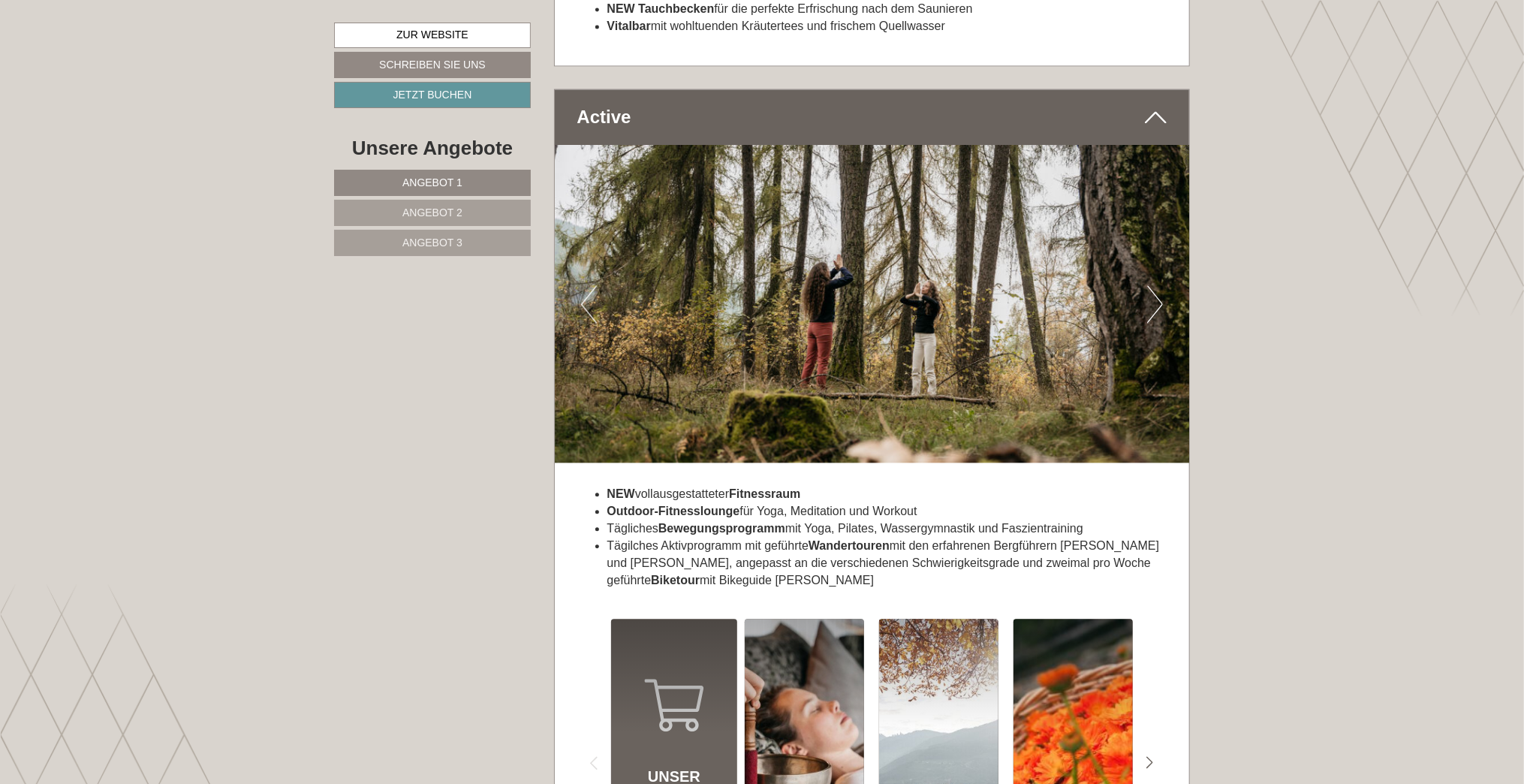
click at [1155, 287] on button "Next" at bounding box center [1155, 304] width 16 height 38
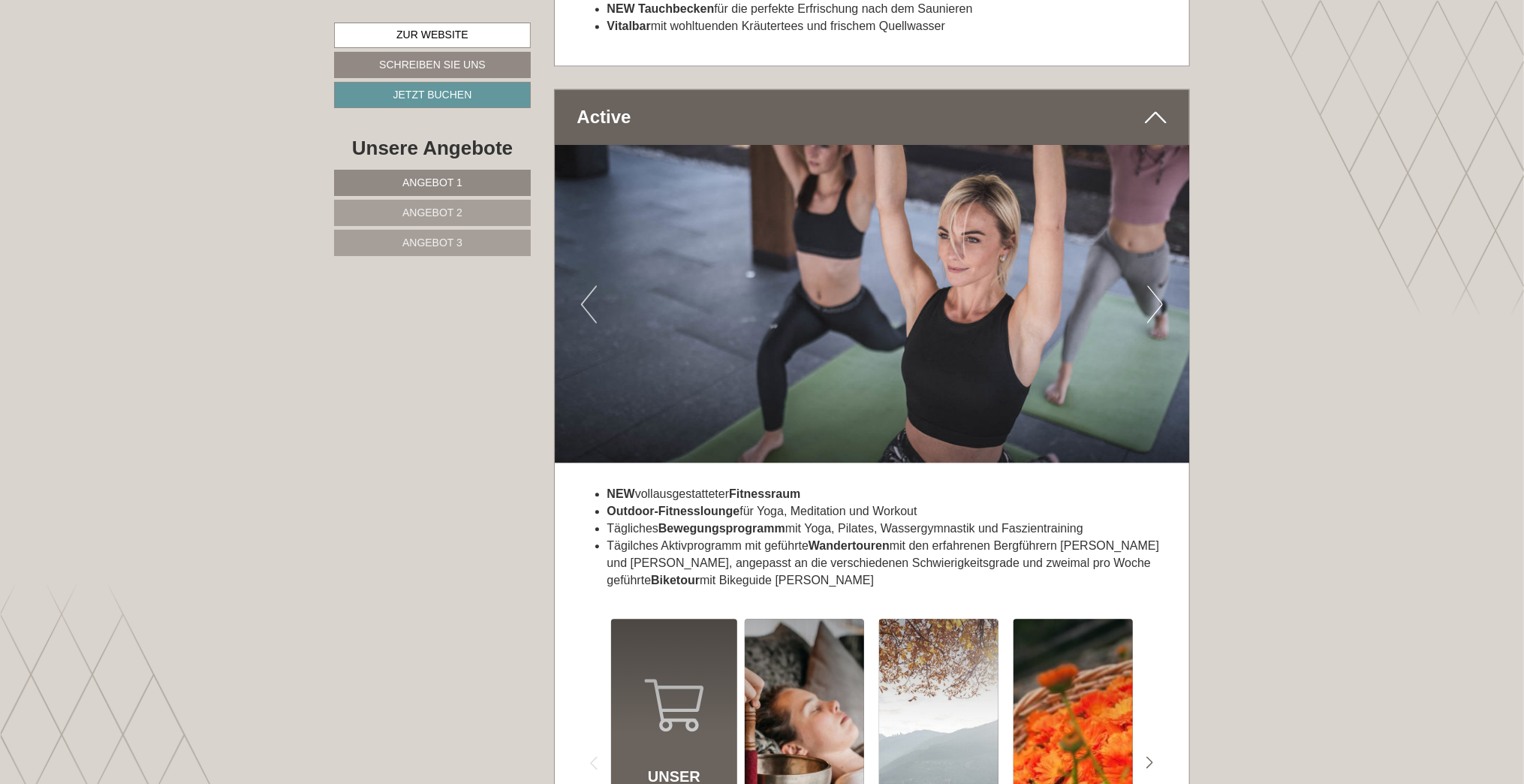
click at [1155, 287] on button "Next" at bounding box center [1155, 304] width 16 height 38
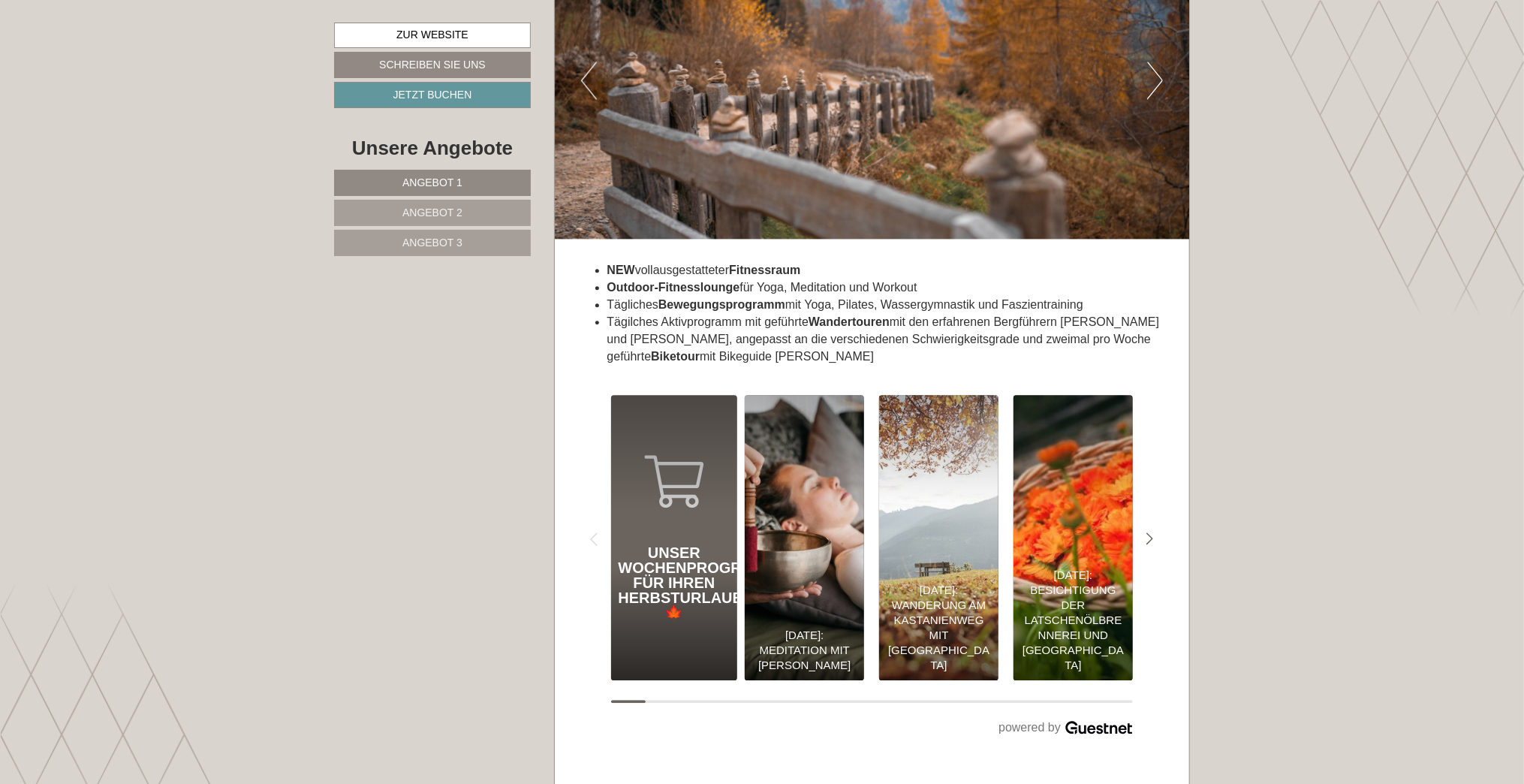
scroll to position [6080, 0]
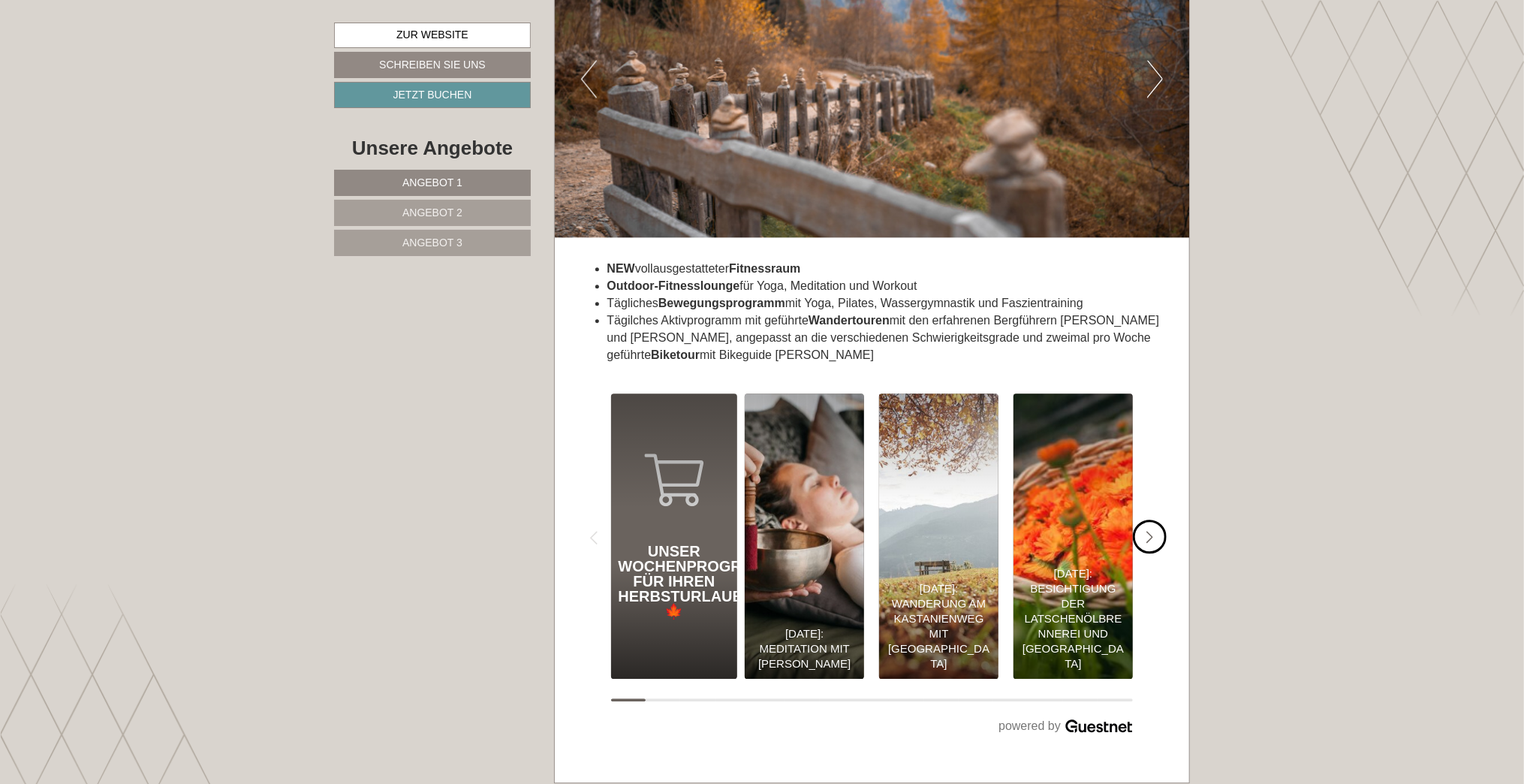
click at [1146, 531] on icon "#gn-shop-3 .a-arrow { fill:05B8B3; }" at bounding box center [1150, 537] width 7 height 14
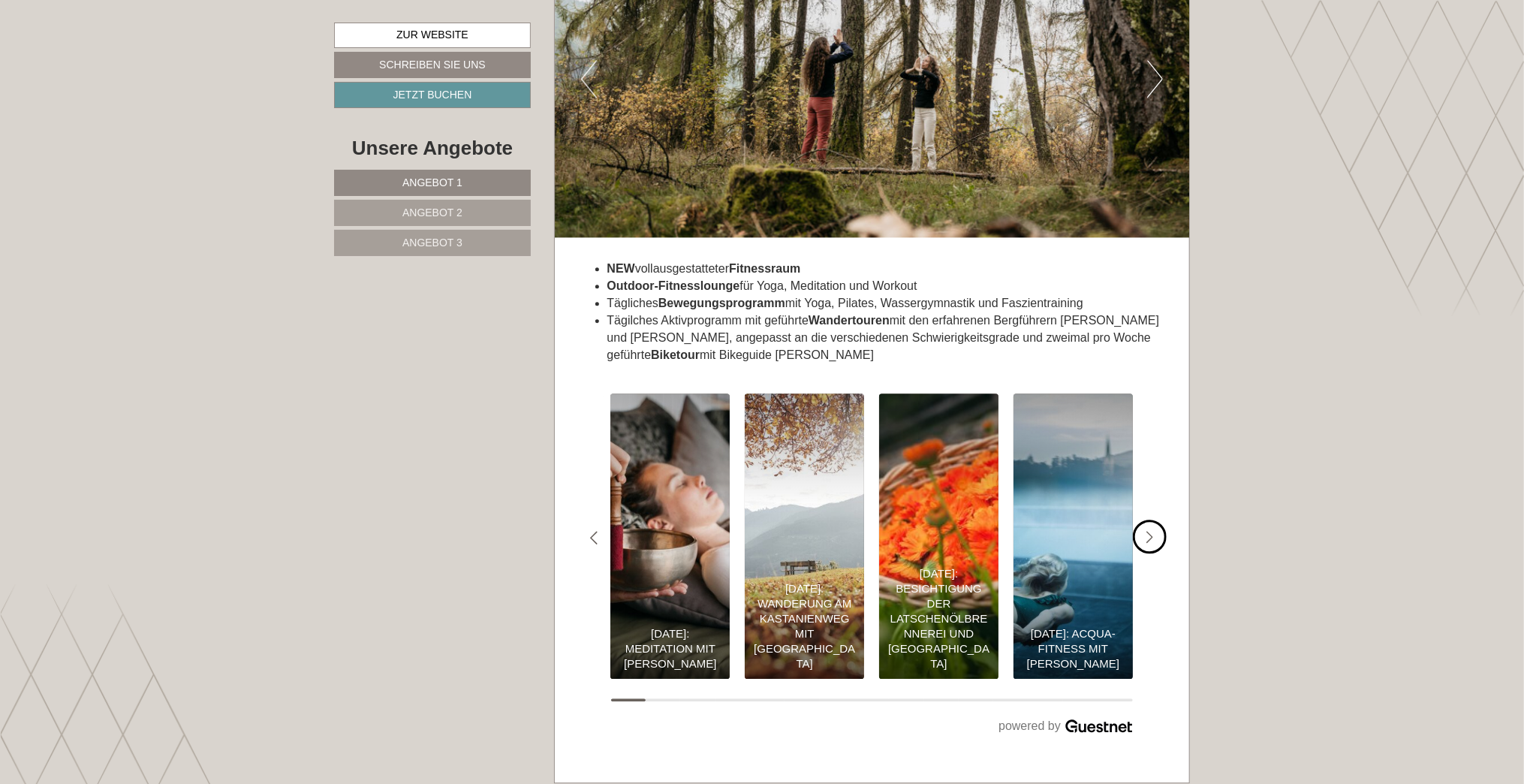
click at [1146, 531] on icon "#gn-shop-3 .a-arrow { fill:05B8B3; }" at bounding box center [1150, 537] width 7 height 14
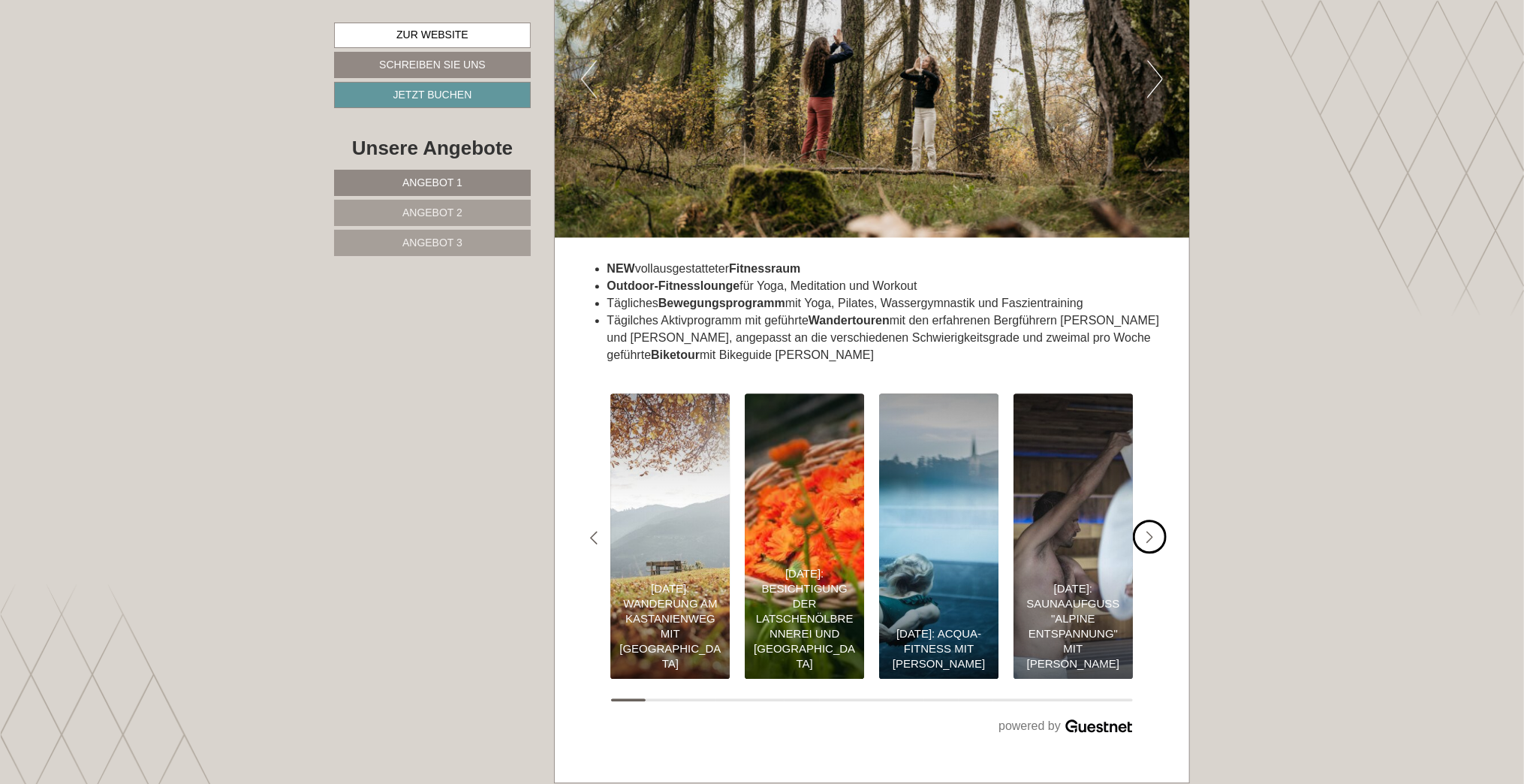
click at [1146, 531] on icon "#gn-shop-3 .a-arrow { fill:05B8B3; }" at bounding box center [1150, 537] width 7 height 14
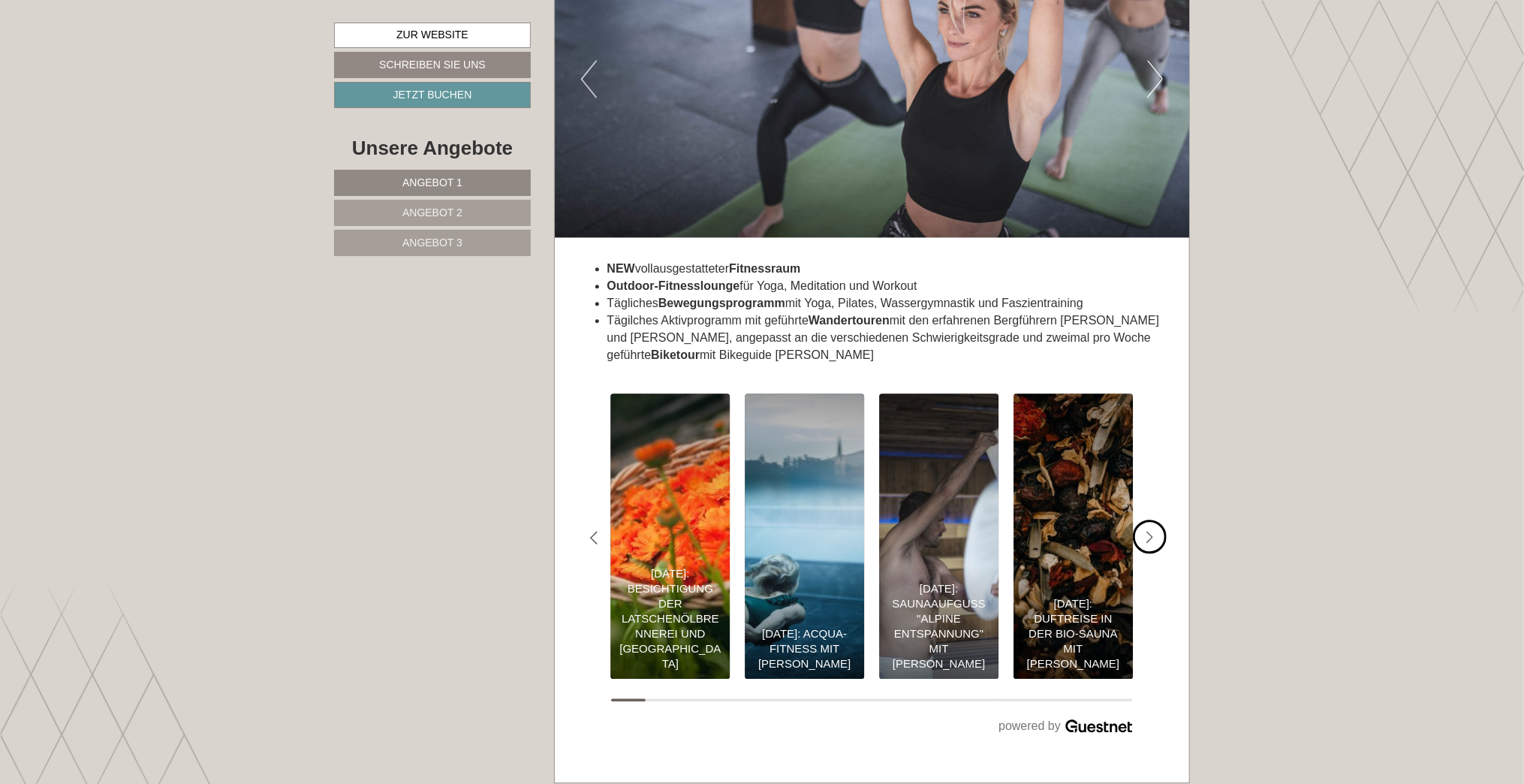
click at [1146, 531] on icon "#gn-shop-3 .a-arrow { fill:05B8B3; }" at bounding box center [1150, 537] width 7 height 14
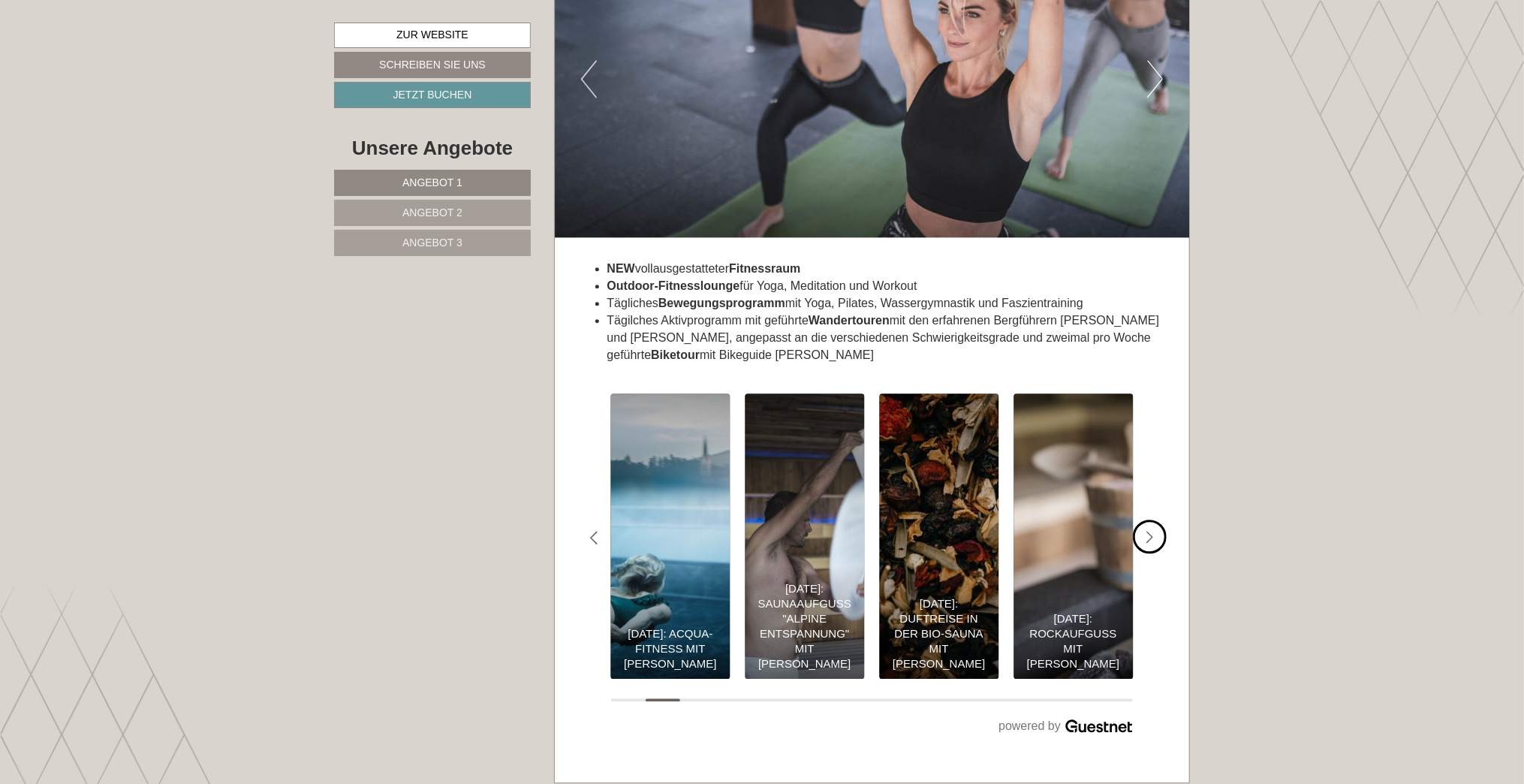
click at [1146, 531] on icon "#gn-shop-3 .a-arrow { fill:05B8B3; }" at bounding box center [1150, 537] width 7 height 14
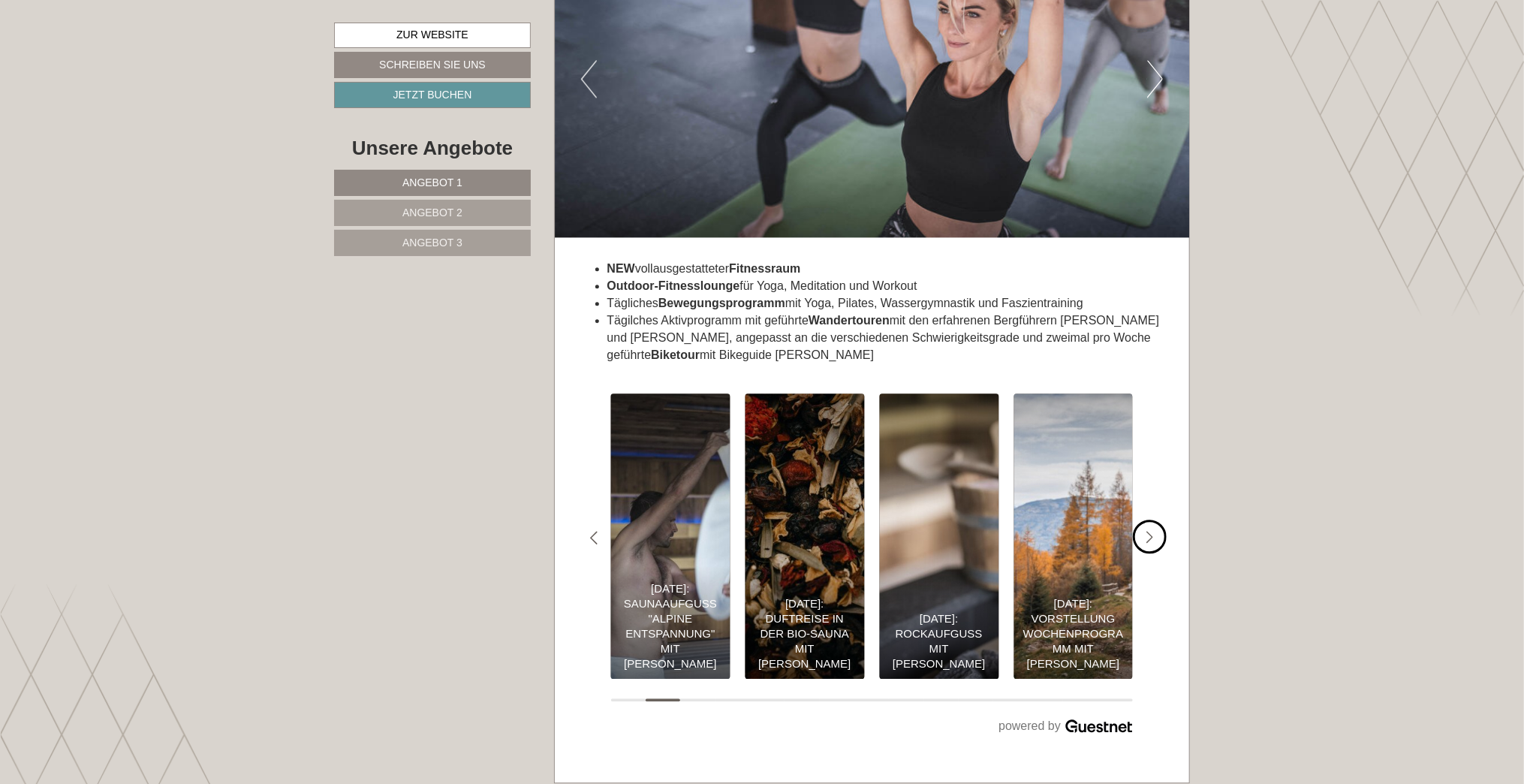
click at [1146, 531] on icon "#gn-shop-3 .a-arrow { fill:05B8B3; }" at bounding box center [1150, 537] width 7 height 14
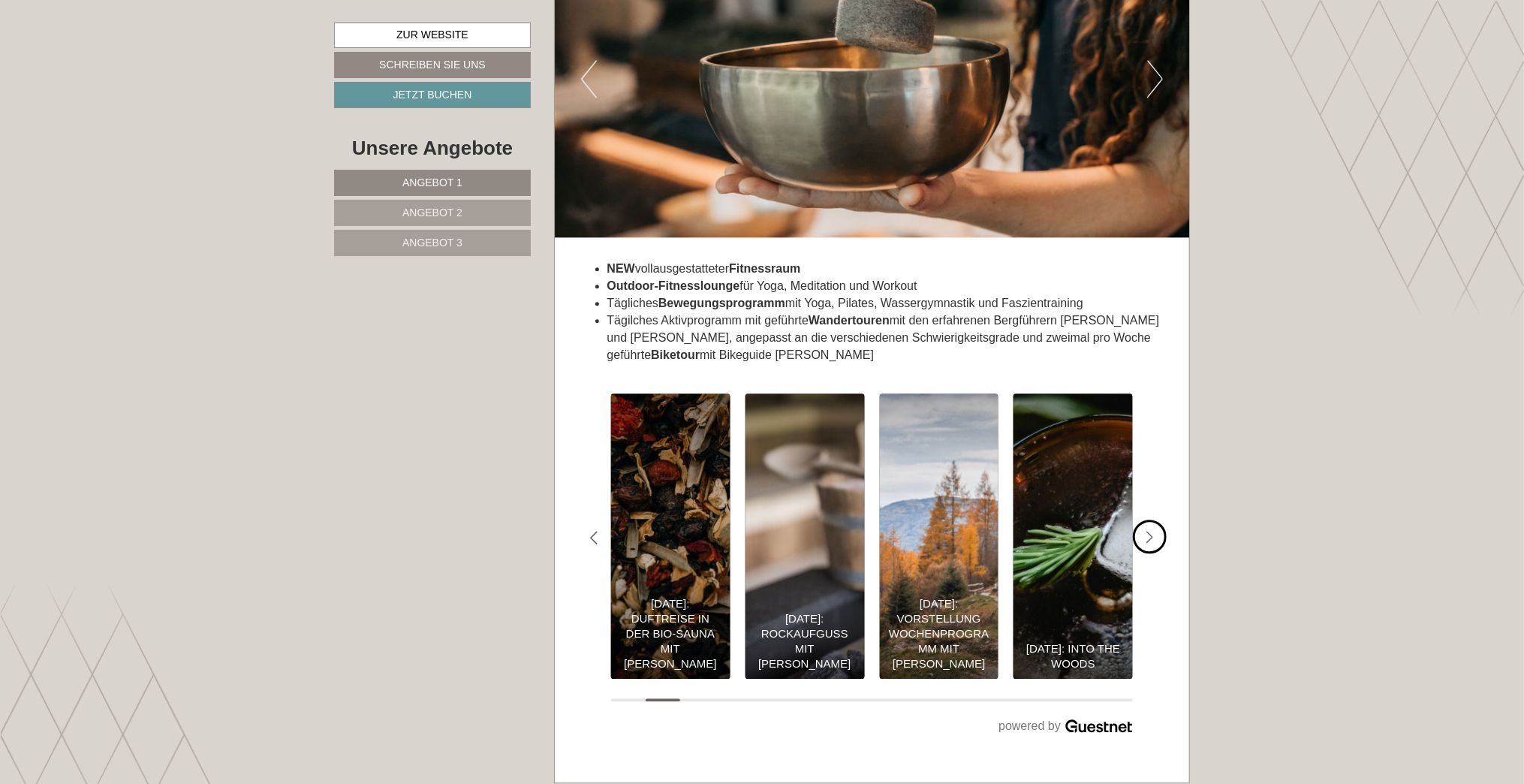
click at [1146, 531] on icon "#gn-shop-3 .a-arrow { fill:05B8B3; }" at bounding box center [1150, 537] width 7 height 14
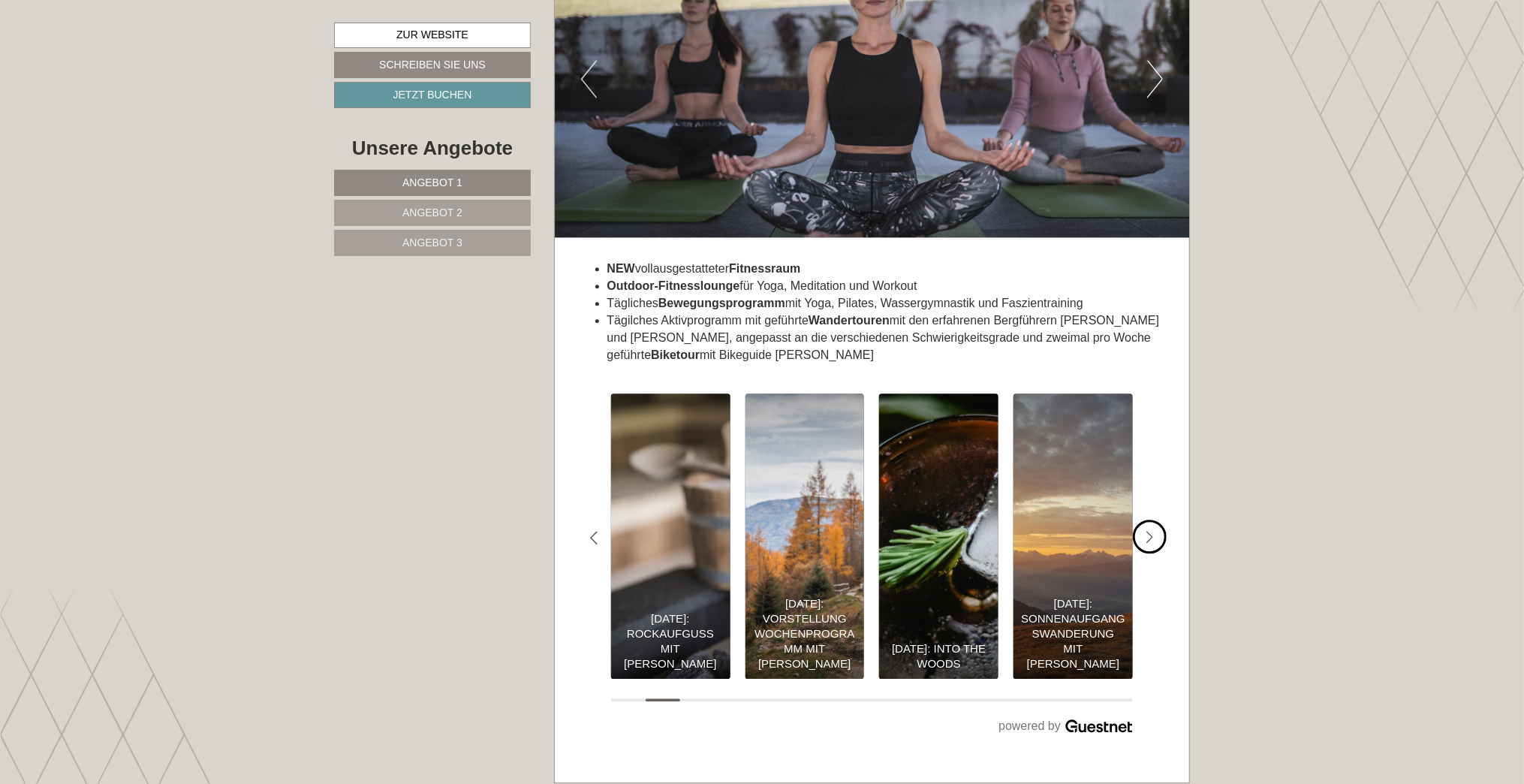
click at [1146, 531] on icon "#gn-shop-3 .a-arrow { fill:05B8B3; }" at bounding box center [1150, 537] width 7 height 14
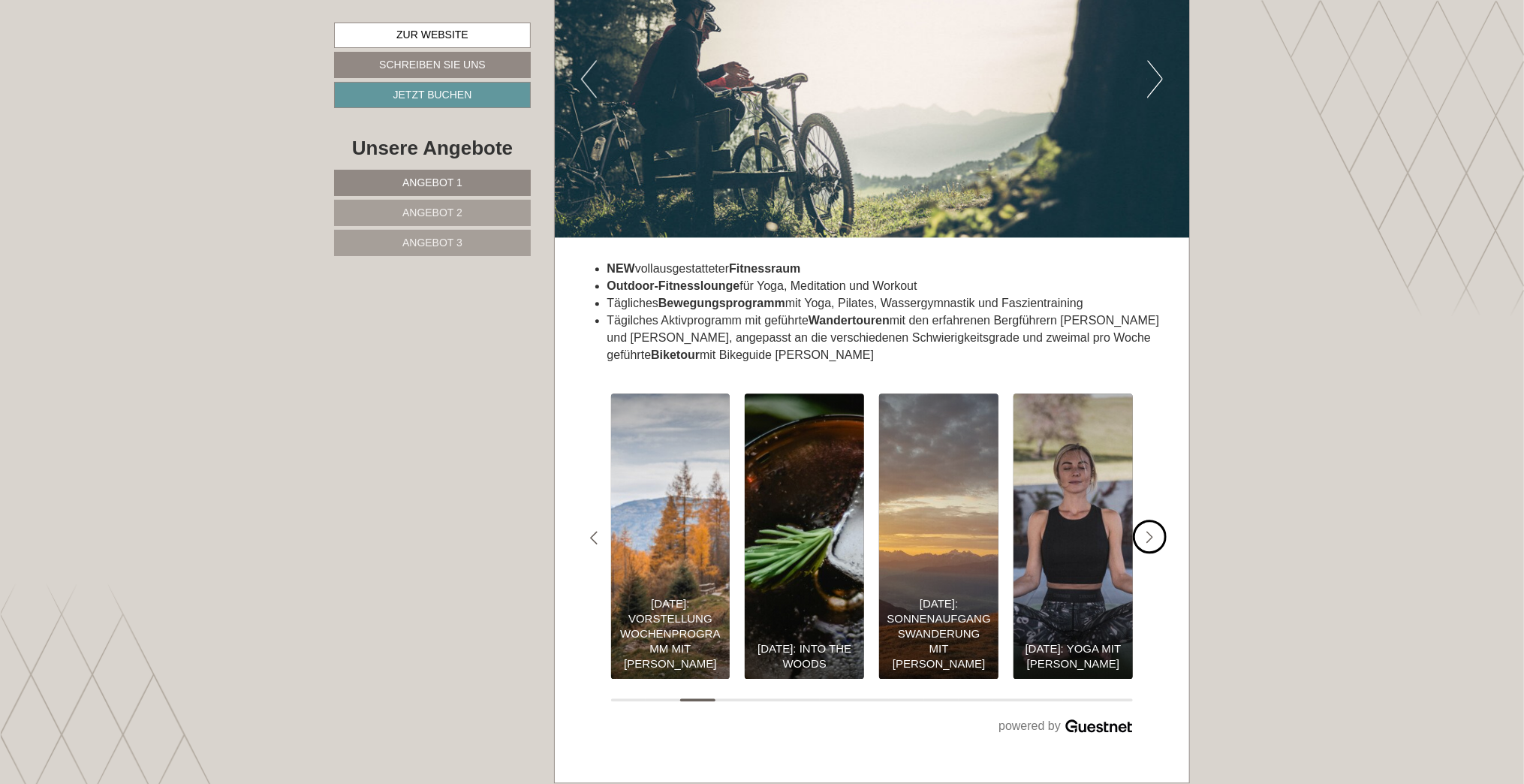
click at [1146, 531] on icon "#gn-shop-3 .a-arrow { fill:05B8B3; }" at bounding box center [1150, 537] width 7 height 14
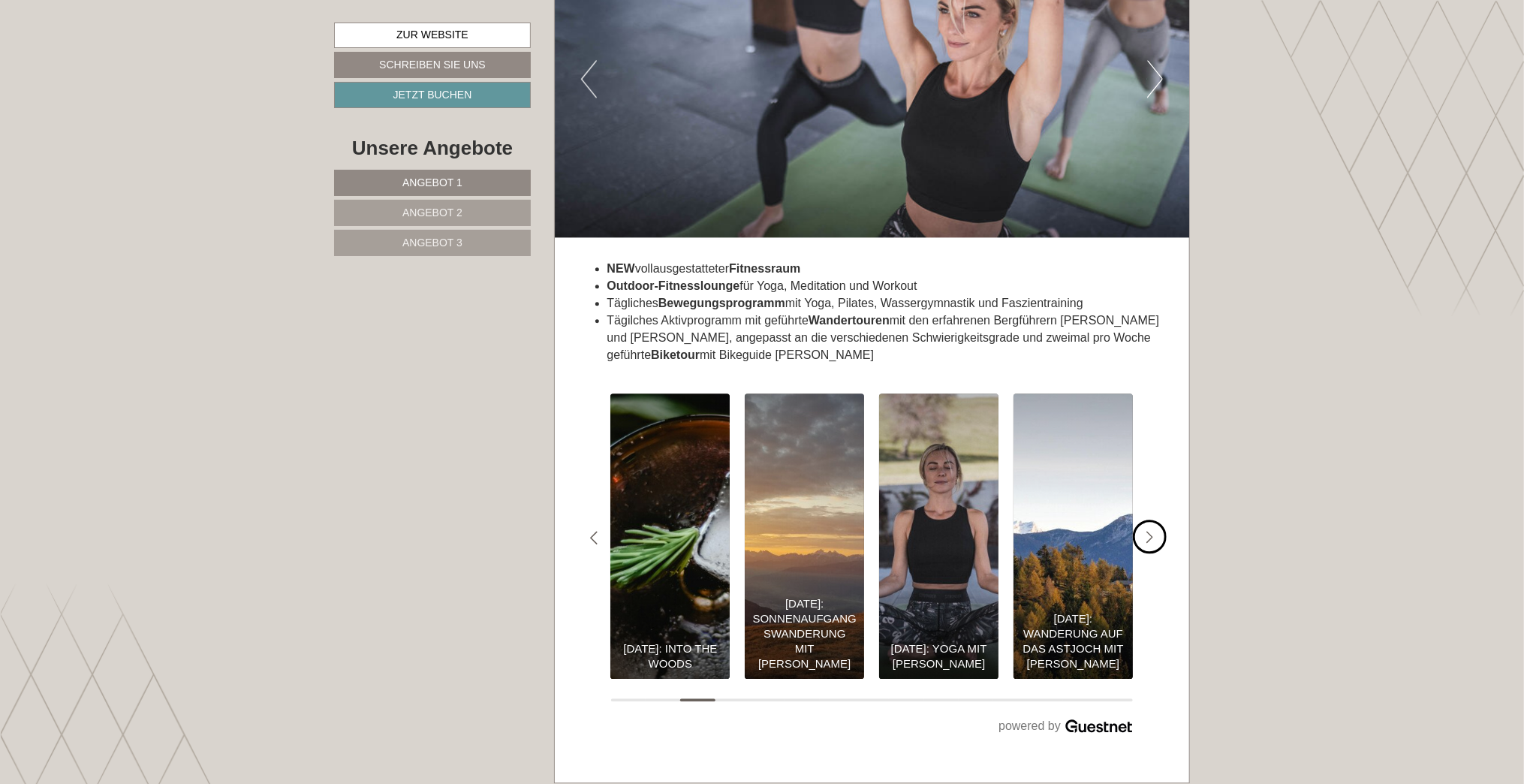
click at [1154, 531] on icon "#gn-shop-3 .a-arrow { fill:05B8B3; }" at bounding box center [1150, 537] width 7 height 14
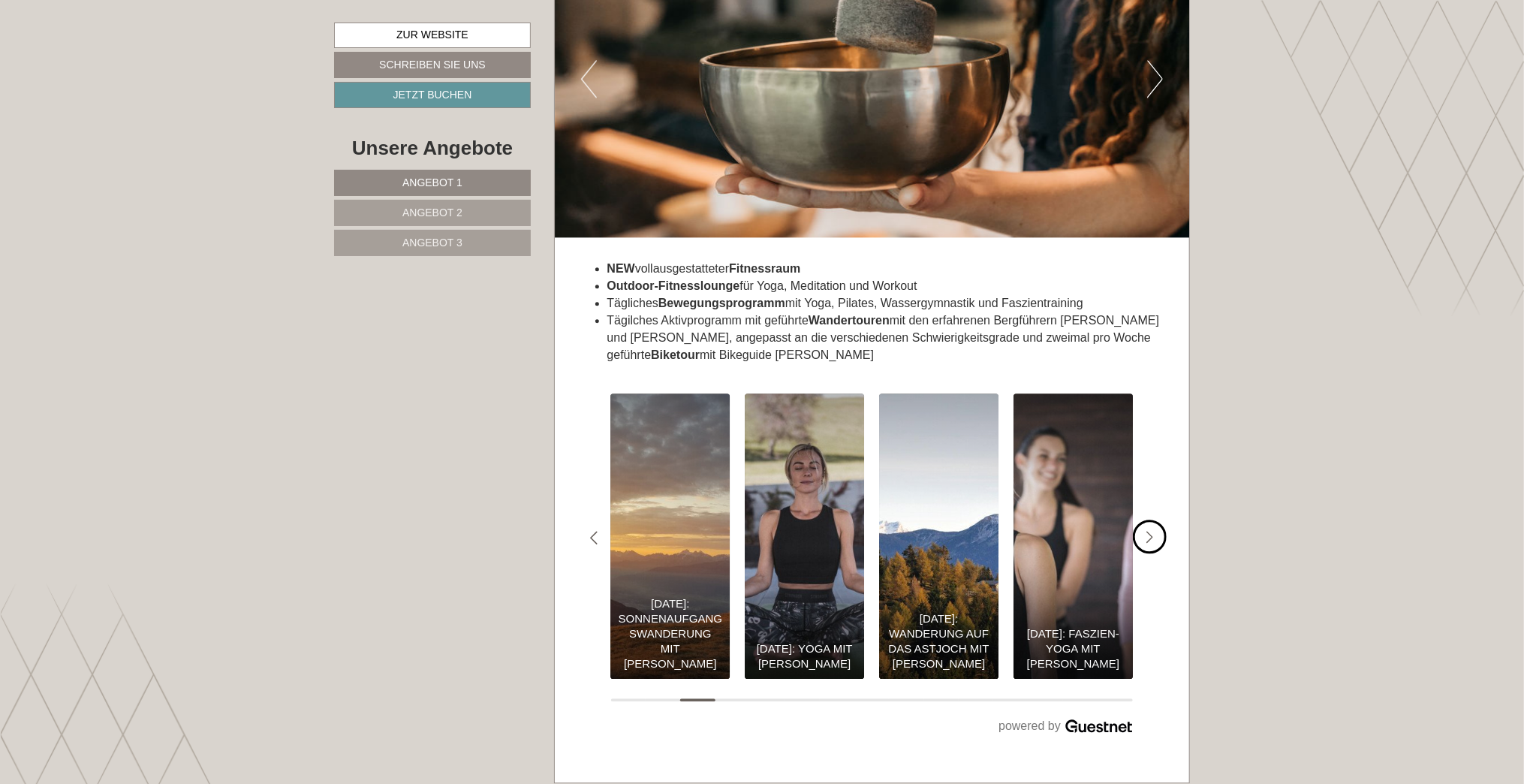
click at [1147, 531] on icon "#gn-shop-3 .a-arrow { fill:05B8B3; }" at bounding box center [1150, 537] width 7 height 14
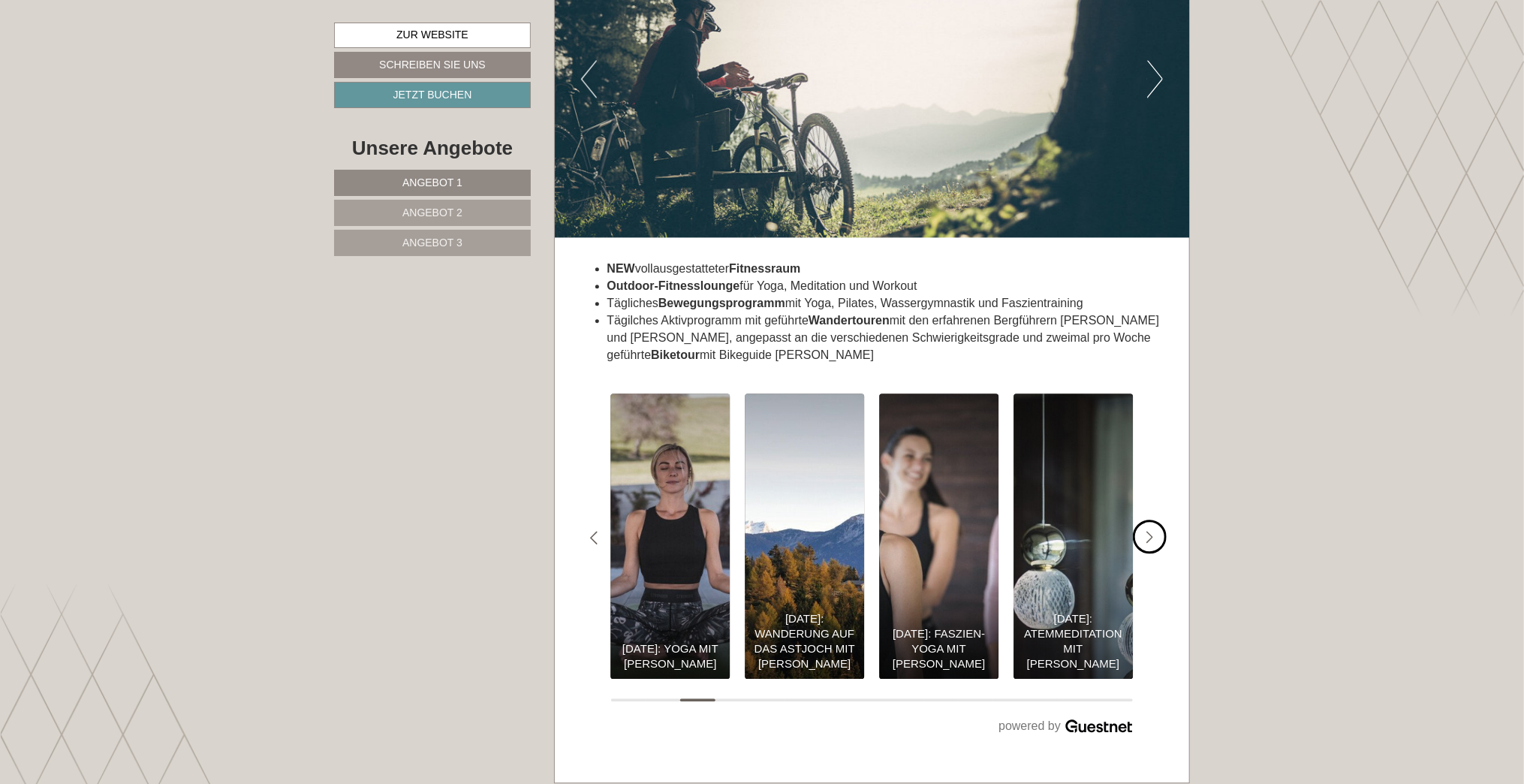
click at [1151, 531] on icon "Next slide" at bounding box center [1150, 537] width 7 height 14
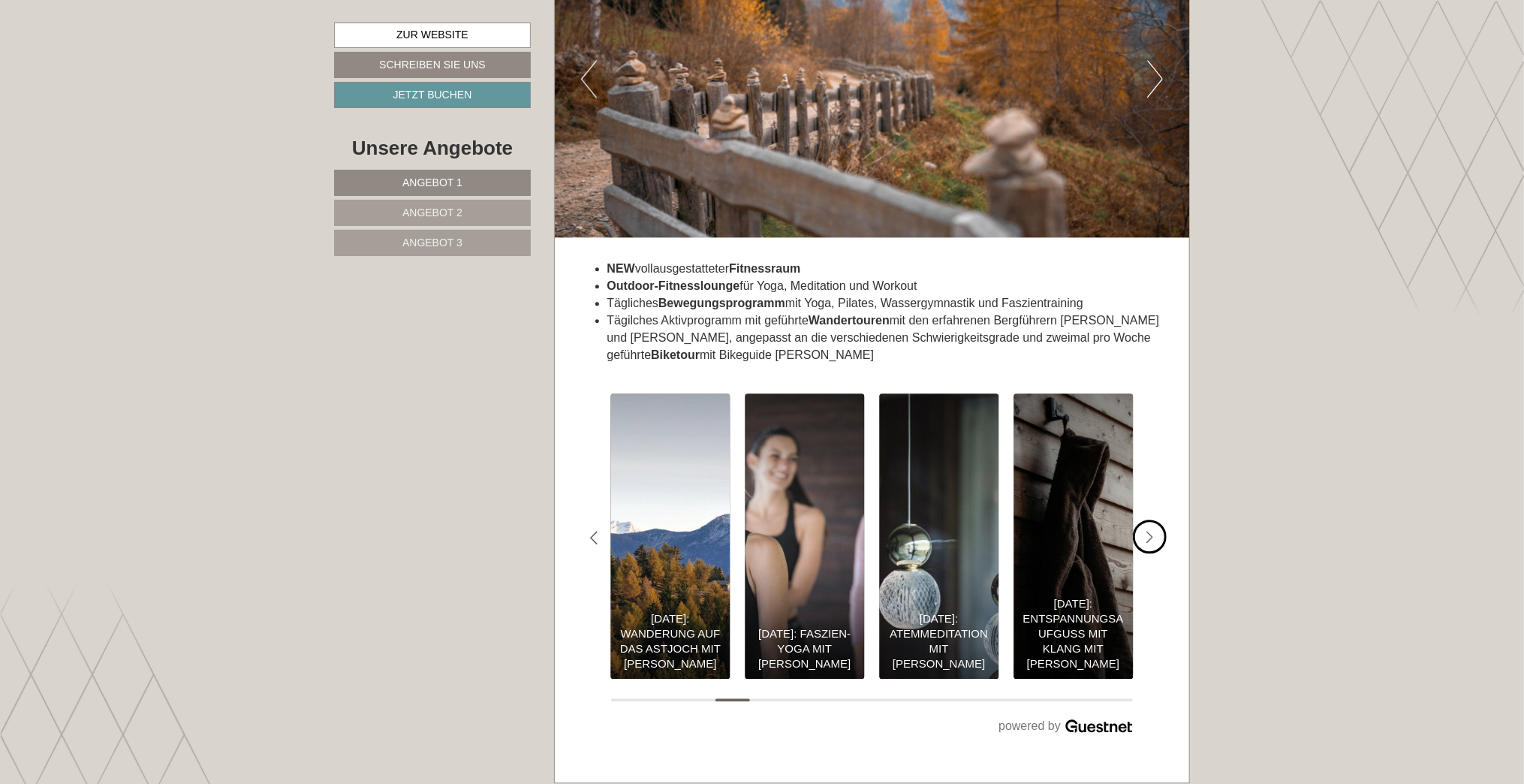
click at [1151, 531] on icon "Next slide" at bounding box center [1150, 537] width 7 height 14
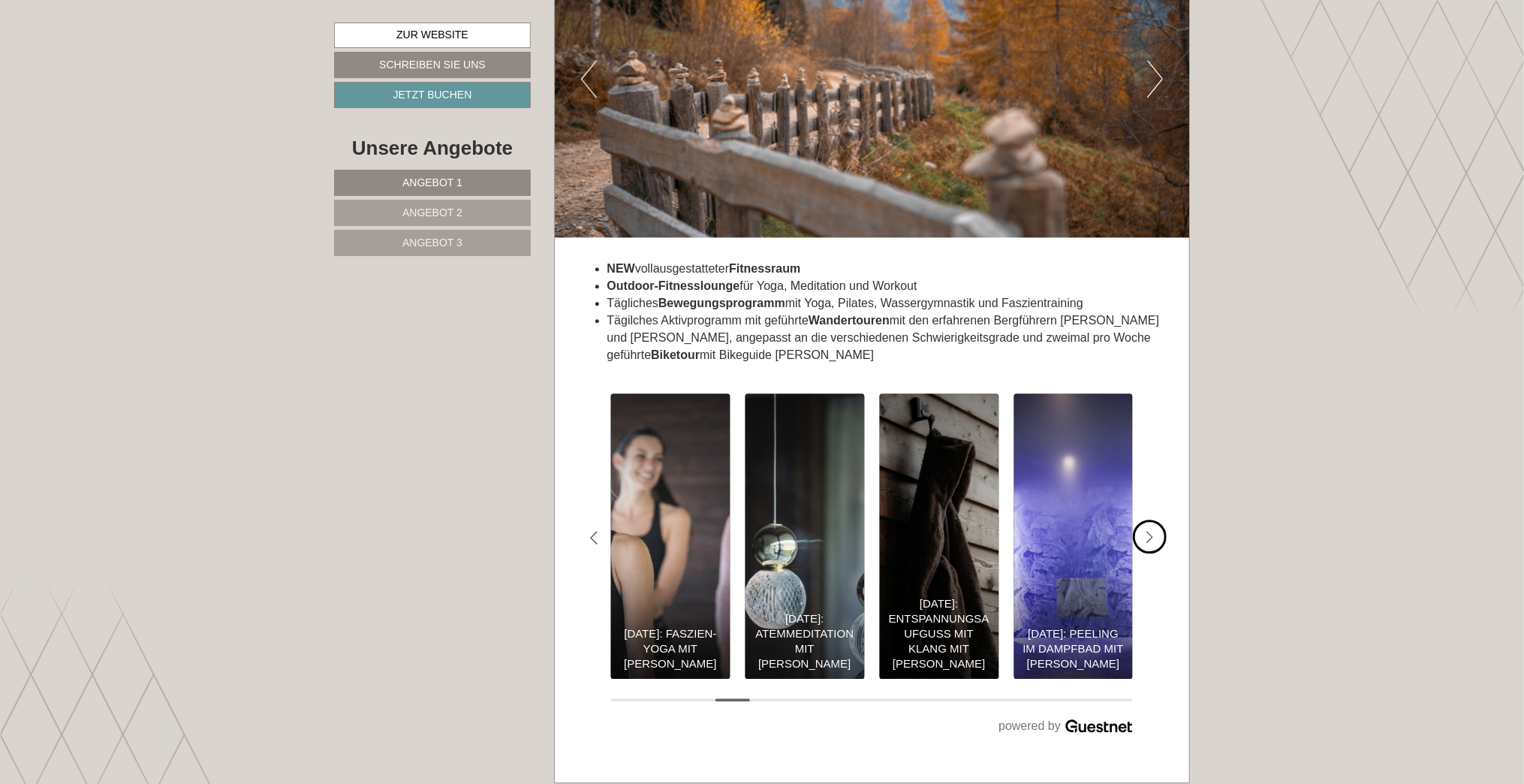
click at [1151, 531] on icon "Next slide" at bounding box center [1150, 537] width 7 height 14
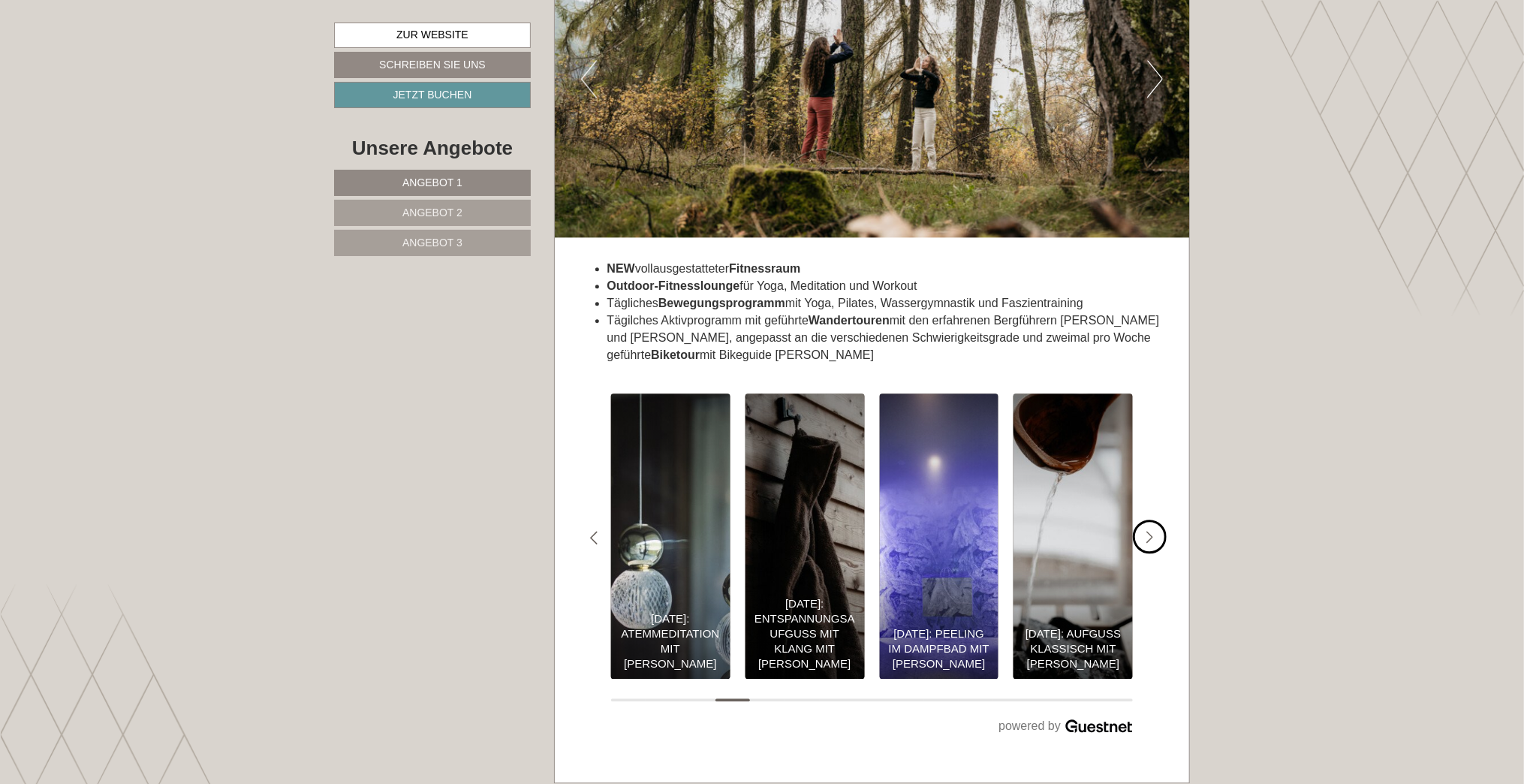
click at [1151, 531] on icon "Next slide" at bounding box center [1150, 537] width 7 height 14
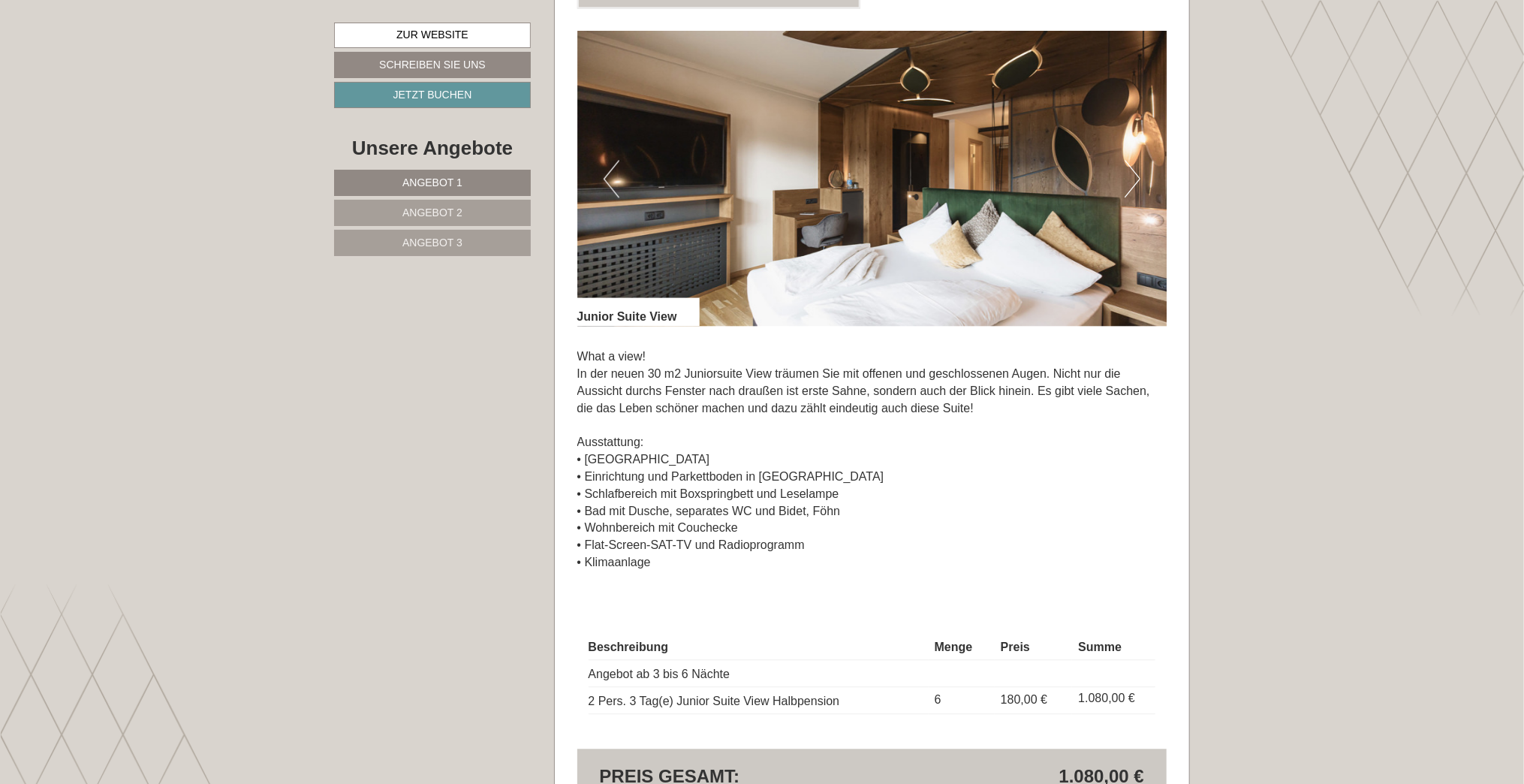
scroll to position [2482, 0]
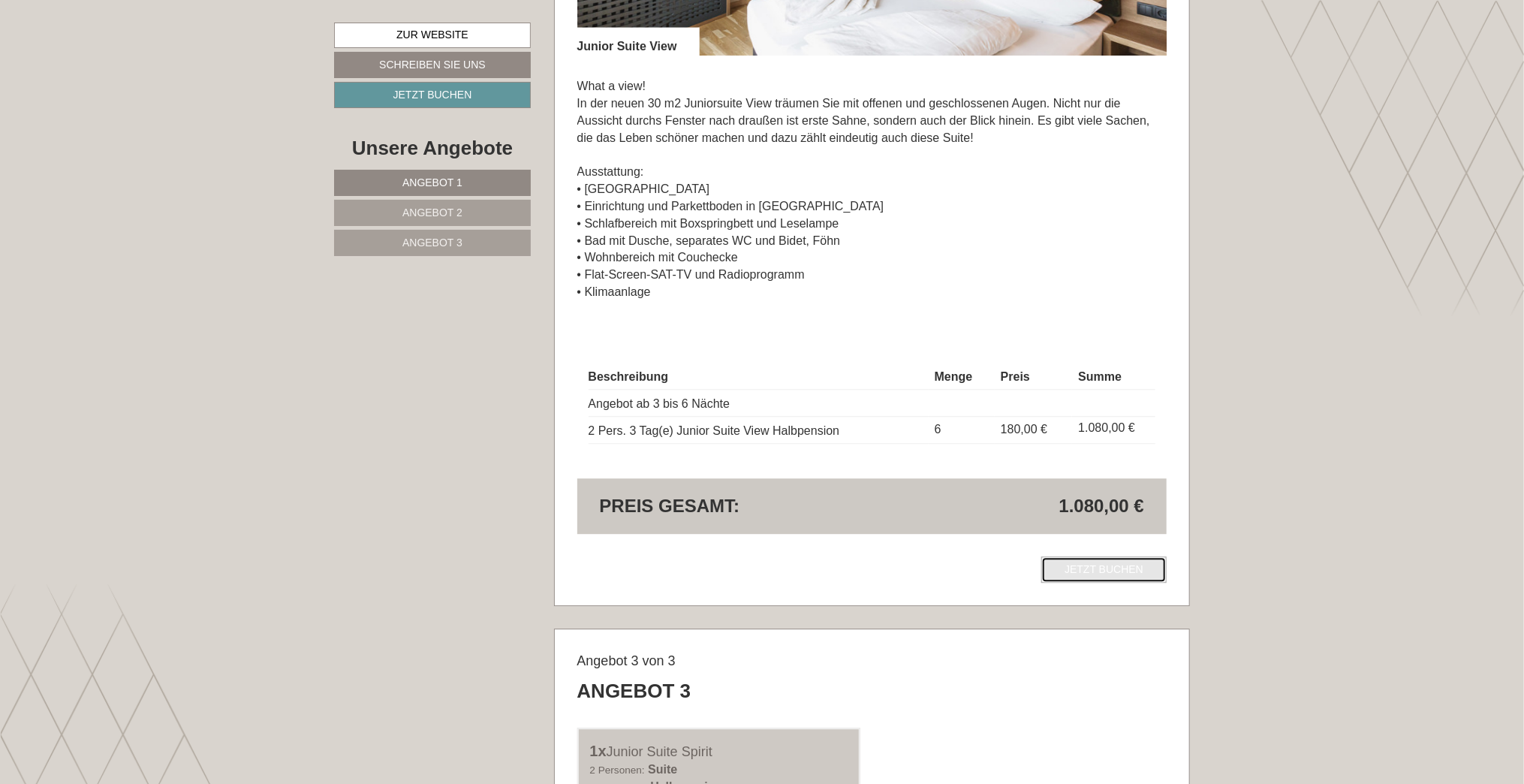
click at [1109, 571] on link "Jetzt buchen" at bounding box center [1104, 569] width 126 height 26
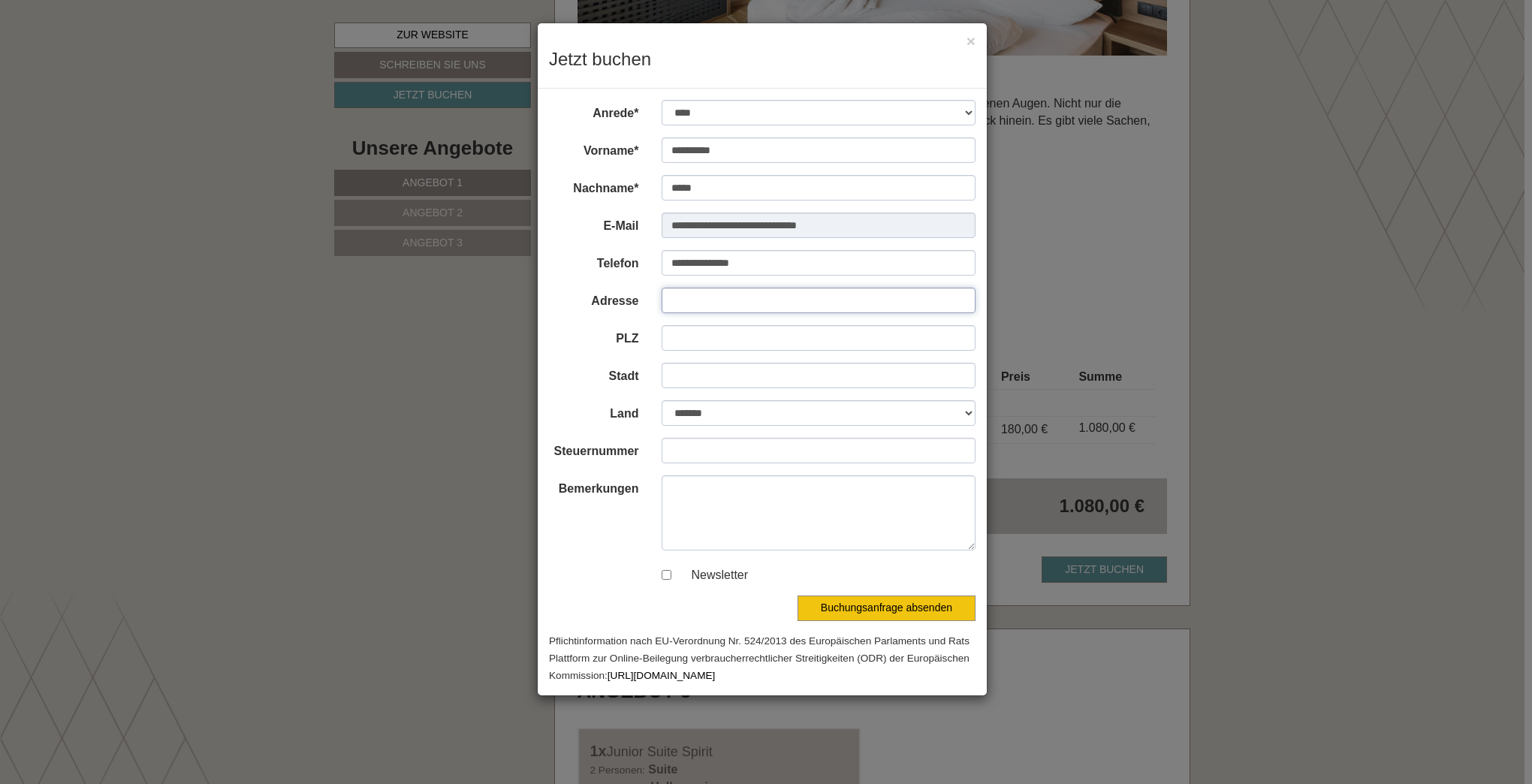
click at [686, 307] on input "Adresse" at bounding box center [819, 300] width 315 height 26
type input "**********"
type input "*****"
type input "*******"
click at [697, 415] on select "**********" at bounding box center [819, 413] width 315 height 26
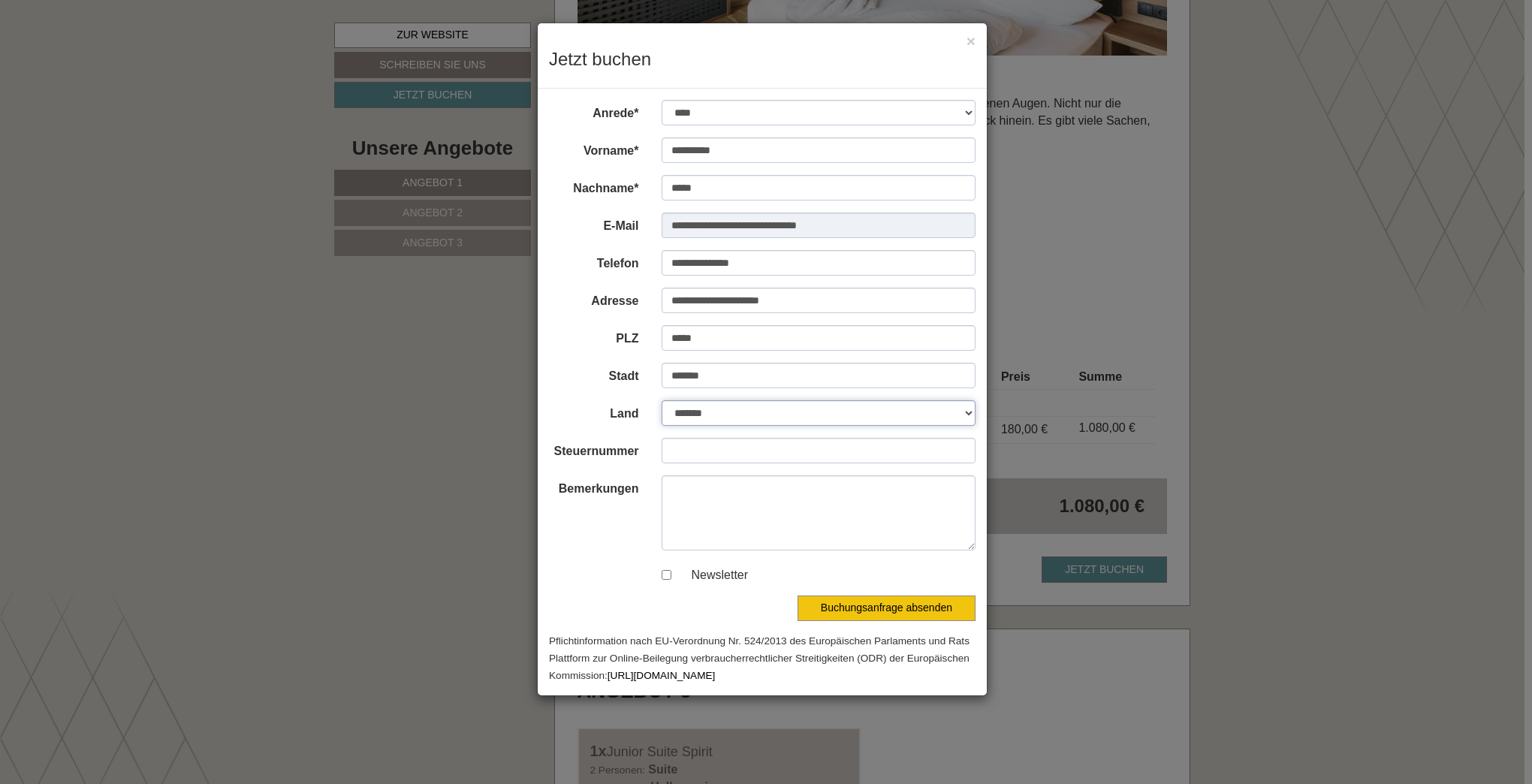
select select "*"
click at [662, 400] on select "**********" at bounding box center [819, 413] width 315 height 26
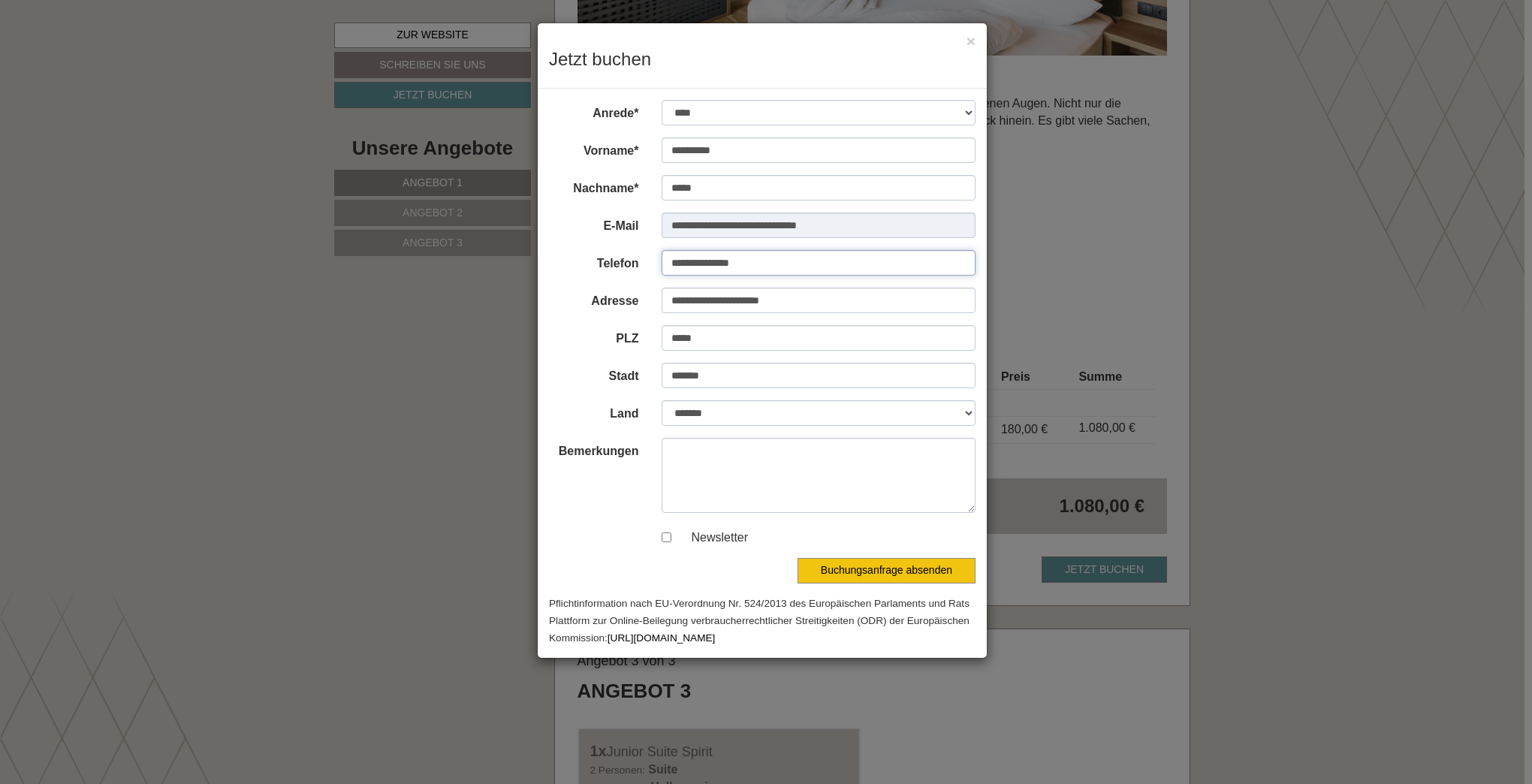
click at [768, 267] on input "**********" at bounding box center [819, 263] width 315 height 26
click at [850, 568] on button "Buchungsanfrage absenden" at bounding box center [886, 571] width 178 height 26
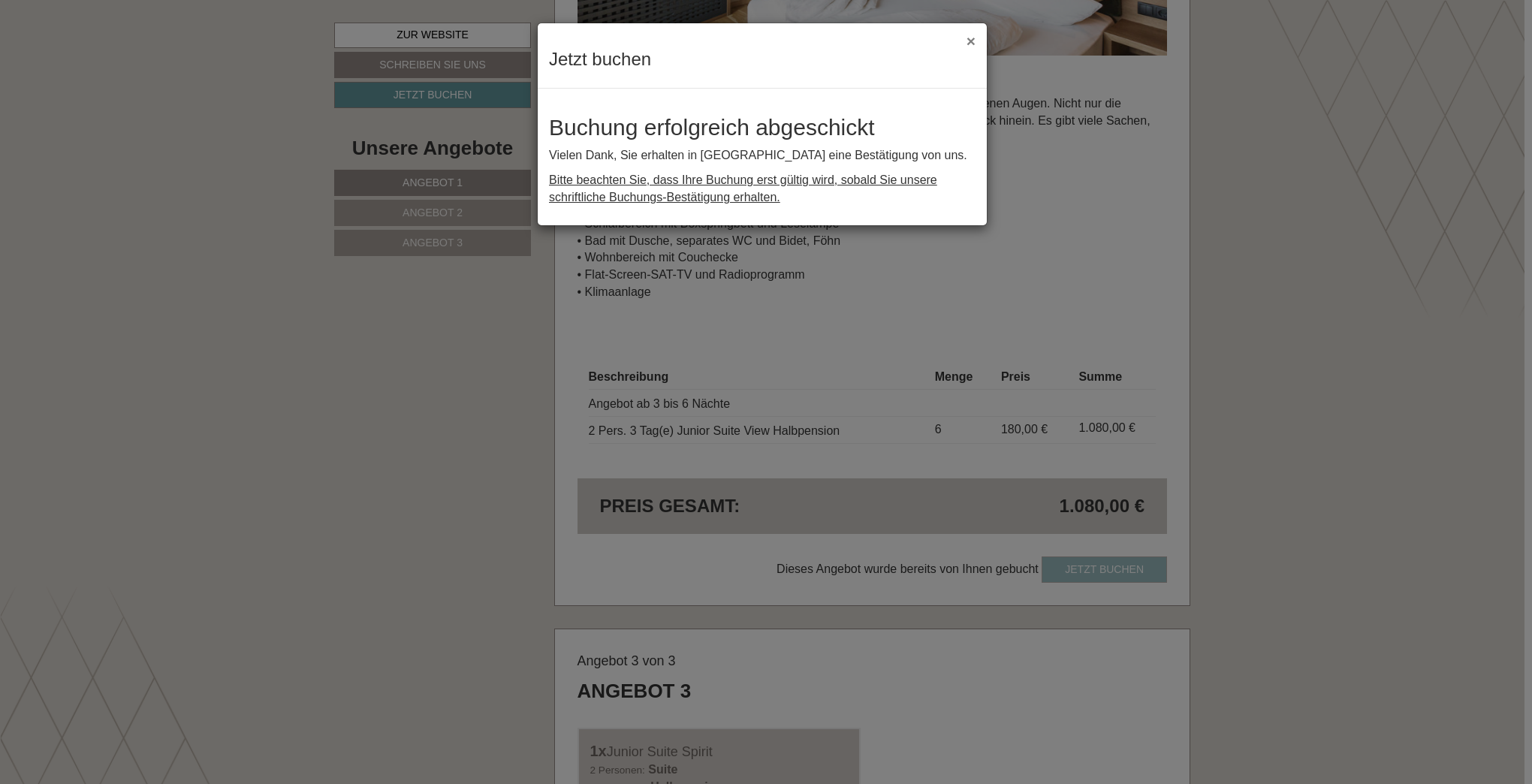
click at [969, 42] on button "×" at bounding box center [971, 41] width 9 height 16
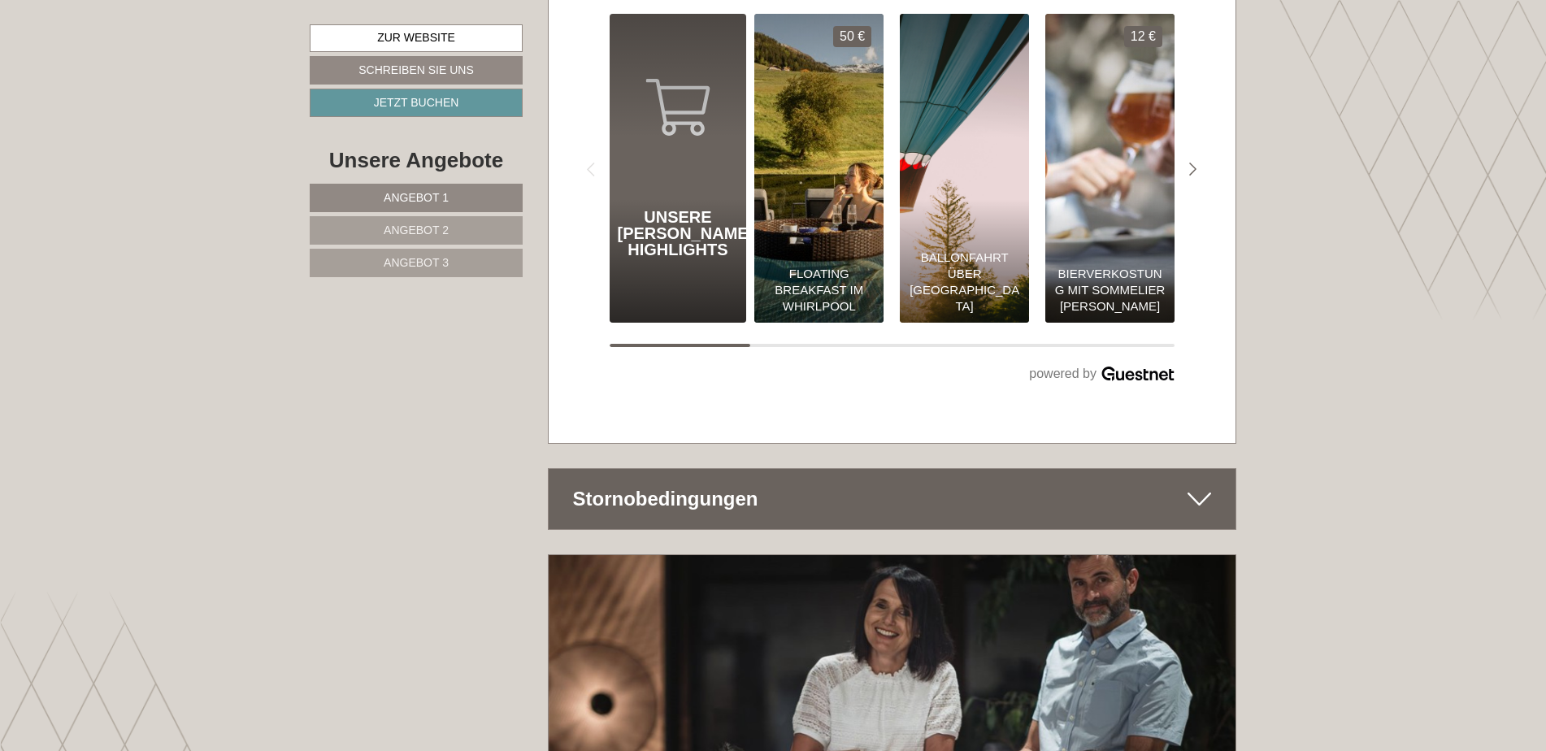
scroll to position [8900, 0]
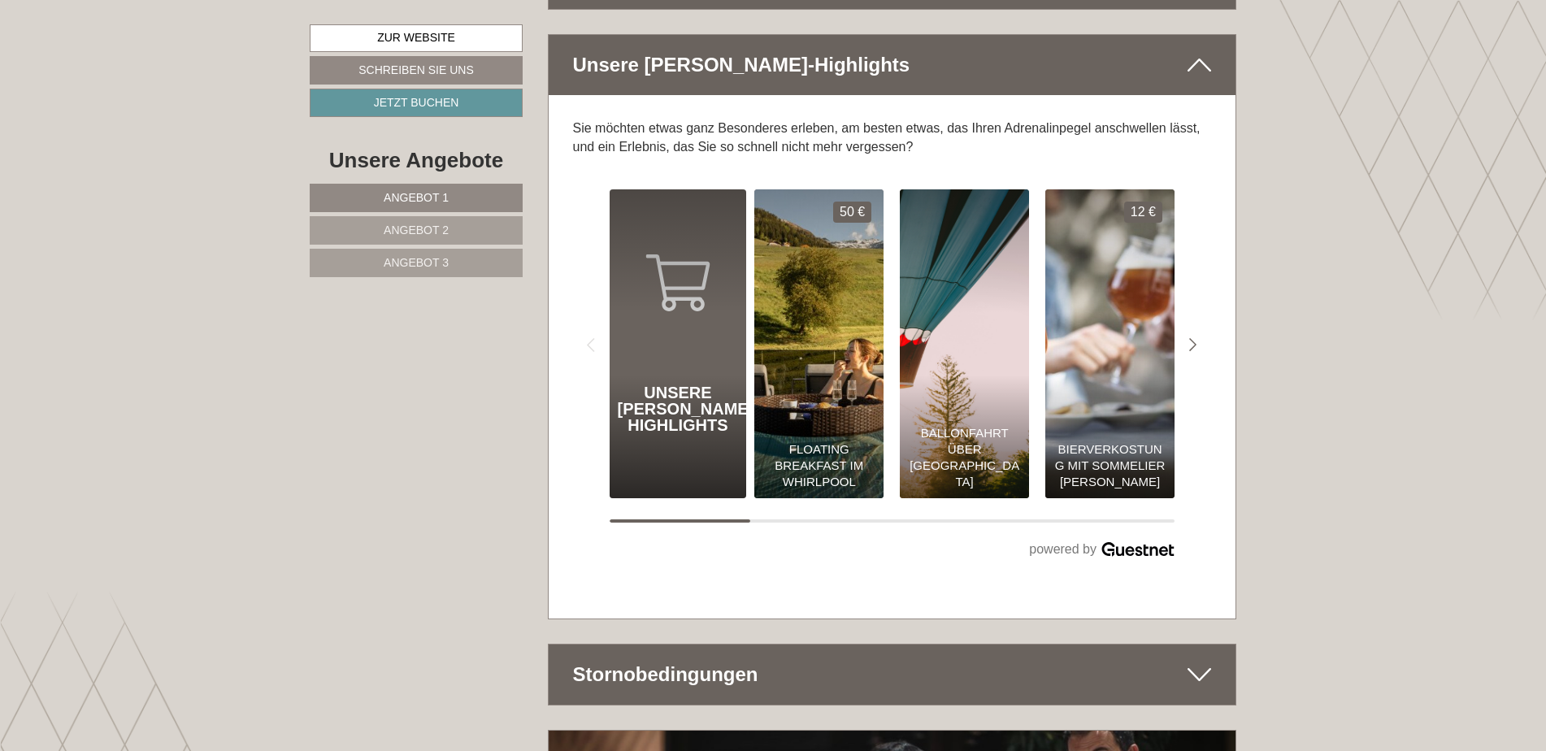
click at [645, 645] on div "Stornobedingungen" at bounding box center [893, 675] width 688 height 60
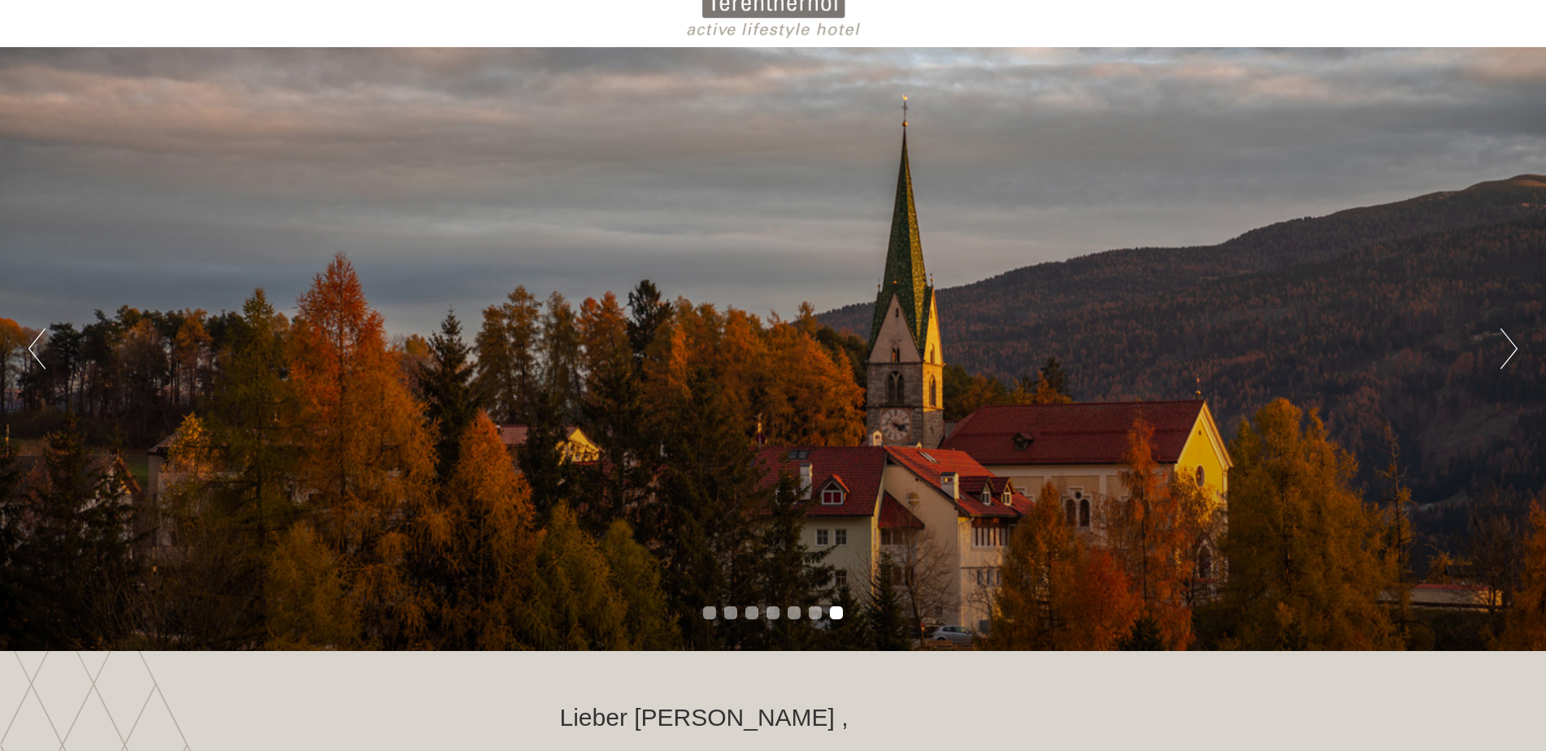
scroll to position [163, 0]
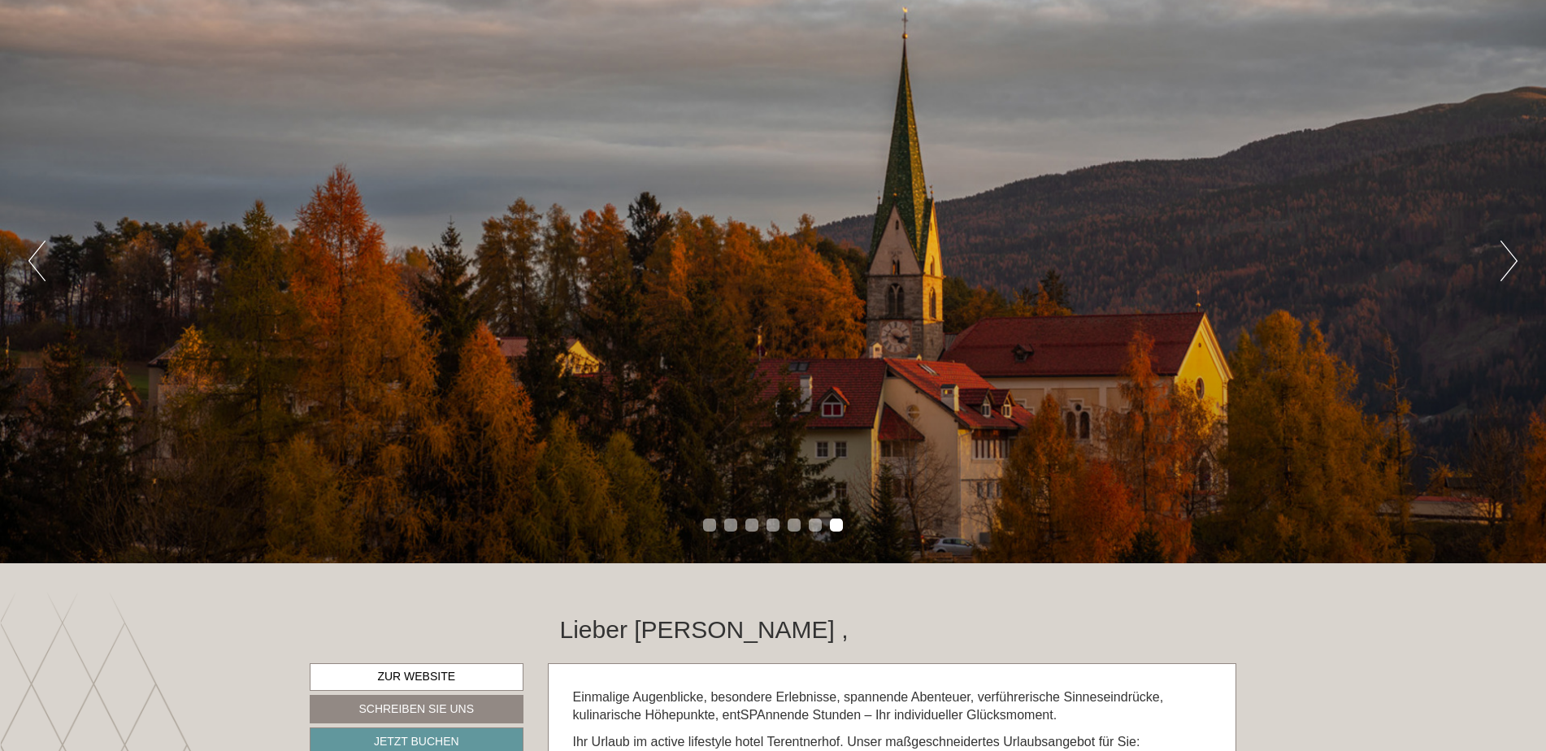
click at [1517, 251] on button "Next" at bounding box center [1509, 261] width 17 height 41
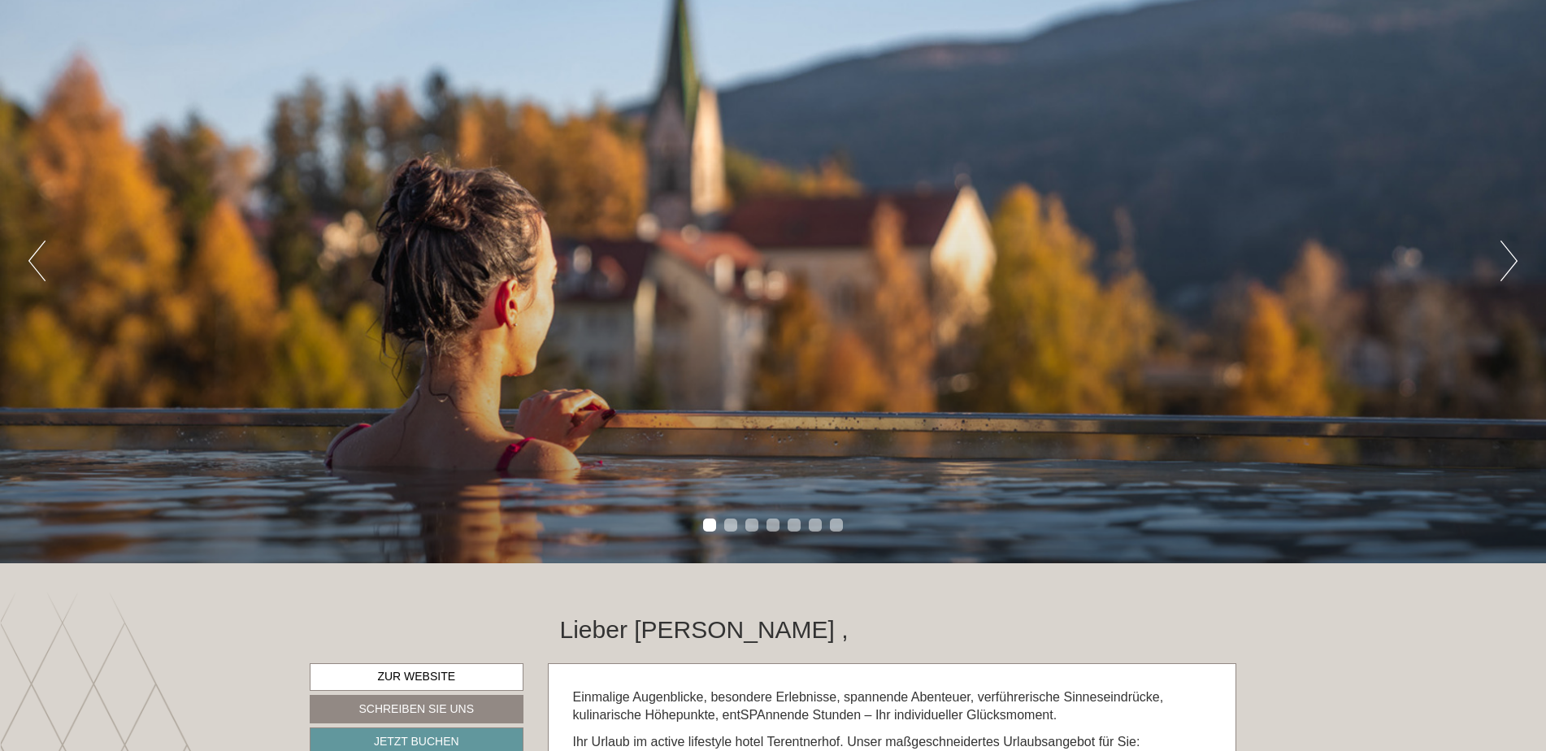
click at [1517, 251] on button "Next" at bounding box center [1509, 261] width 17 height 41
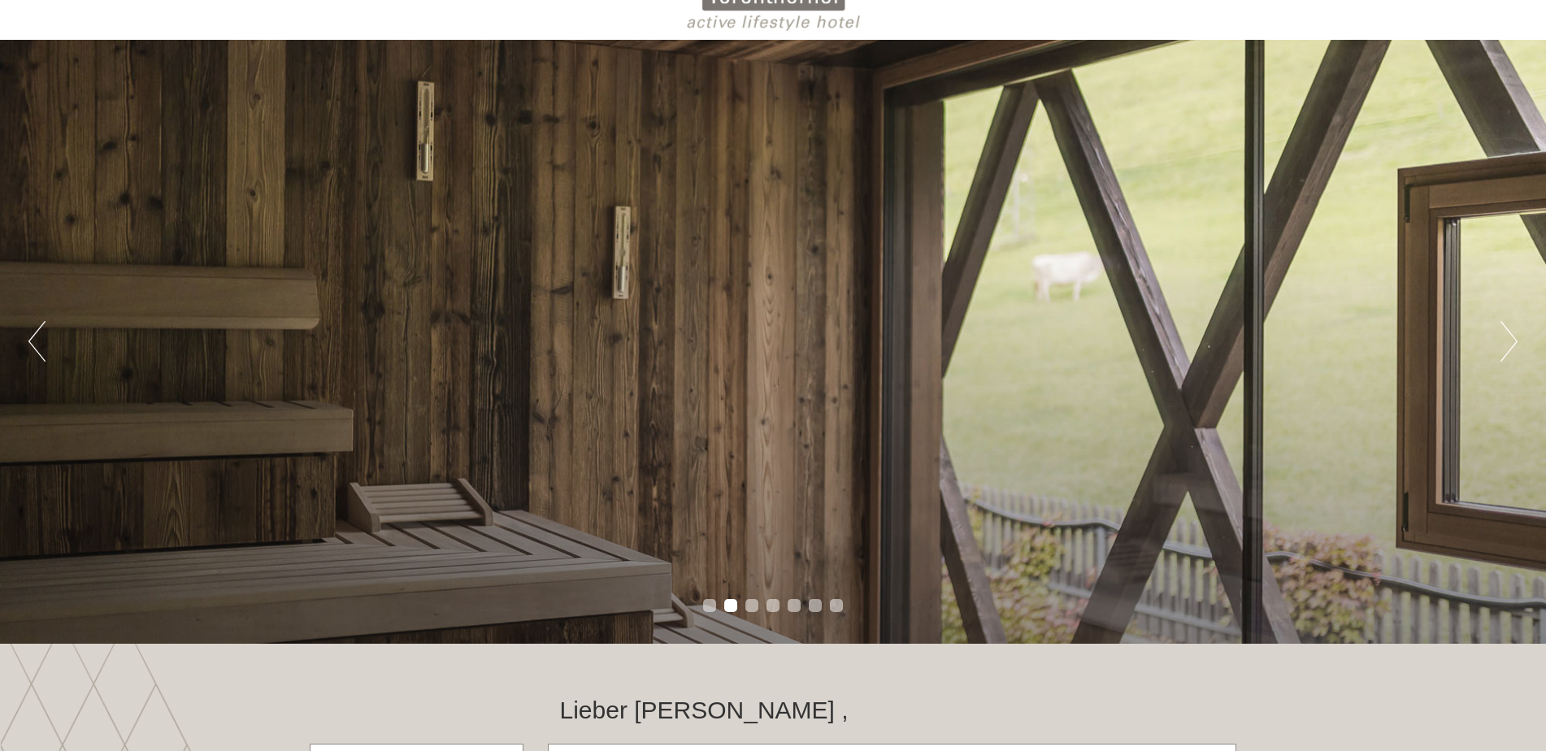
scroll to position [81, 0]
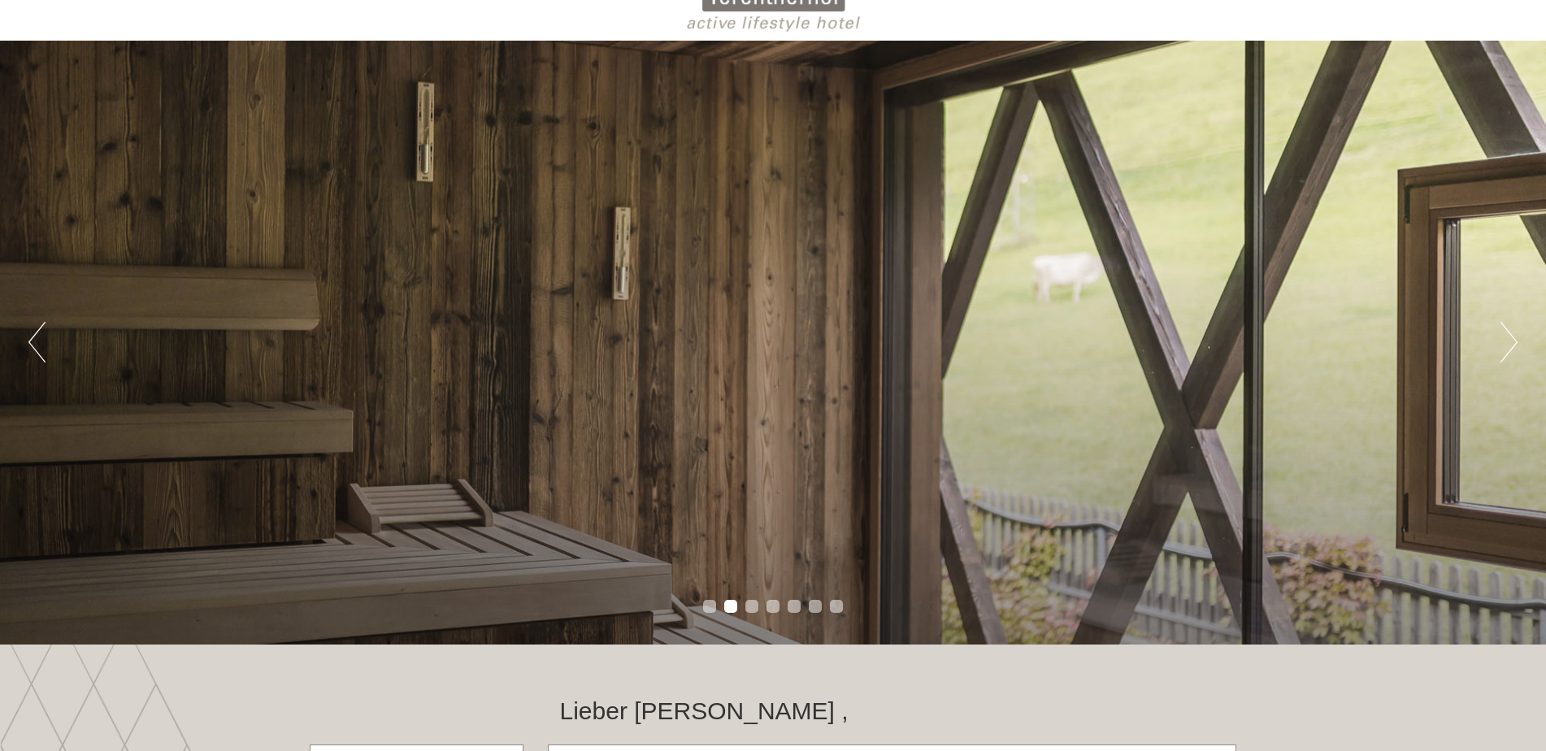
click at [1519, 337] on div "Previous Next 1 2 3 4 5 6 7" at bounding box center [773, 343] width 1546 height 604
click at [1513, 342] on button "Next" at bounding box center [1509, 342] width 17 height 41
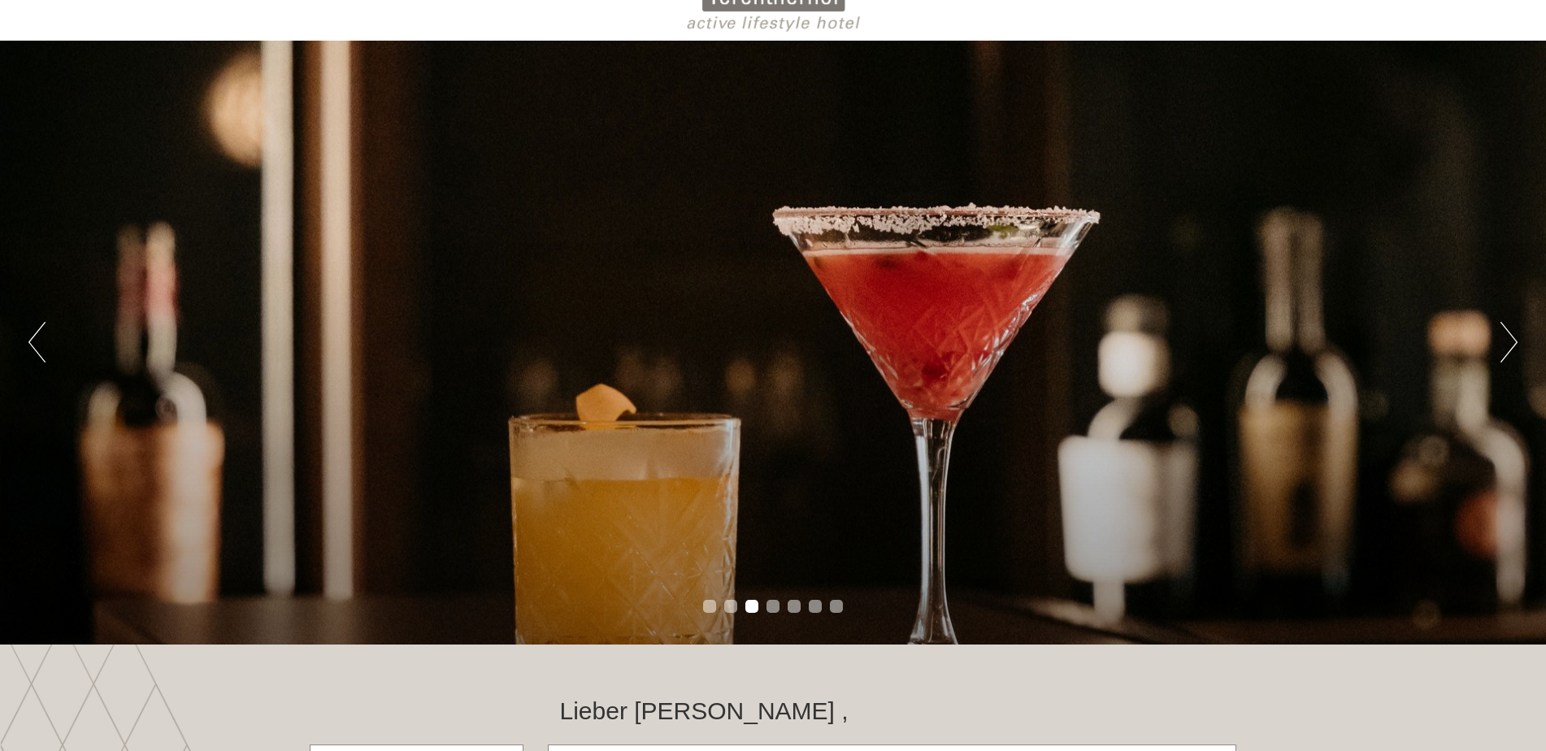
click at [1512, 342] on button "Next" at bounding box center [1509, 342] width 17 height 41
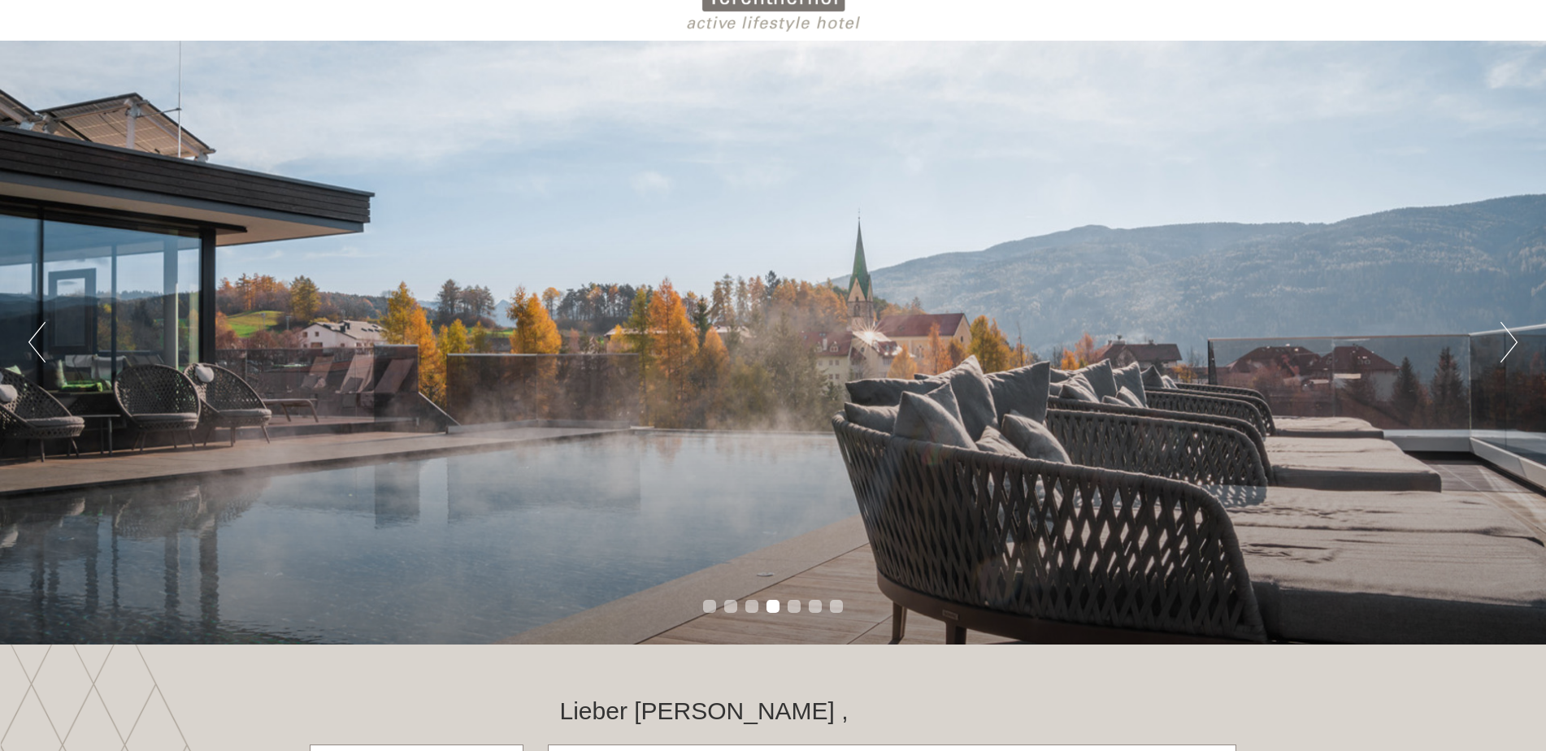
click at [1515, 341] on button "Next" at bounding box center [1509, 342] width 17 height 41
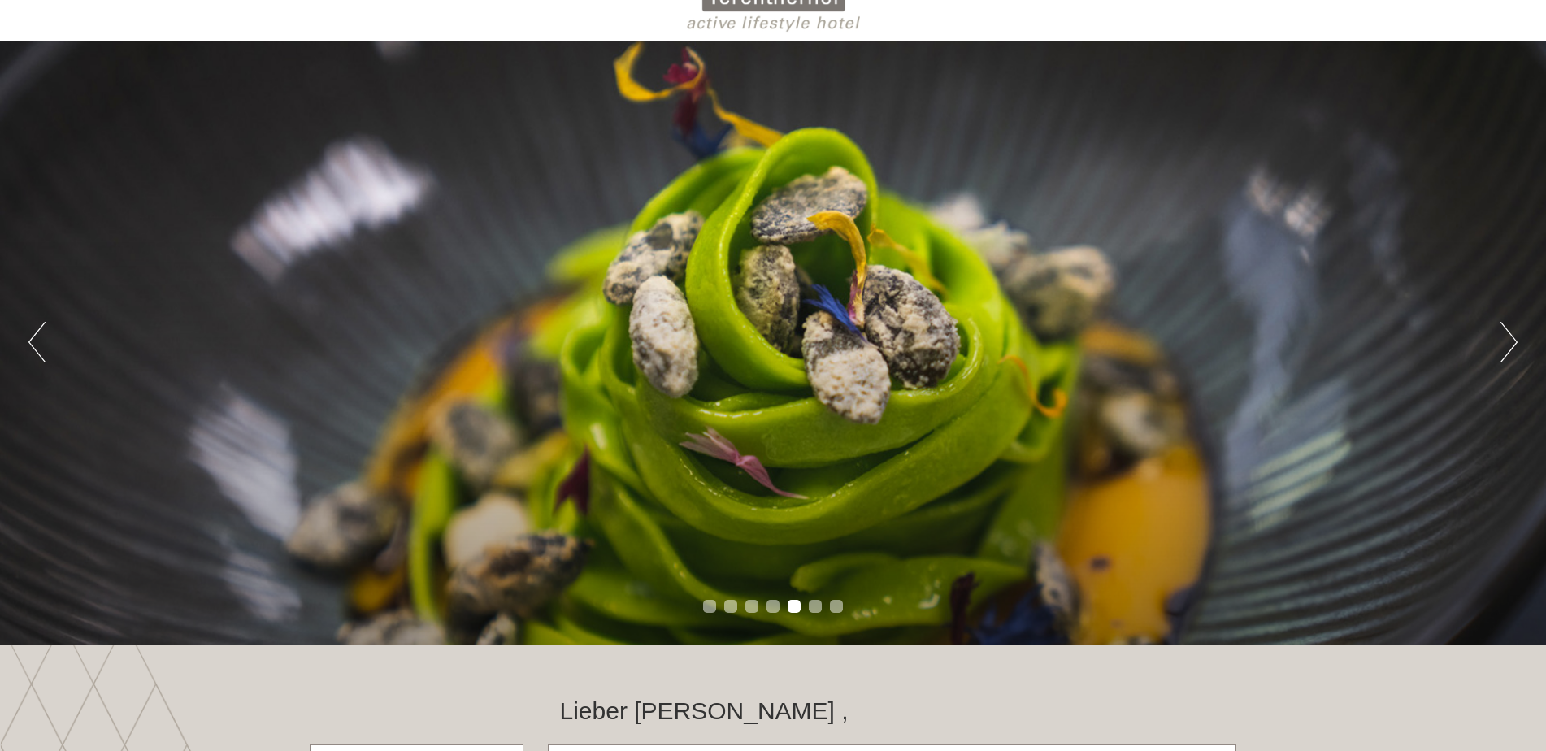
click at [1508, 342] on button "Next" at bounding box center [1509, 342] width 17 height 41
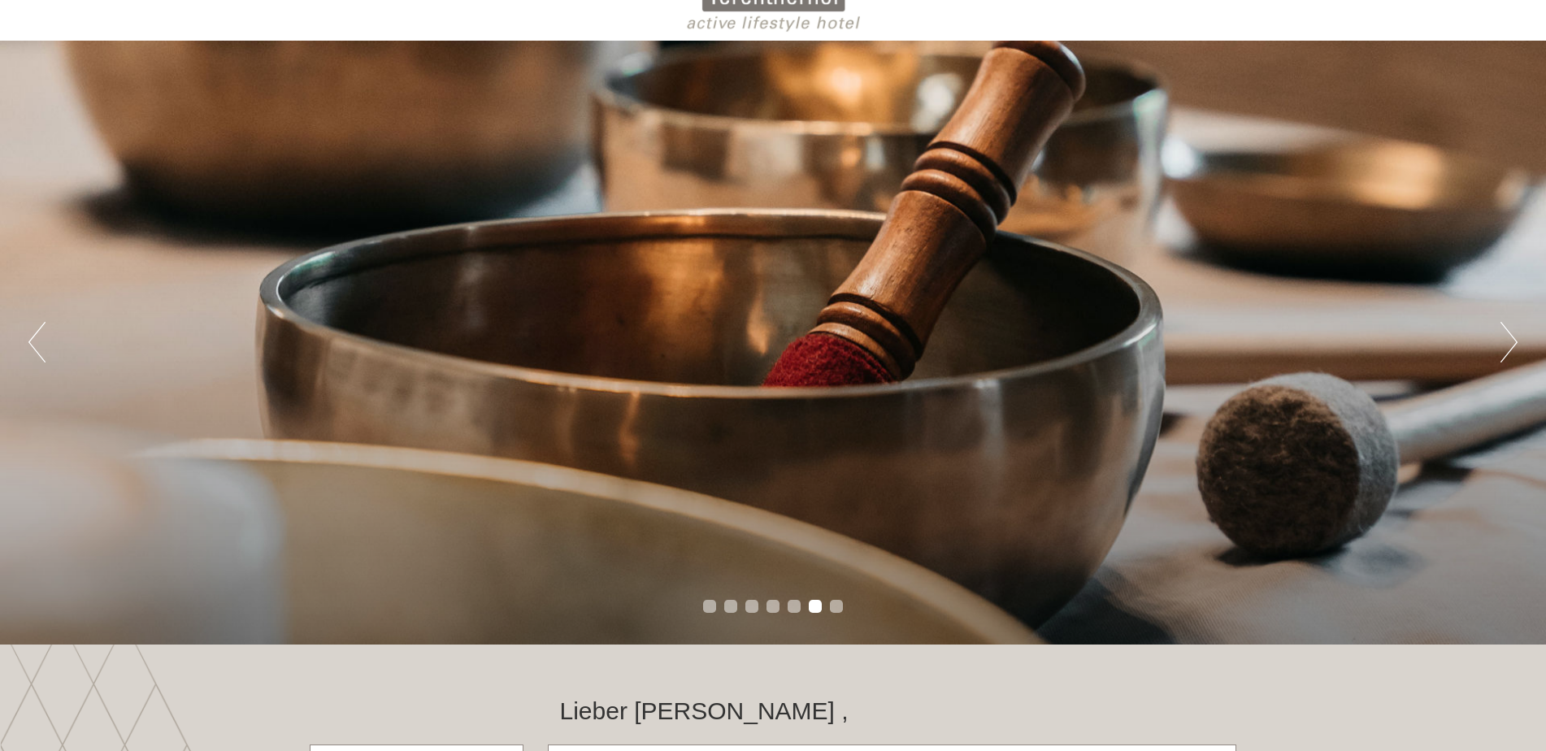
click at [1508, 342] on button "Next" at bounding box center [1509, 342] width 17 height 41
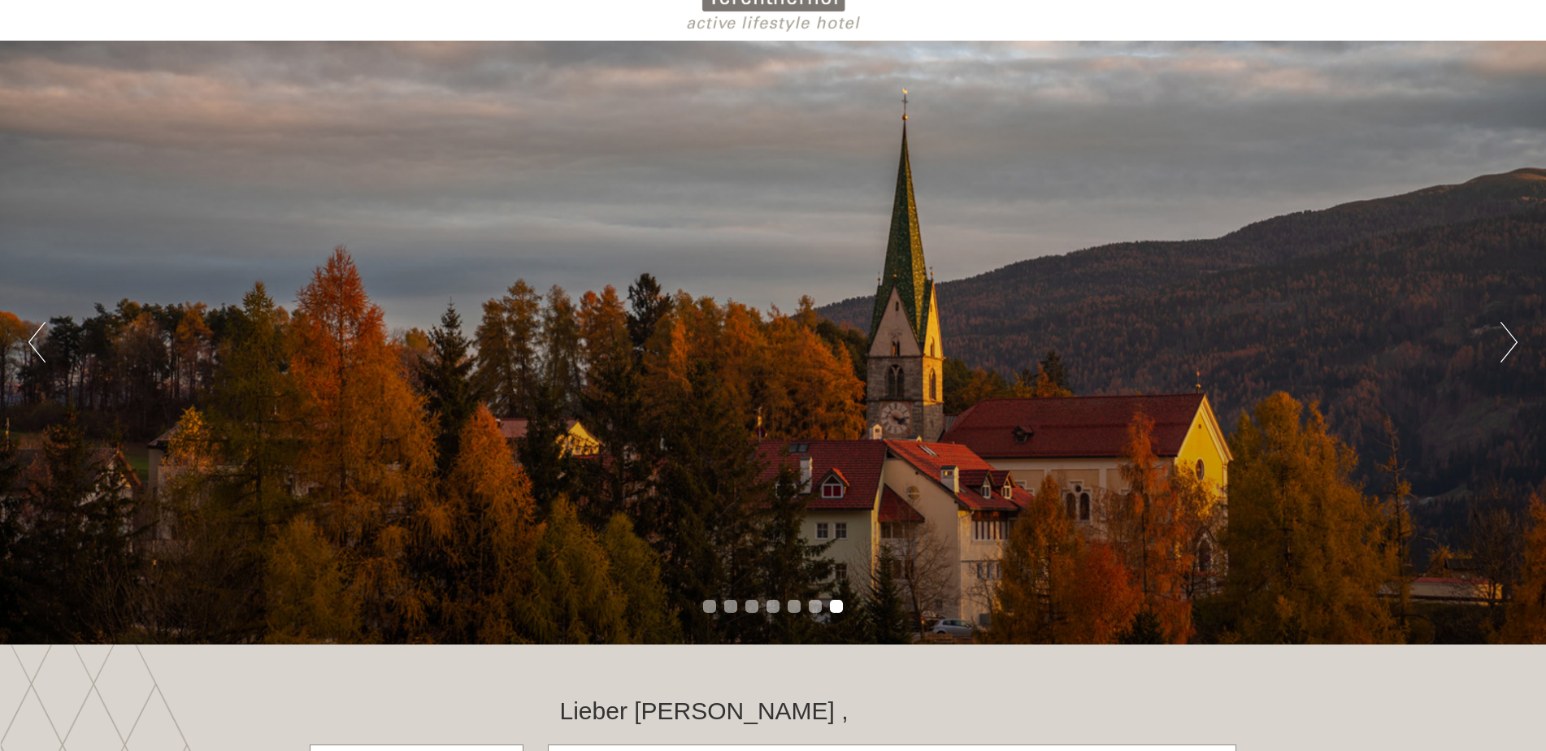
click at [1508, 342] on button "Next" at bounding box center [1509, 342] width 17 height 41
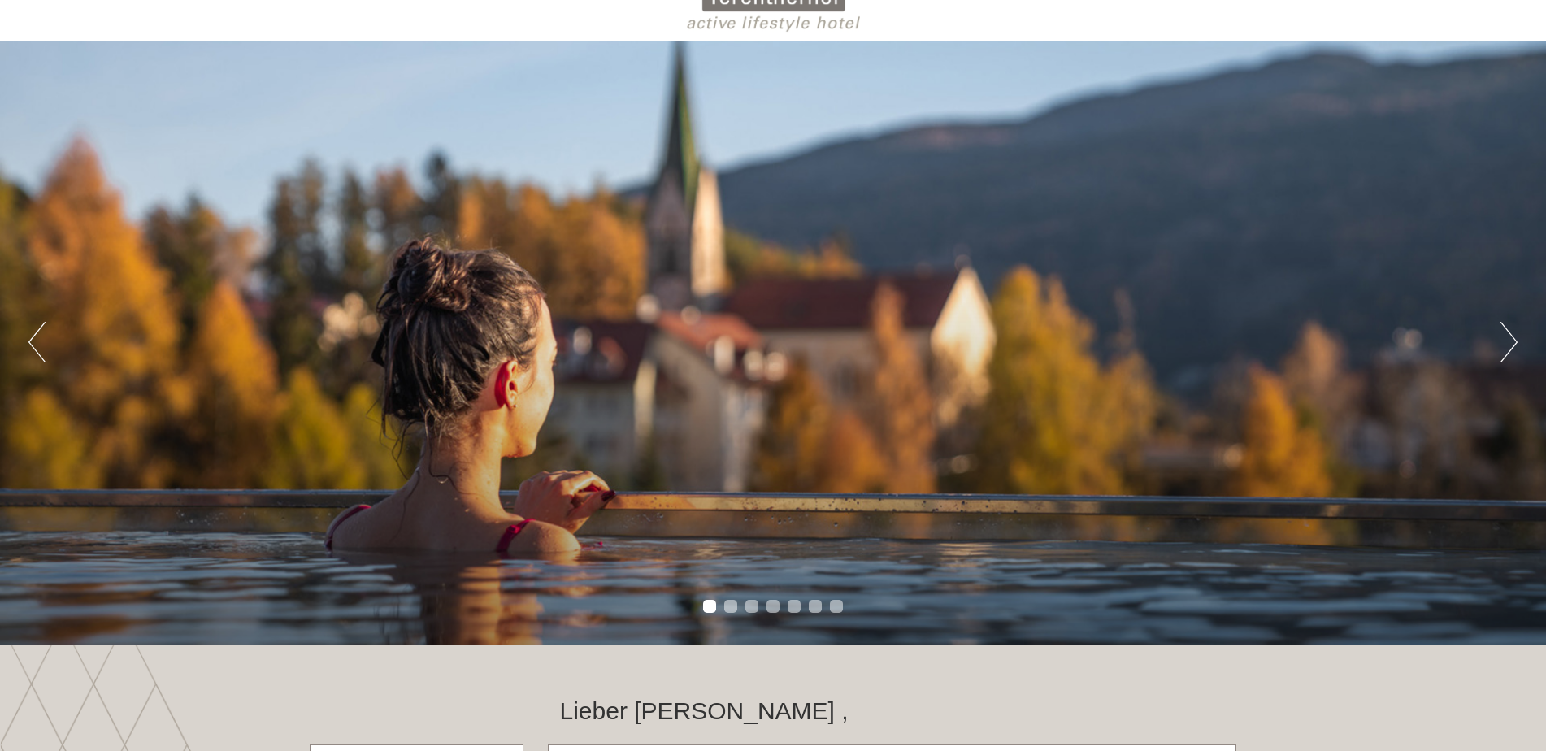
click at [1508, 342] on button "Next" at bounding box center [1509, 342] width 17 height 41
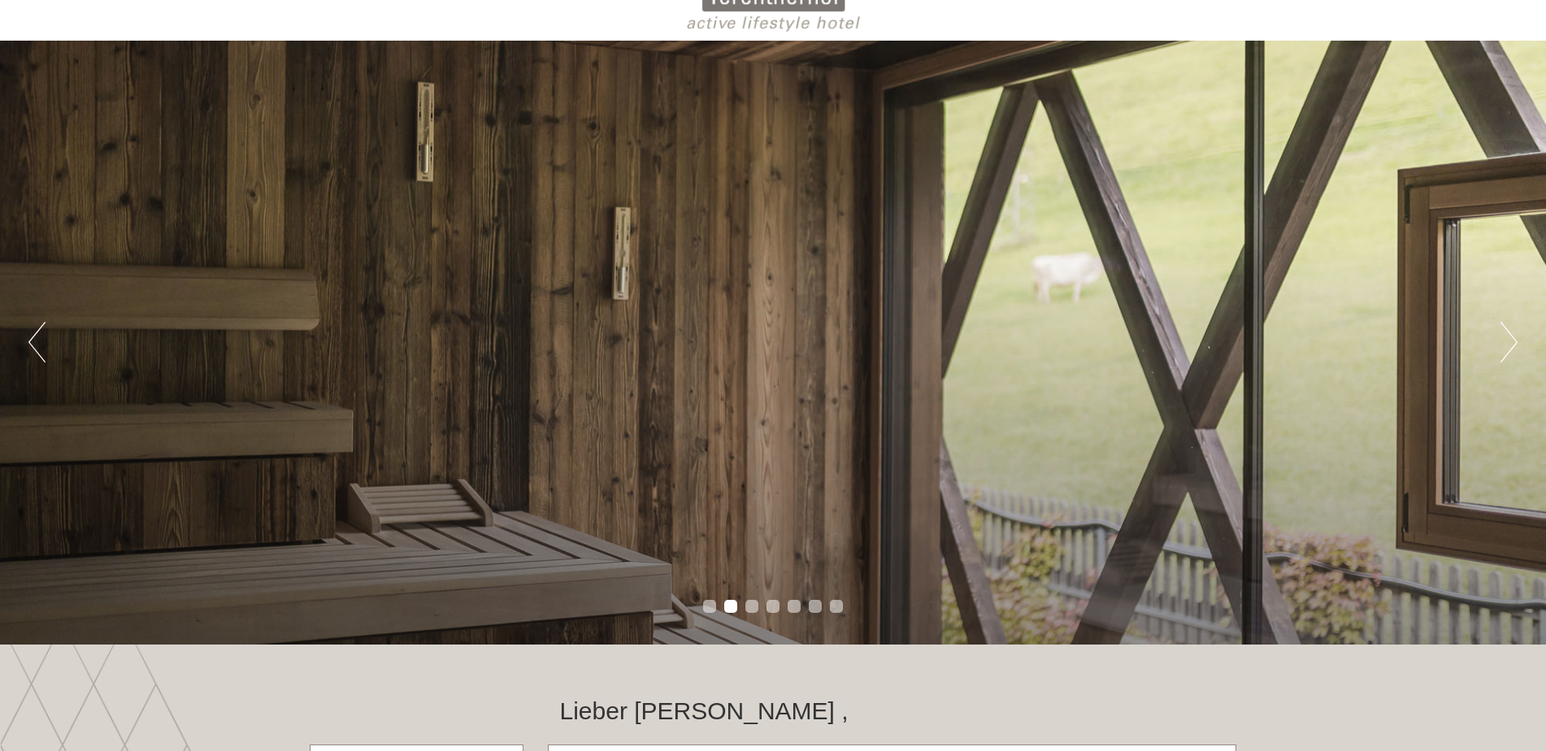
click at [1508, 342] on button "Next" at bounding box center [1509, 342] width 17 height 41
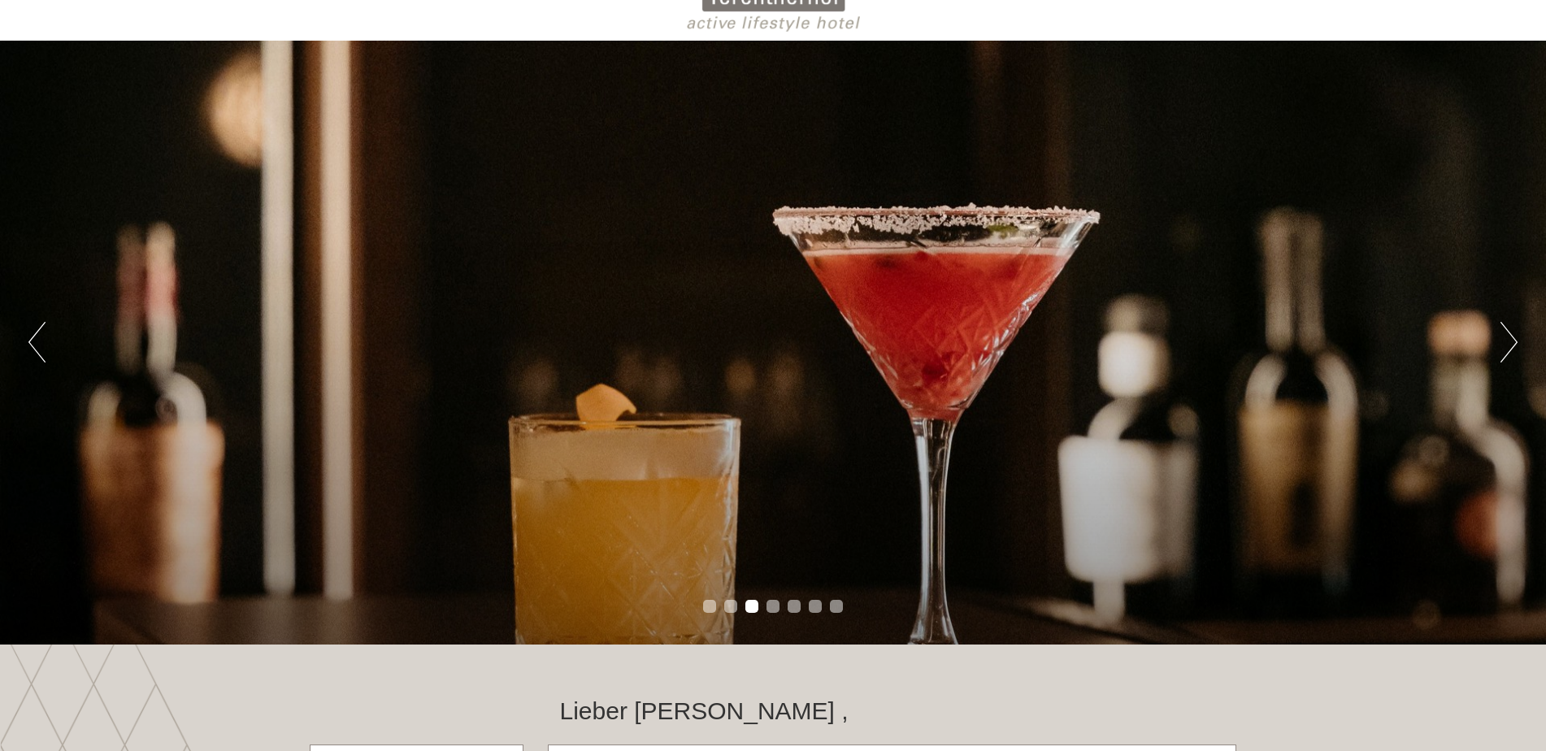
click at [1508, 342] on button "Next" at bounding box center [1509, 342] width 17 height 41
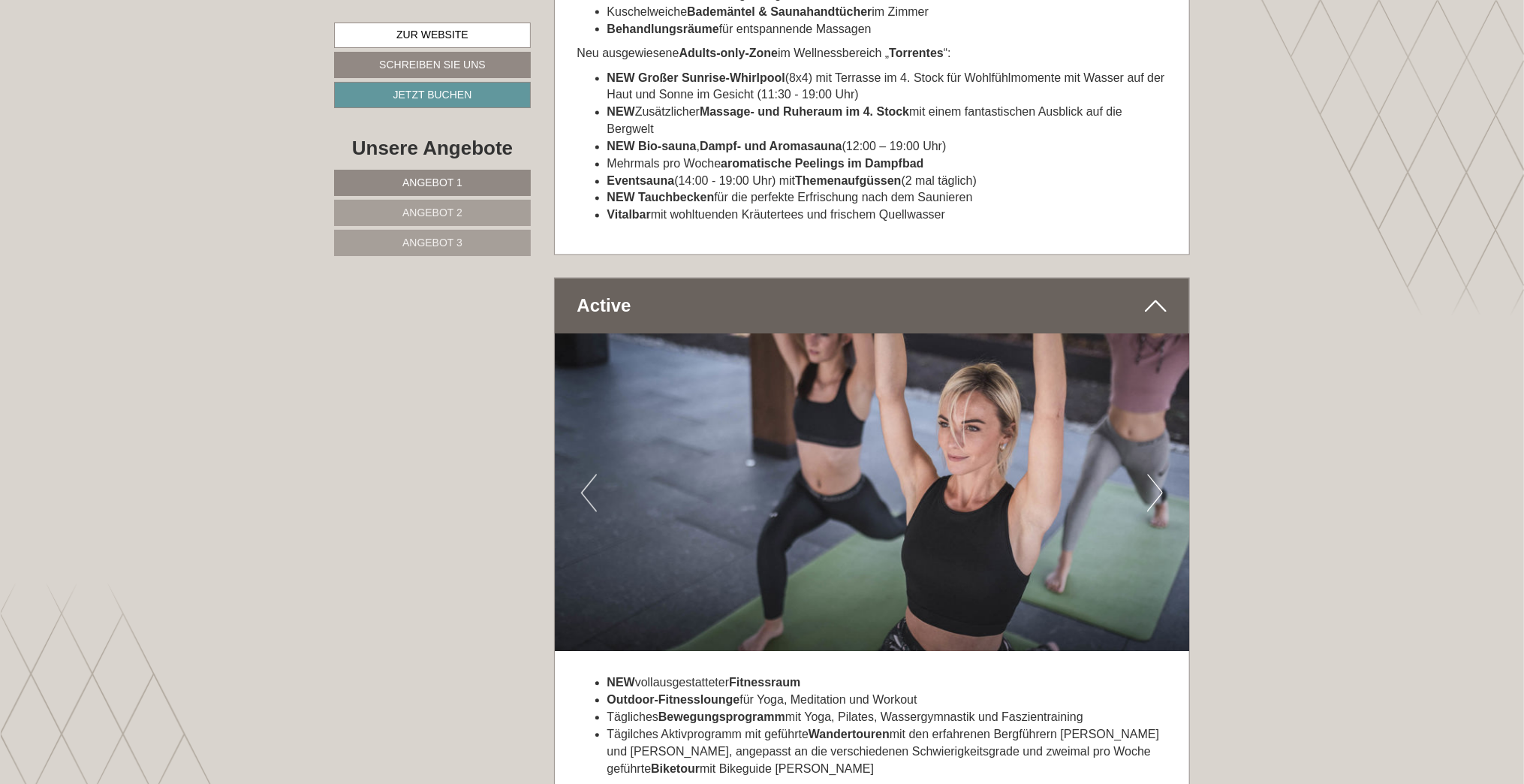
scroll to position [5930, 0]
